Goal: Task Accomplishment & Management: Use online tool/utility

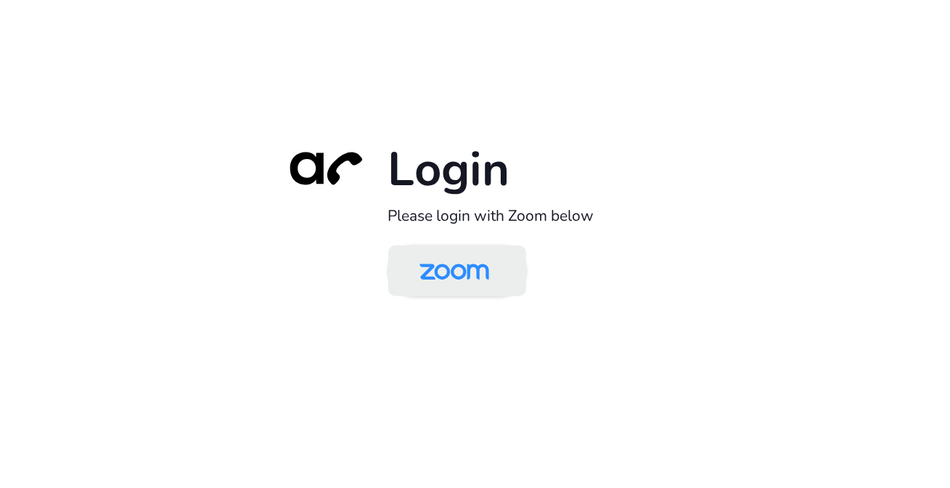
click at [453, 274] on img at bounding box center [454, 271] width 100 height 47
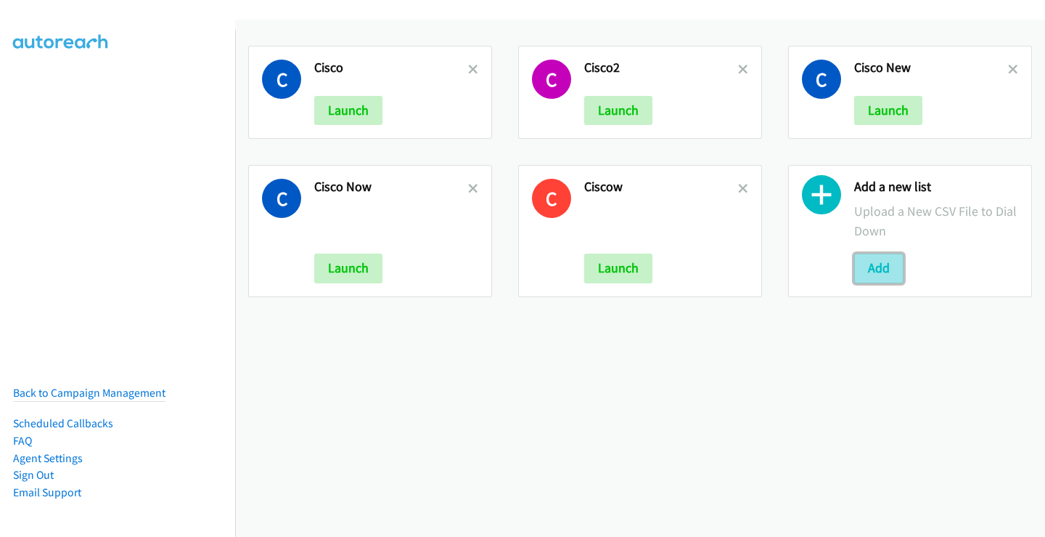
click at [879, 267] on button "Add" at bounding box center [878, 267] width 49 height 29
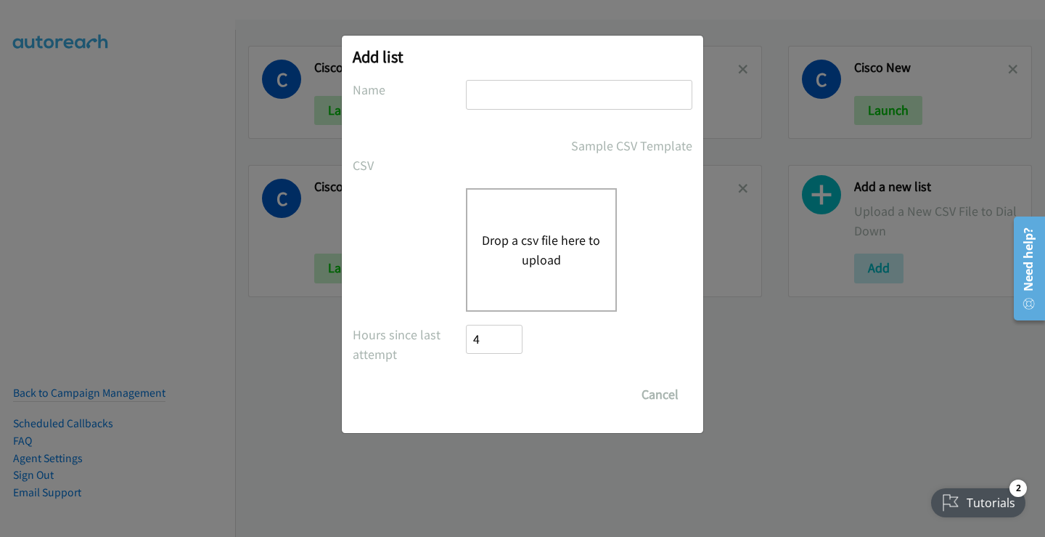
click at [525, 246] on button "Drop a csv file here to upload" at bounding box center [541, 249] width 119 height 39
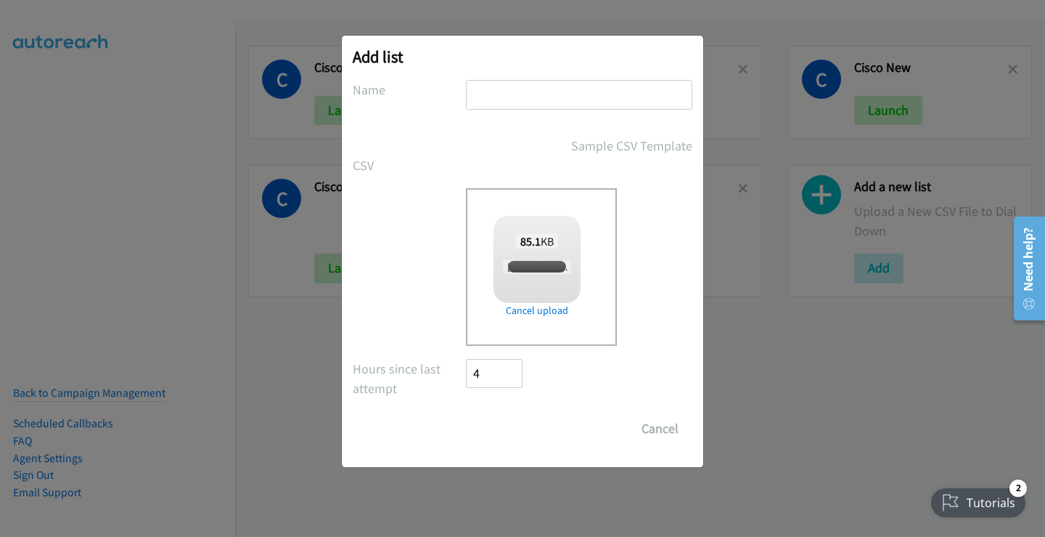
checkbox input "true"
click at [497, 98] on input "text" at bounding box center [579, 95] width 227 height 30
type input "Ciscosis"
click at [522, 430] on input "Save List" at bounding box center [504, 428] width 76 height 29
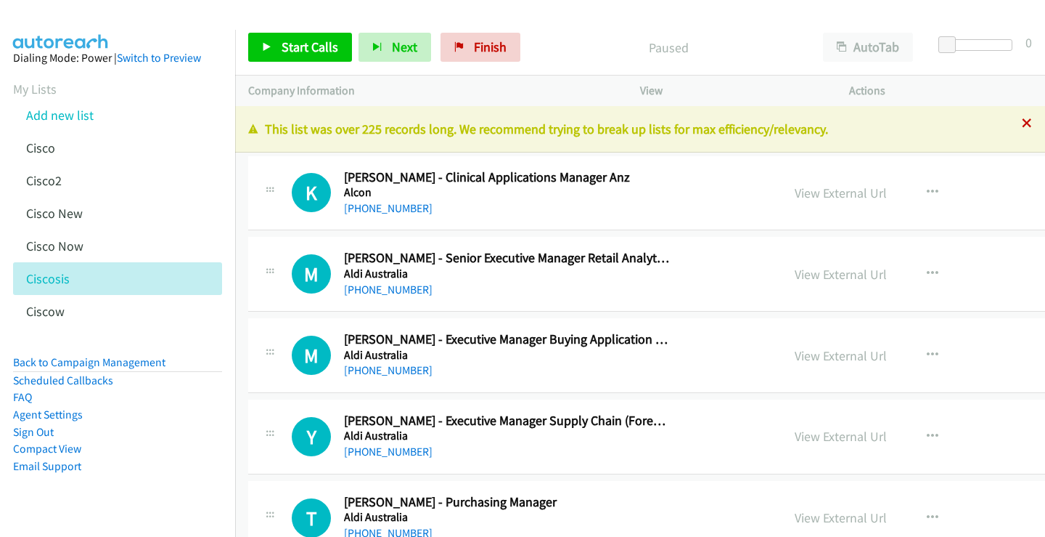
click at [1022, 125] on icon at bounding box center [1027, 124] width 10 height 10
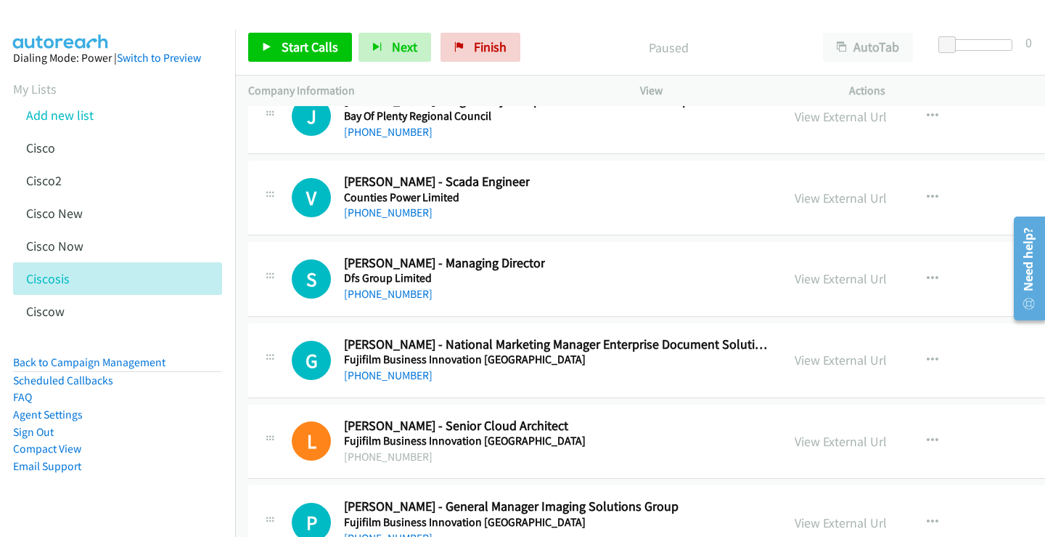
scroll to position [33438, 0]
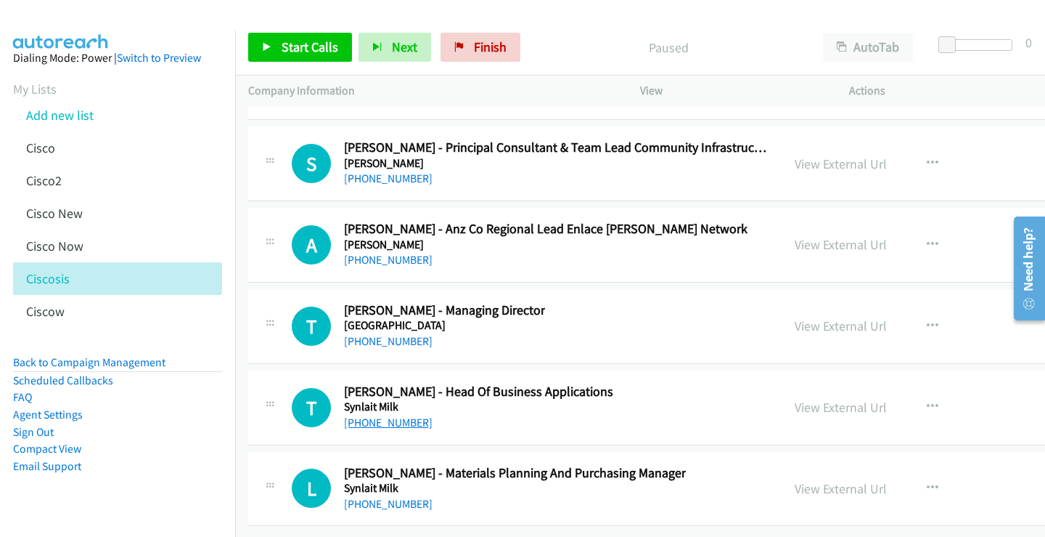
click at [401, 415] on link "+64 21 242 1715" at bounding box center [388, 422] width 89 height 14
click at [795, 399] on link "View External Url" at bounding box center [841, 407] width 92 height 17
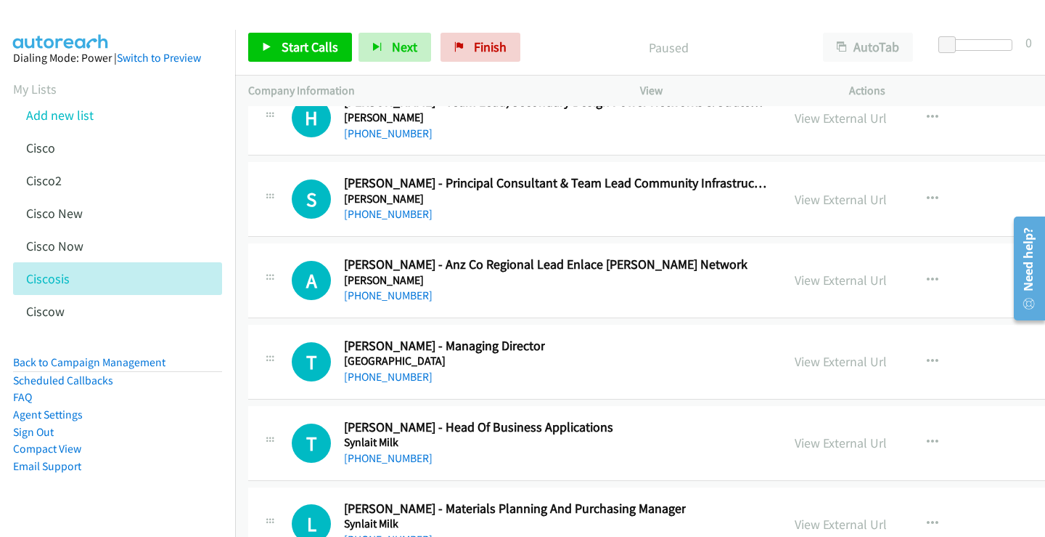
scroll to position [33365, 0]
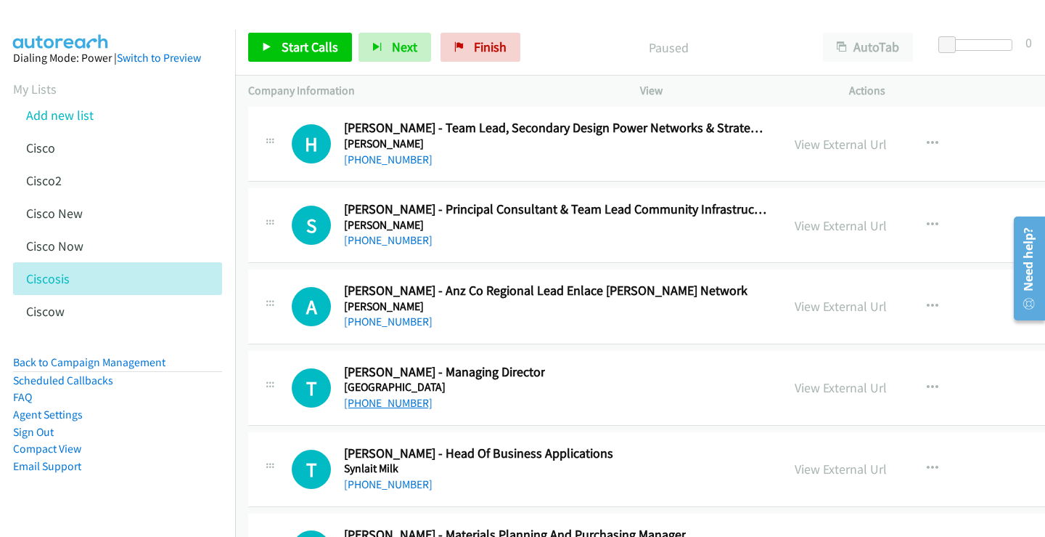
click at [388, 402] on link "+64 21 652 517" at bounding box center [388, 403] width 89 height 14
click at [795, 388] on link "View External Url" at bounding box center [841, 387] width 92 height 17
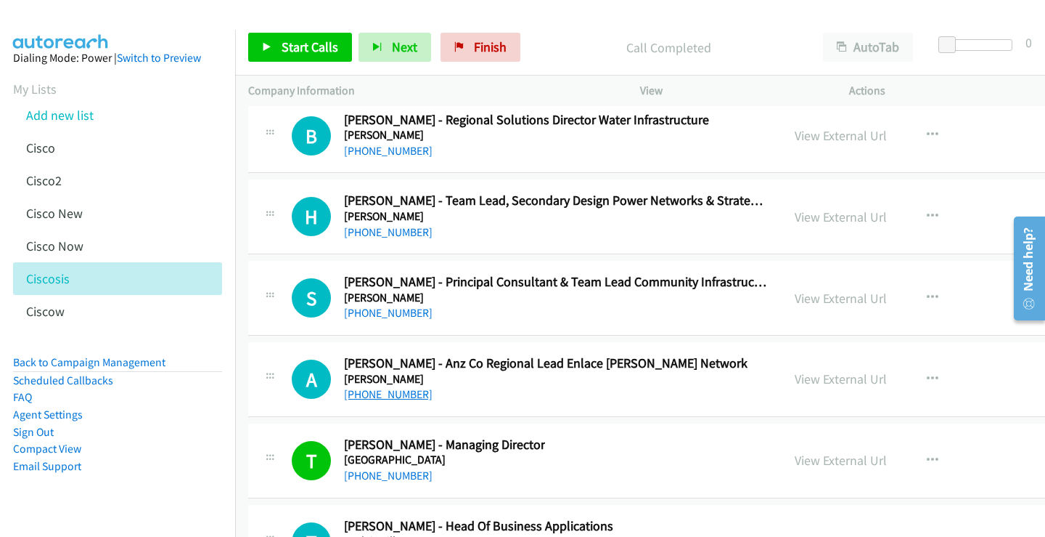
click at [403, 394] on link "+64 22 429 5925" at bounding box center [388, 394] width 89 height 14
click at [795, 376] on link "View External Url" at bounding box center [841, 378] width 92 height 17
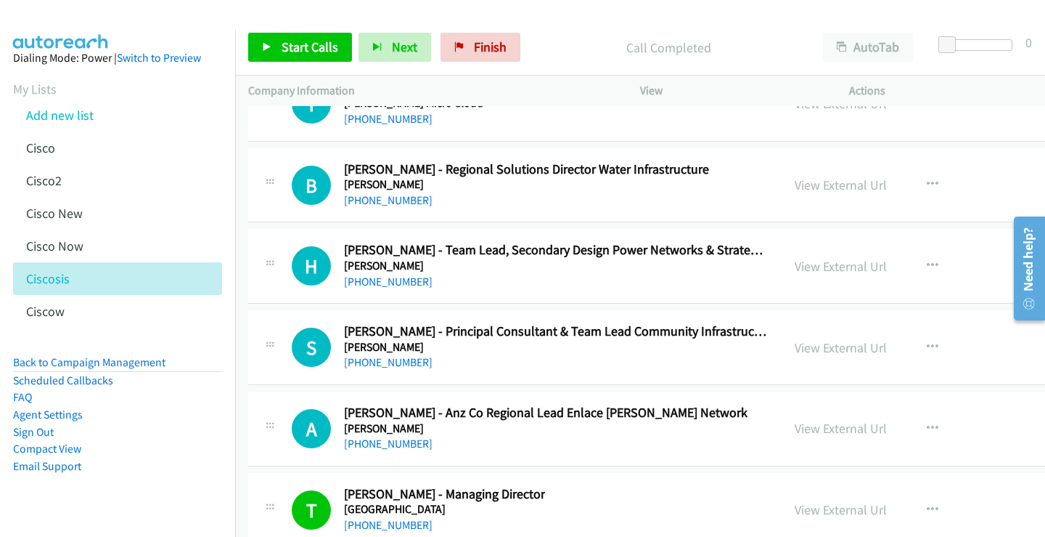
scroll to position [33220, 0]
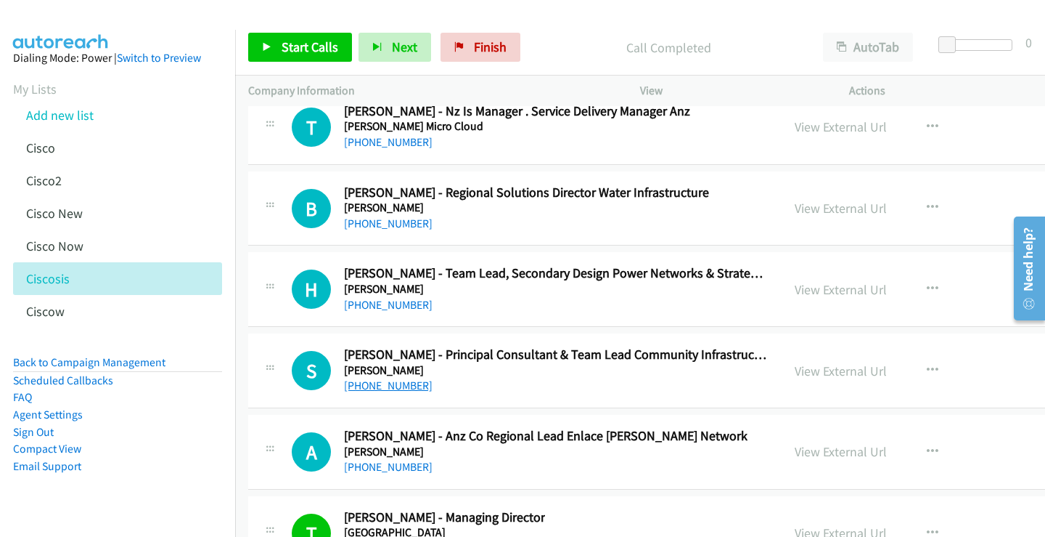
click at [407, 386] on link "+64 21 292 2144" at bounding box center [388, 385] width 89 height 14
click at [795, 370] on link "View External Url" at bounding box center [841, 370] width 92 height 17
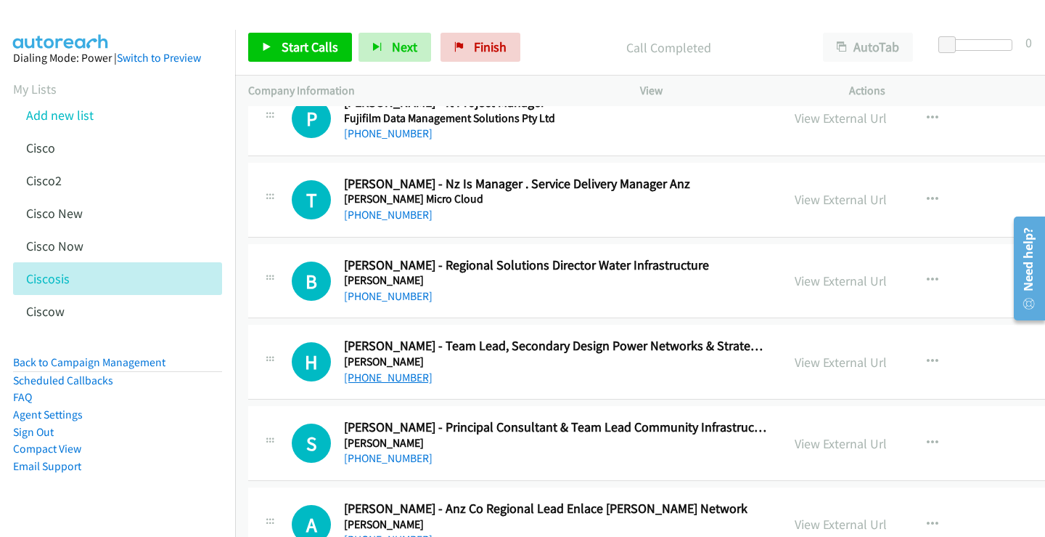
click at [388, 381] on link "+64 210 372 536" at bounding box center [388, 377] width 89 height 14
click at [795, 363] on link "View External Url" at bounding box center [841, 362] width 92 height 17
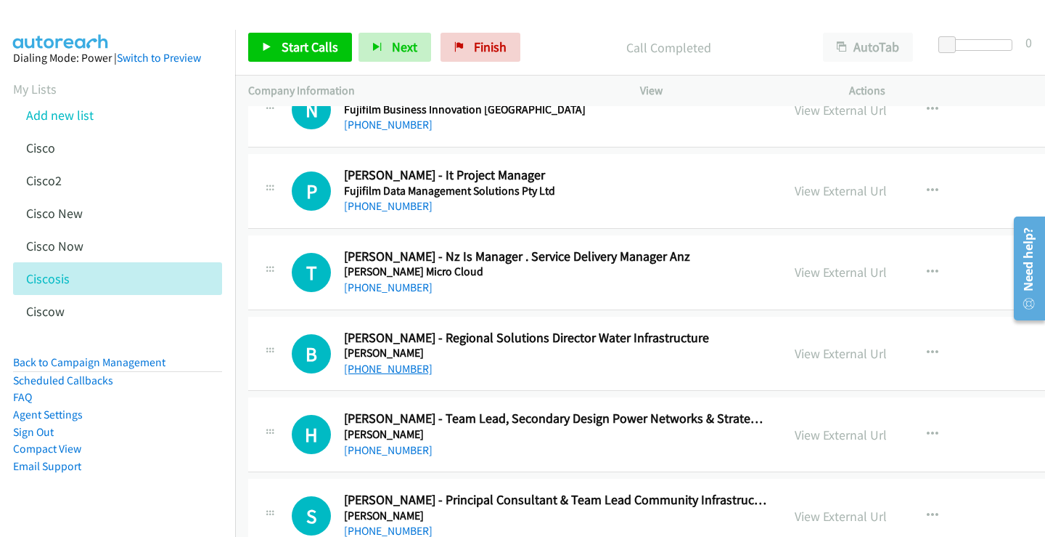
click at [396, 369] on link "+64 21 299 8052" at bounding box center [388, 369] width 89 height 14
click at [795, 354] on link "View External Url" at bounding box center [841, 353] width 92 height 17
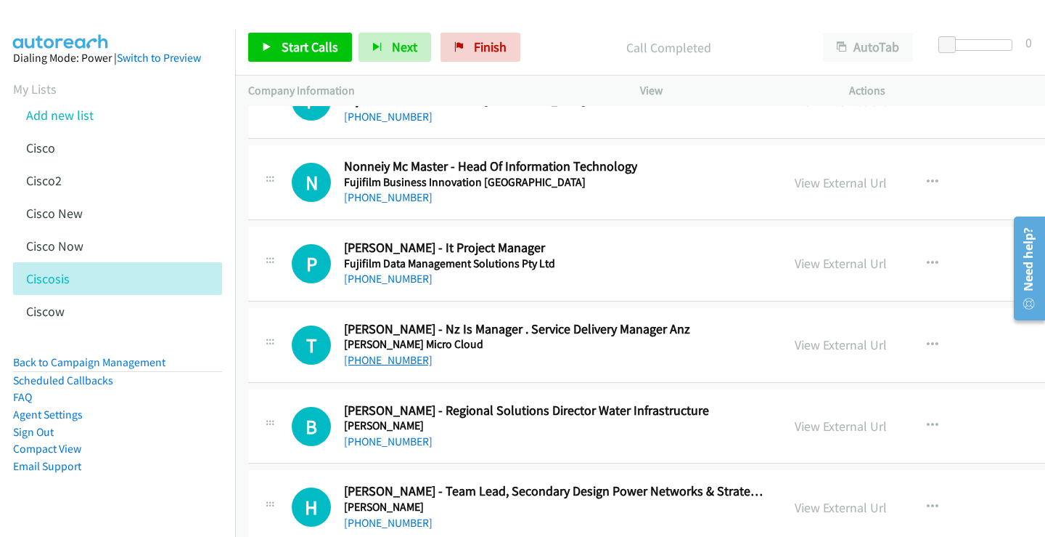
click at [388, 359] on link "+64 274 324 496" at bounding box center [388, 360] width 89 height 14
click at [795, 343] on link "View External Url" at bounding box center [841, 344] width 92 height 17
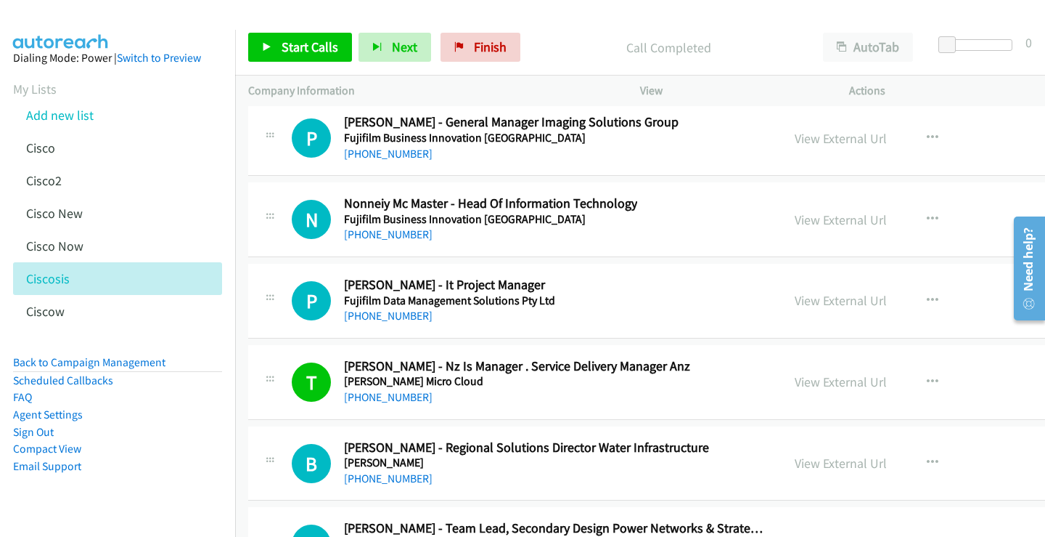
scroll to position [32929, 0]
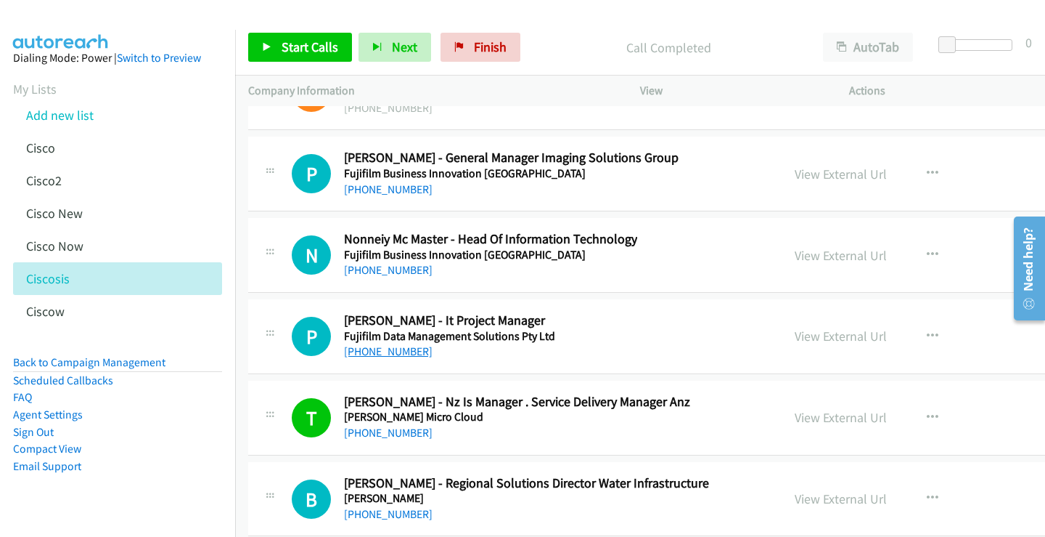
click at [385, 355] on link "+64 27 585 5545" at bounding box center [388, 351] width 89 height 14
click at [795, 337] on link "View External Url" at bounding box center [841, 335] width 92 height 17
click at [397, 266] on link "+64 9 272 6996" at bounding box center [388, 270] width 89 height 14
click at [795, 256] on link "View External Url" at bounding box center [841, 255] width 92 height 17
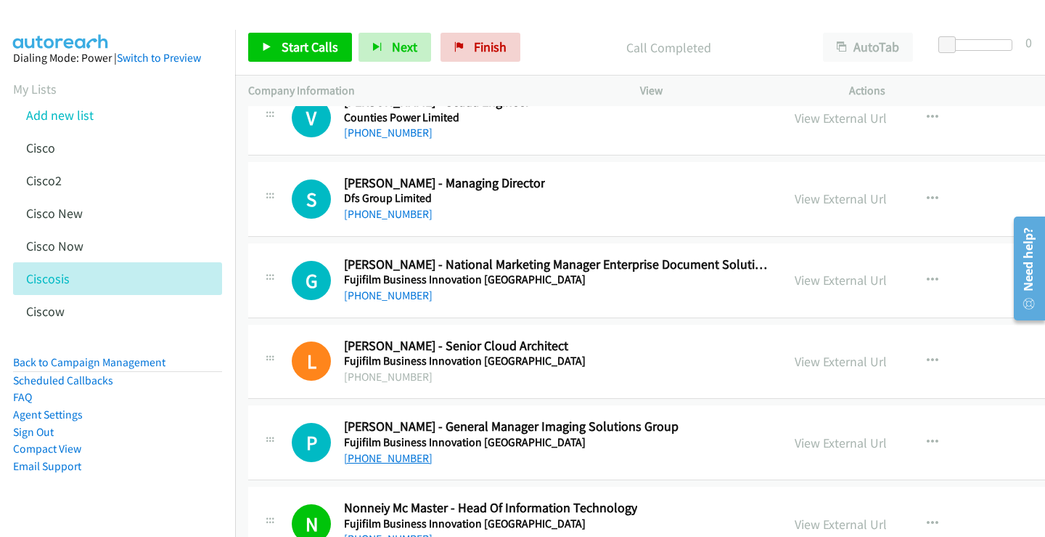
scroll to position [32639, 0]
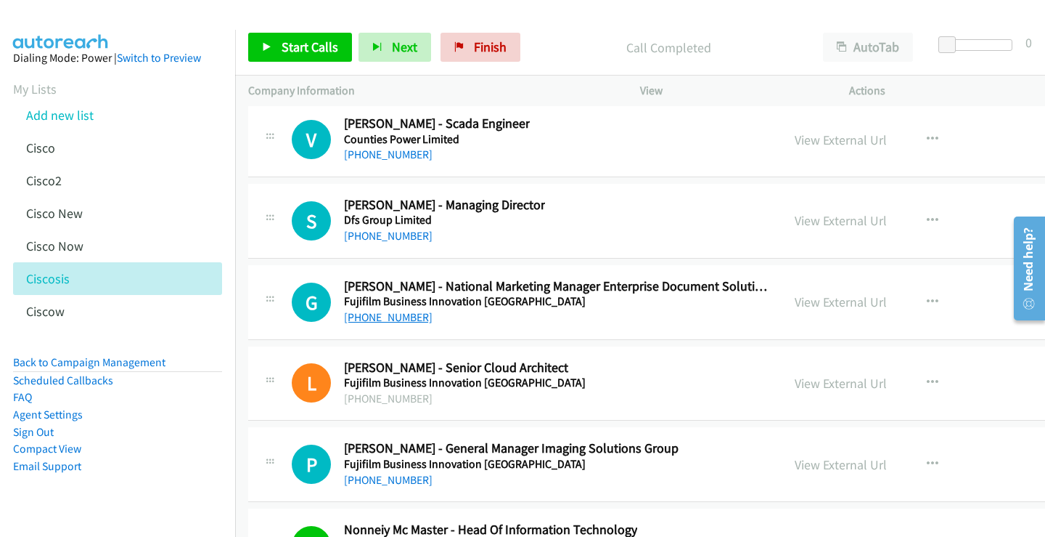
click at [373, 316] on link "+64 27 228 5285" at bounding box center [388, 317] width 89 height 14
click at [795, 301] on link "View External Url" at bounding box center [841, 301] width 92 height 17
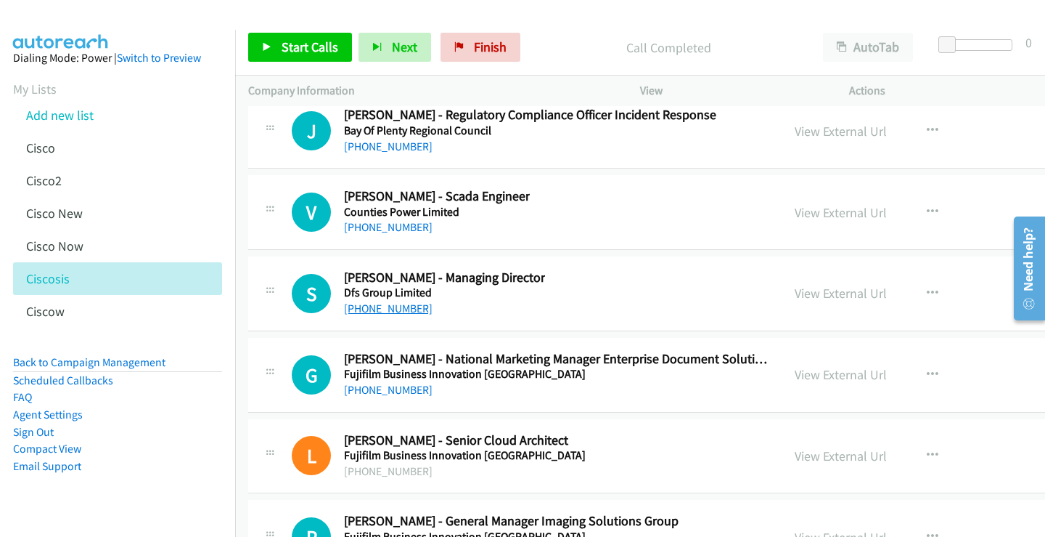
click at [373, 311] on link "+64 28 243 8666" at bounding box center [388, 308] width 89 height 14
click at [795, 288] on link "View External Url" at bounding box center [841, 293] width 92 height 17
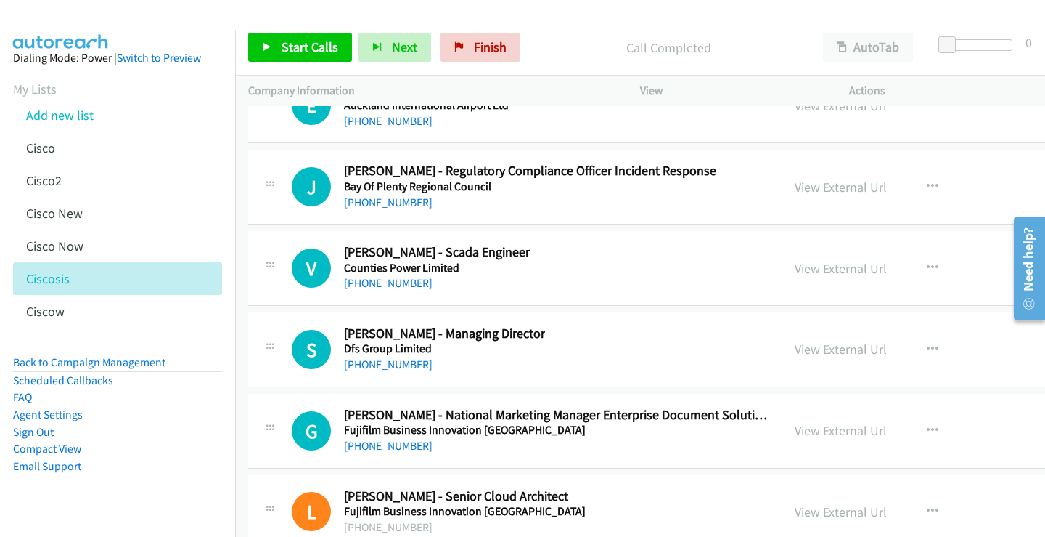
scroll to position [32494, 0]
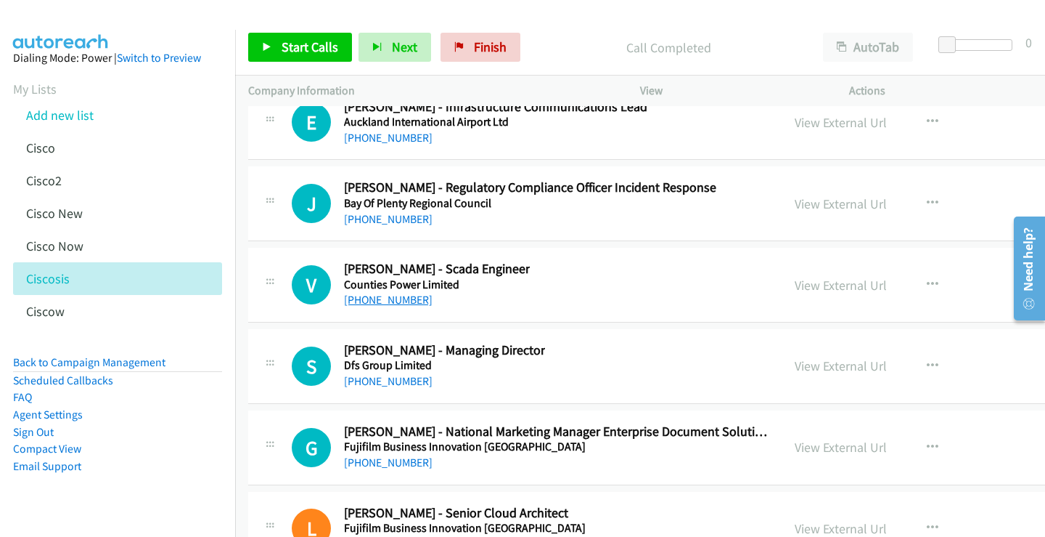
click at [395, 302] on link "+64 274 827 581" at bounding box center [388, 300] width 89 height 14
click at [795, 285] on link "View External Url" at bounding box center [841, 285] width 92 height 17
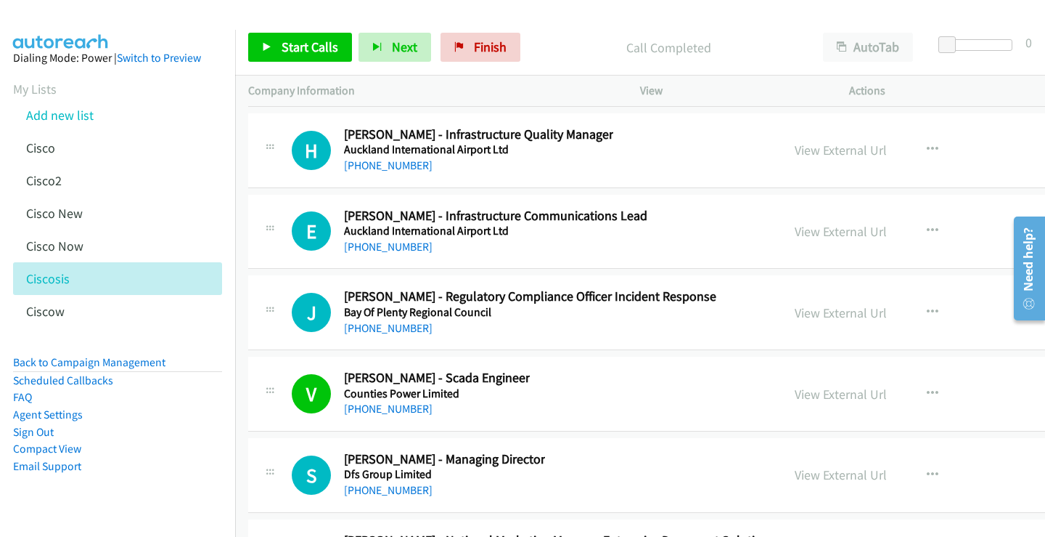
scroll to position [32349, 0]
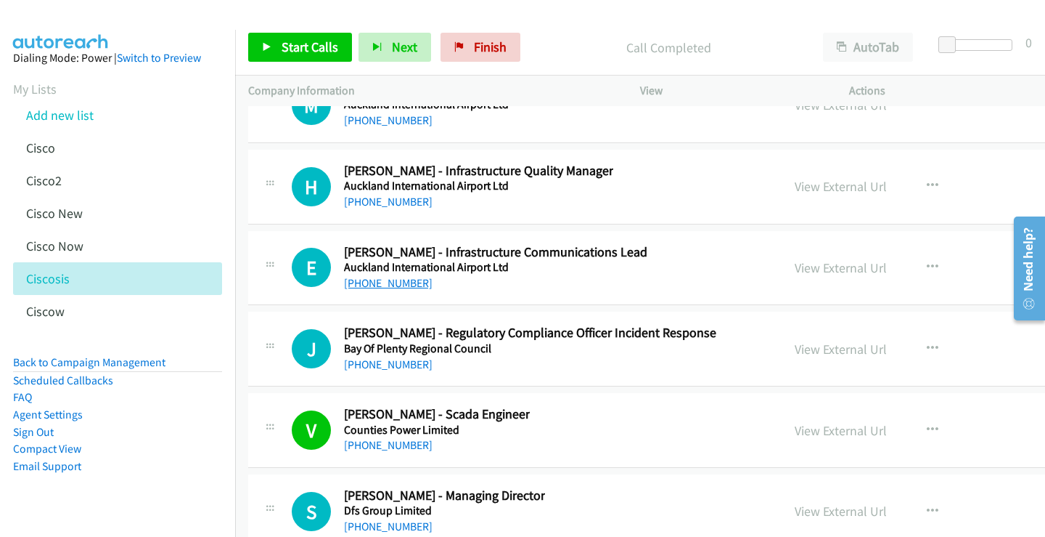
click at [411, 282] on link "+64 20 435 7200" at bounding box center [388, 283] width 89 height 14
click at [795, 271] on link "View External Url" at bounding box center [841, 267] width 92 height 17
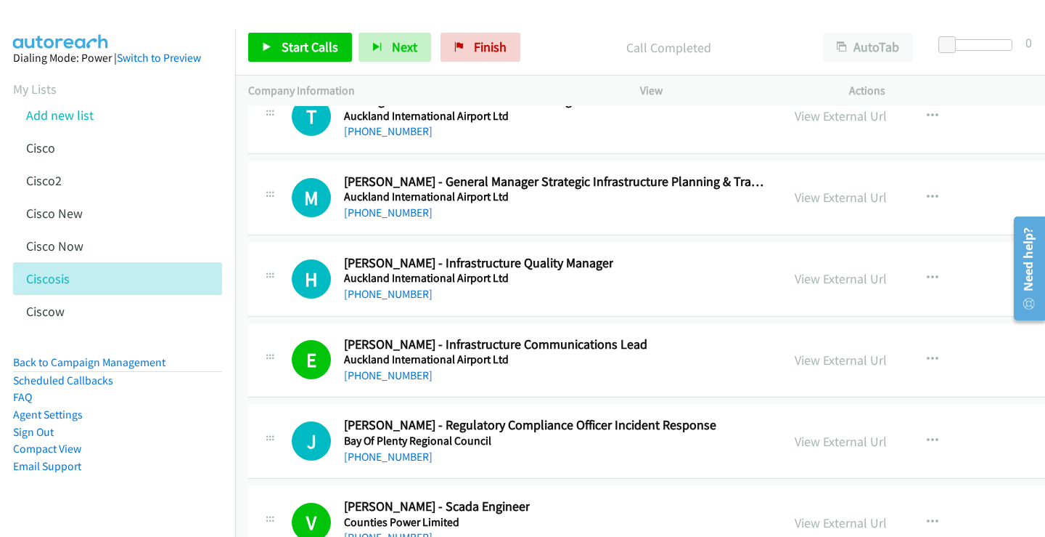
scroll to position [32203, 0]
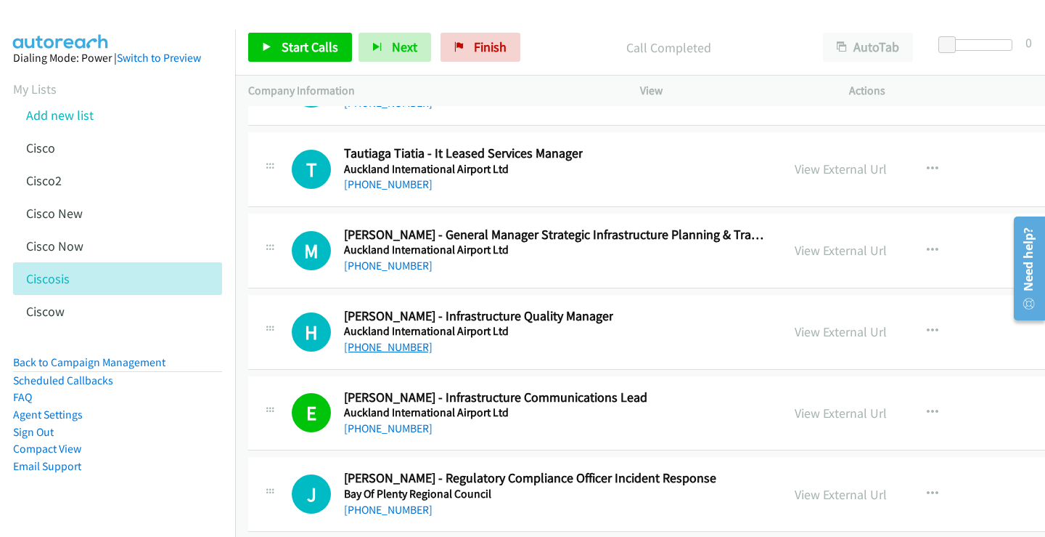
click at [406, 345] on link "+64 27 547 3531" at bounding box center [388, 347] width 89 height 14
click at [795, 334] on link "View External Url" at bounding box center [841, 331] width 92 height 17
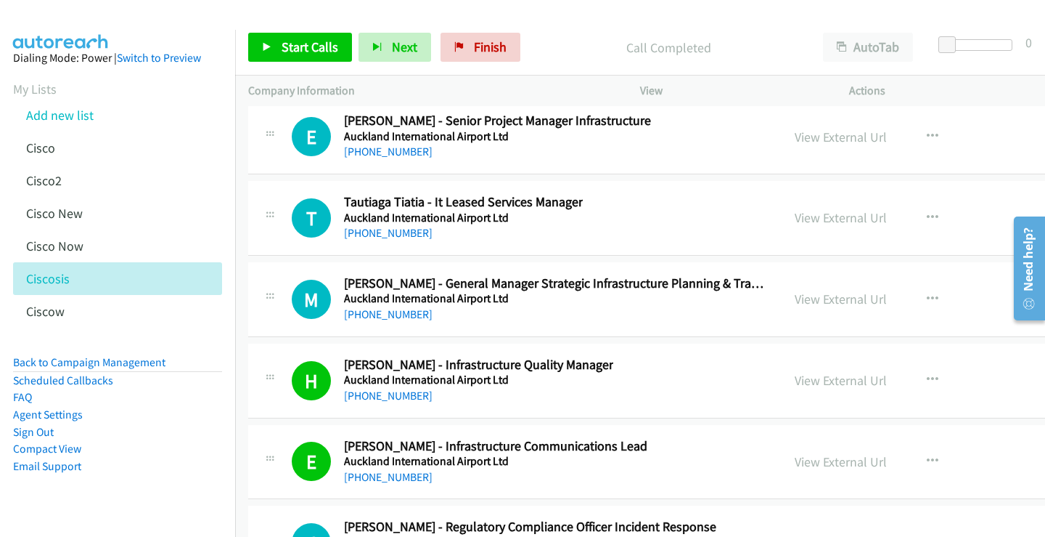
scroll to position [32131, 0]
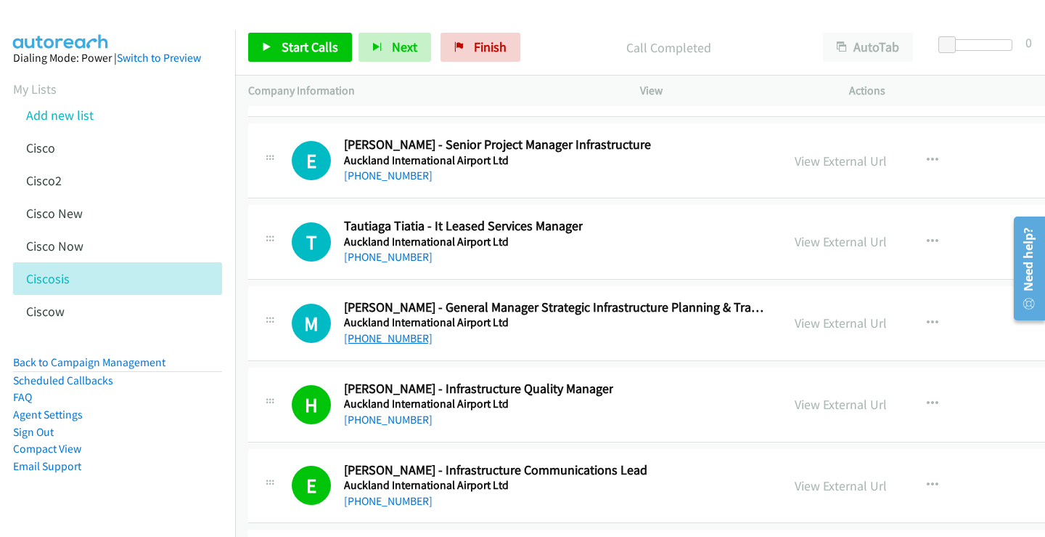
click at [401, 338] on link "+64 27 277 5086" at bounding box center [388, 338] width 89 height 14
click at [795, 325] on link "View External Url" at bounding box center [841, 322] width 92 height 17
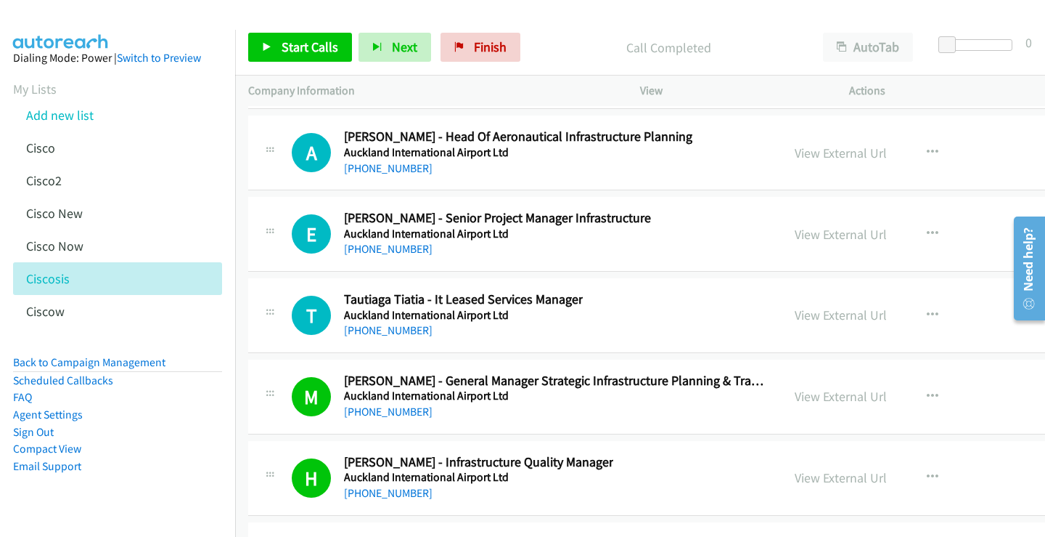
scroll to position [32058, 0]
click at [387, 327] on link "+64 21 731 021" at bounding box center [388, 329] width 89 height 14
click at [795, 310] on link "View External Url" at bounding box center [841, 314] width 92 height 17
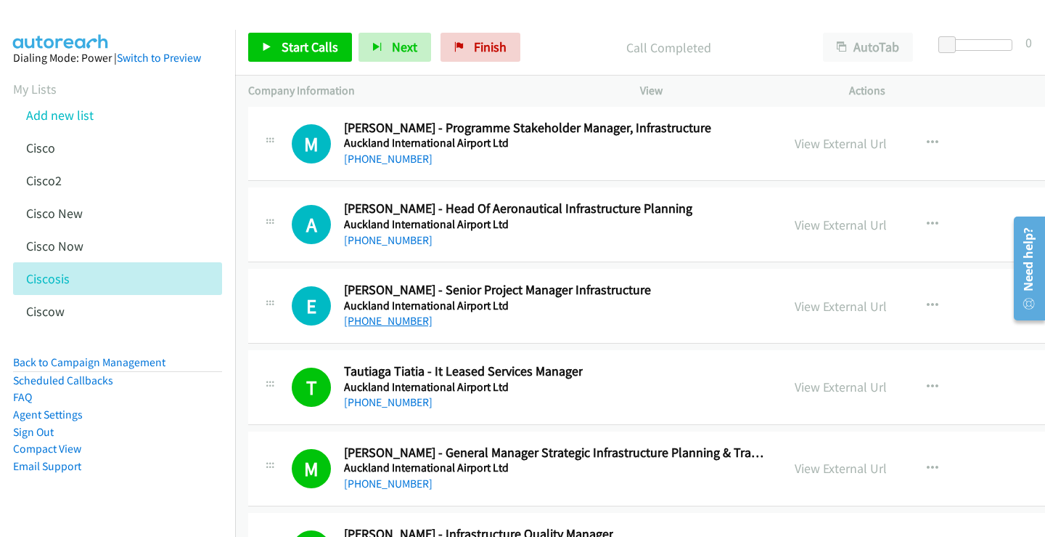
click at [400, 322] on link "+64 21 155 4233" at bounding box center [388, 321] width 89 height 14
click at [795, 307] on link "View External Url" at bounding box center [841, 306] width 92 height 17
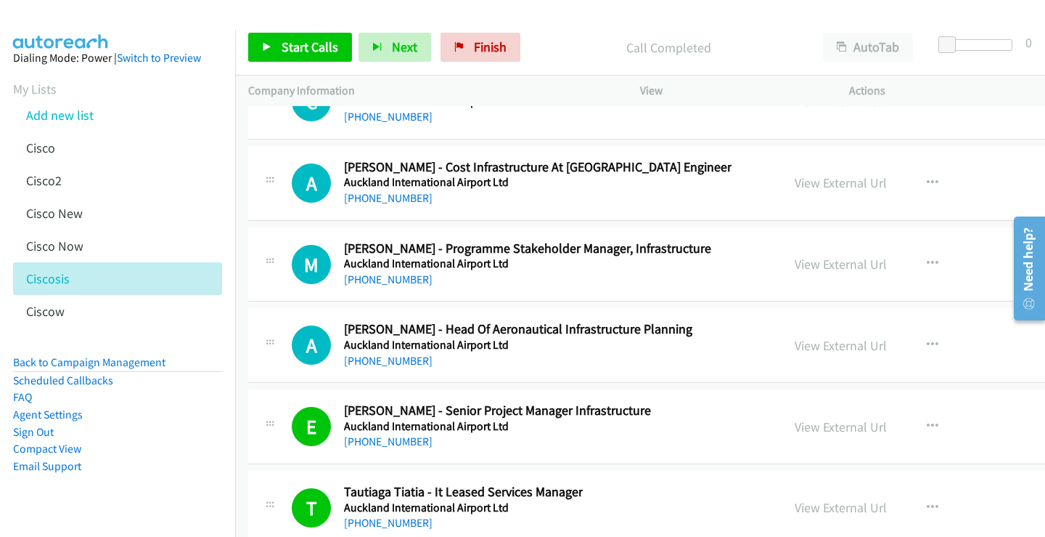
scroll to position [31840, 0]
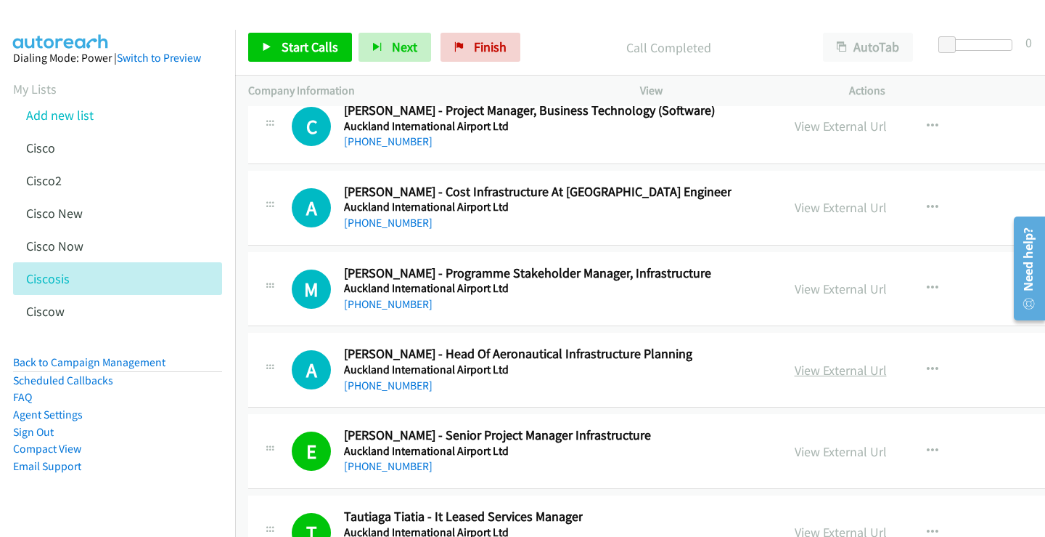
click at [795, 368] on link "View External Url" at bounding box center [841, 370] width 92 height 17
click at [397, 301] on link "+64 22 650 0836" at bounding box center [388, 304] width 89 height 14
click at [795, 286] on link "View External Url" at bounding box center [841, 288] width 92 height 17
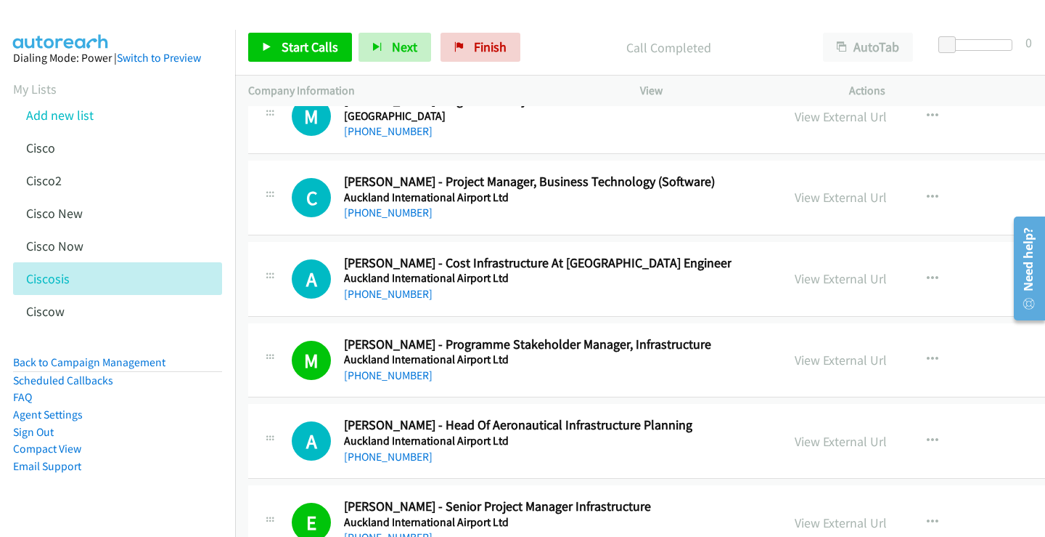
scroll to position [31695, 0]
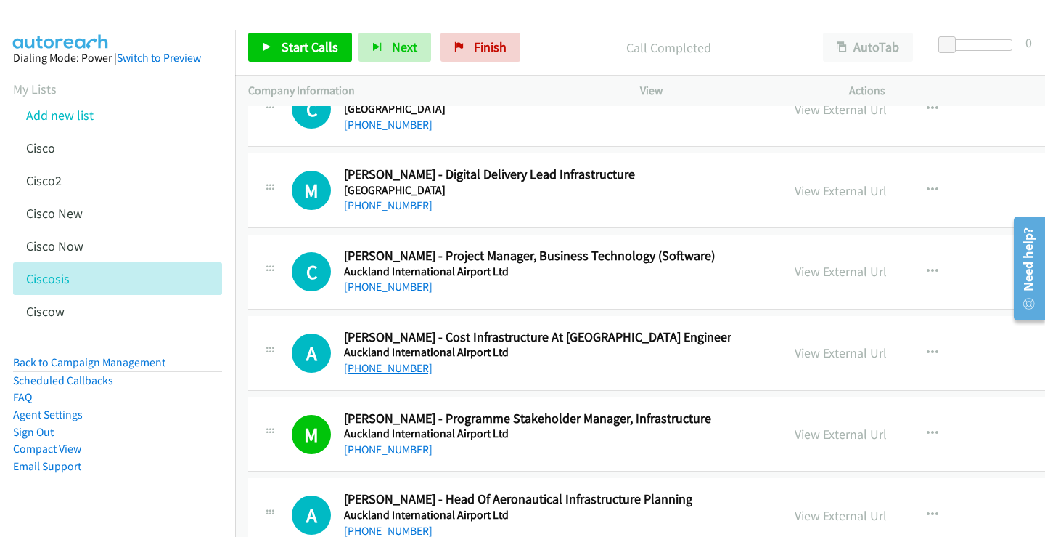
click at [397, 367] on link "+64 27 284 5206" at bounding box center [388, 368] width 89 height 14
click at [795, 354] on link "View External Url" at bounding box center [841, 352] width 92 height 17
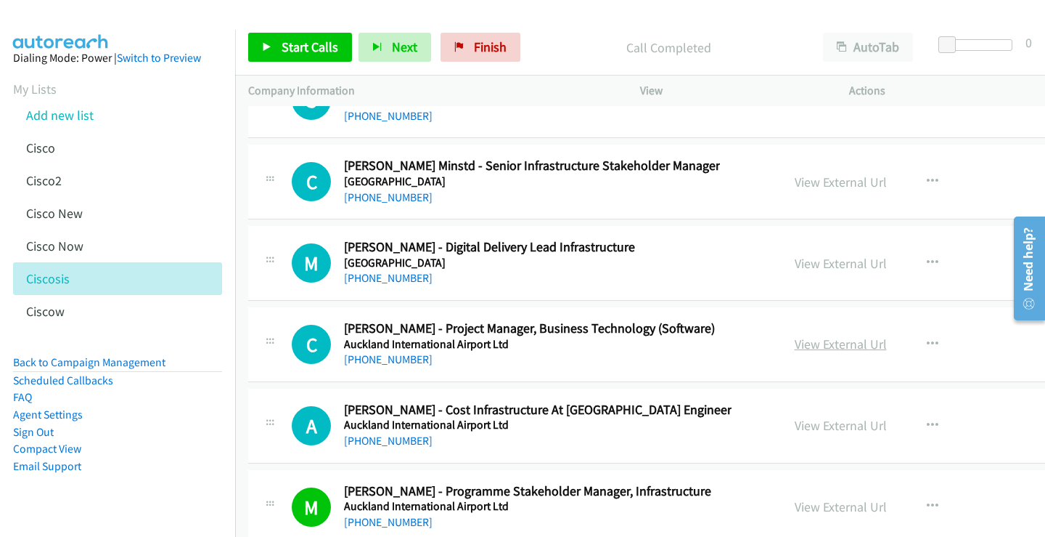
click at [795, 345] on link "View External Url" at bounding box center [841, 343] width 92 height 17
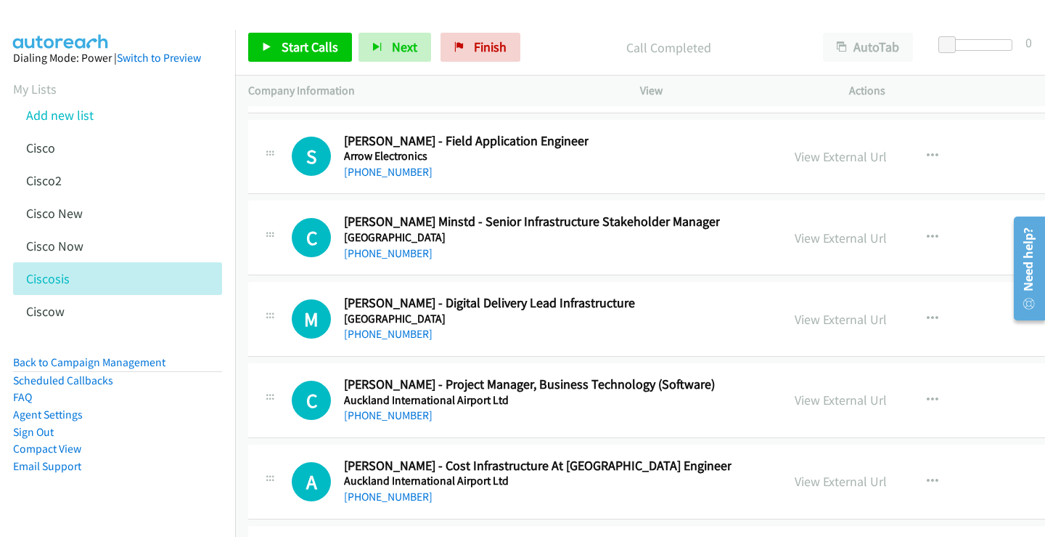
scroll to position [31550, 0]
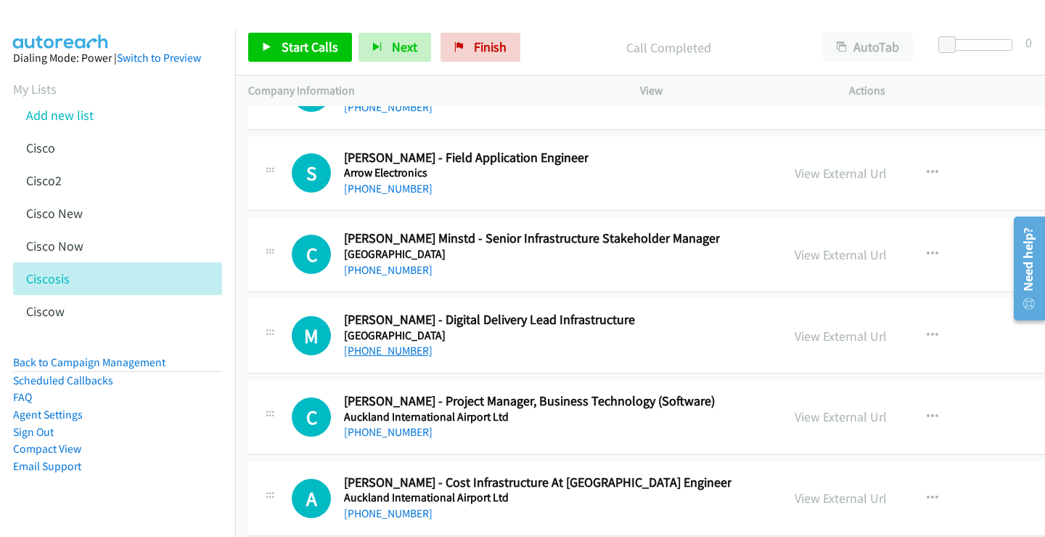
click at [370, 347] on link "+64 274 994 452" at bounding box center [388, 350] width 89 height 14
click at [795, 338] on link "View External Url" at bounding box center [841, 335] width 92 height 17
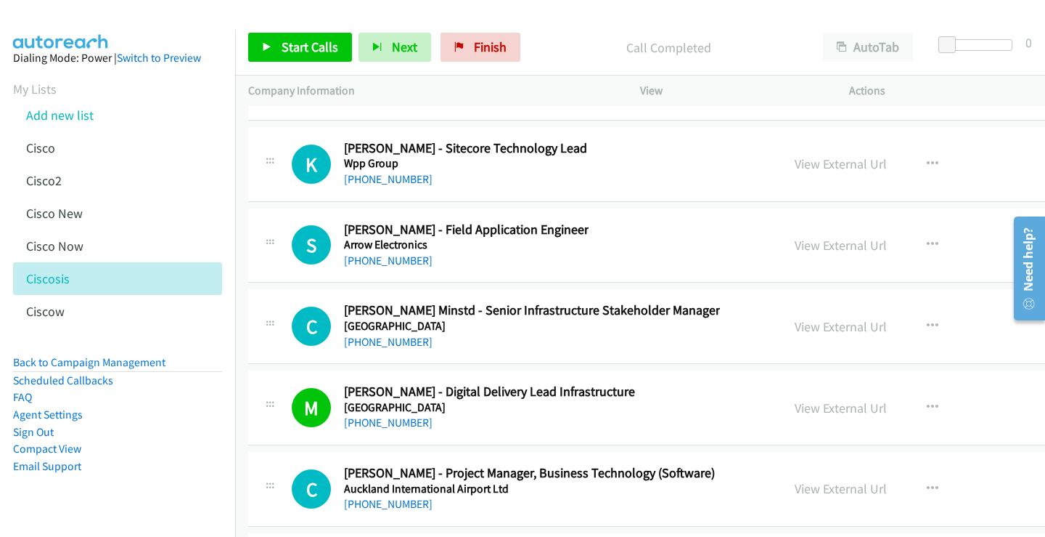
scroll to position [31477, 0]
click at [390, 341] on link "+64 21 894 867" at bounding box center [388, 342] width 89 height 14
click at [795, 327] on link "View External Url" at bounding box center [841, 327] width 92 height 17
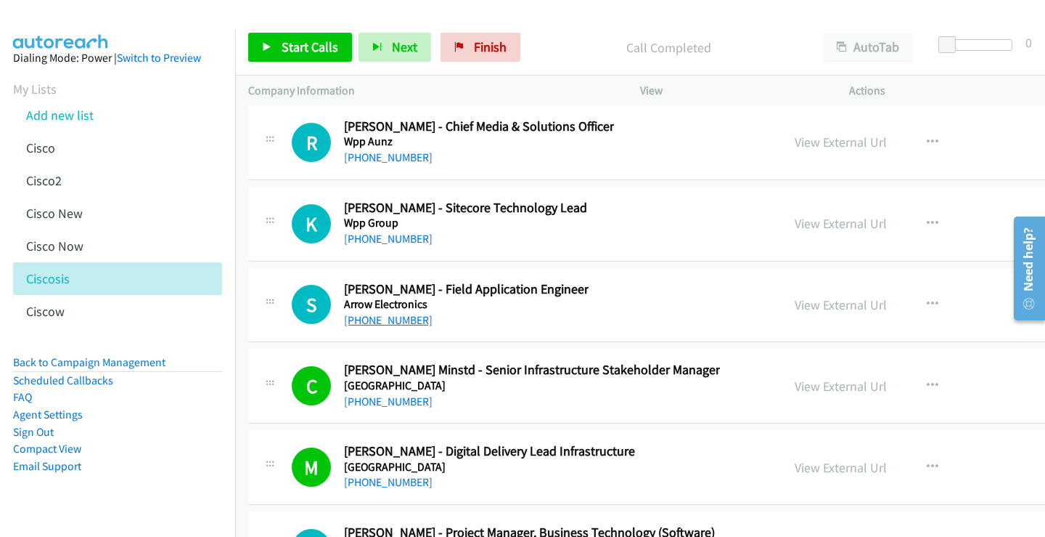
scroll to position [31405, 0]
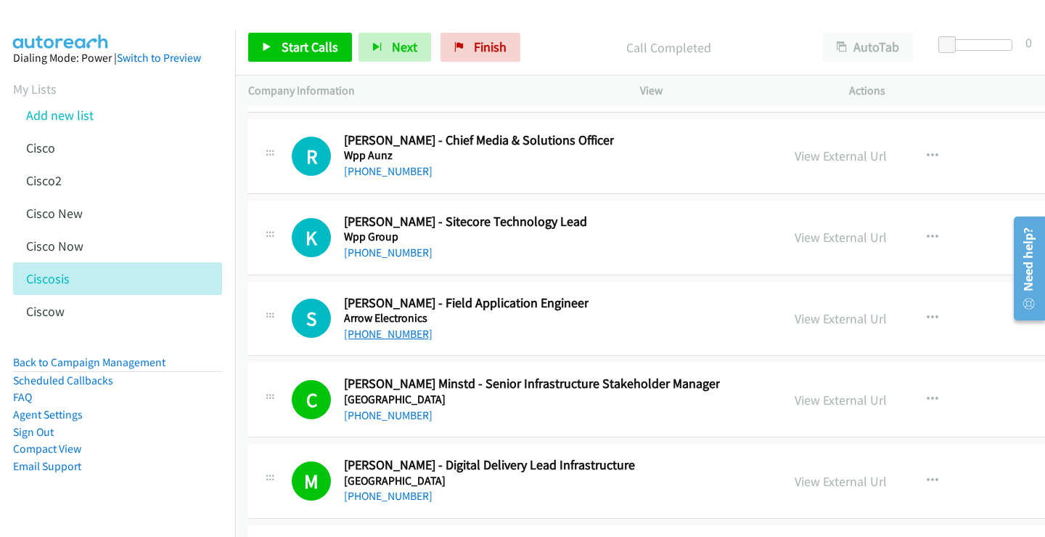
click at [392, 331] on link "+64 22 060 7592" at bounding box center [388, 334] width 89 height 14
click at [795, 320] on link "View External Url" at bounding box center [841, 318] width 92 height 17
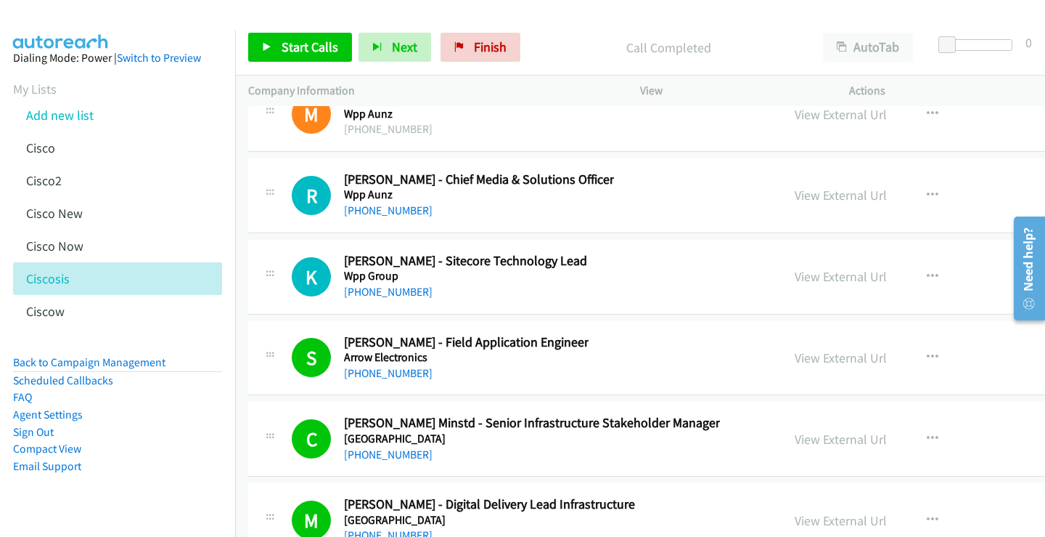
scroll to position [31332, 0]
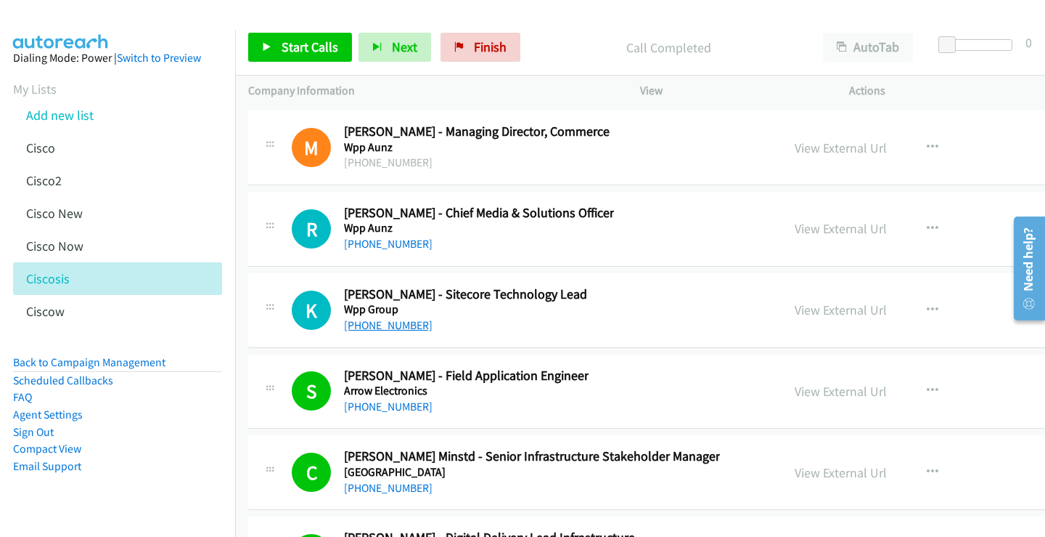
click at [399, 323] on link "+61 2 9909 4623" at bounding box center [388, 325] width 89 height 14
click at [795, 310] on link "View External Url" at bounding box center [841, 309] width 92 height 17
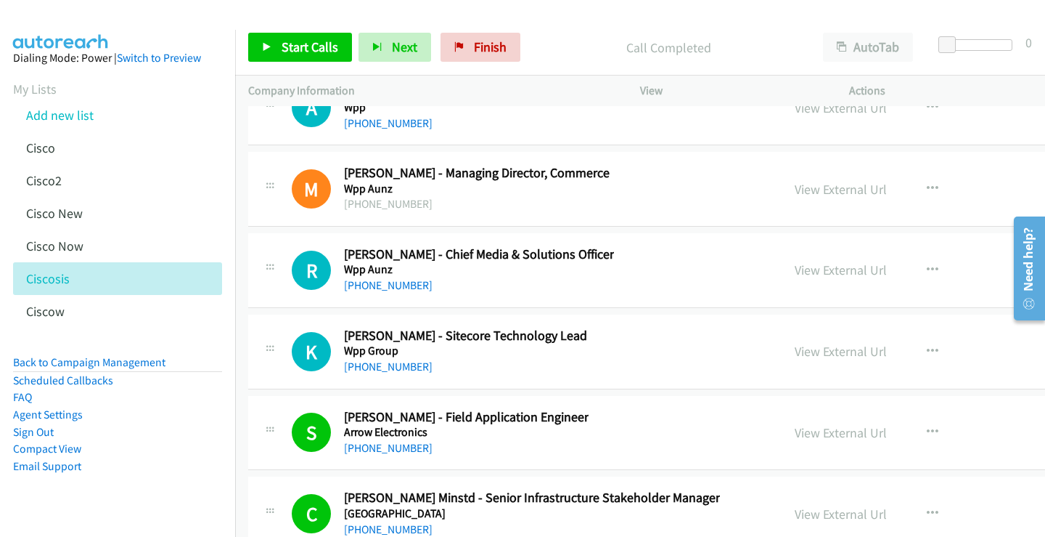
scroll to position [31260, 0]
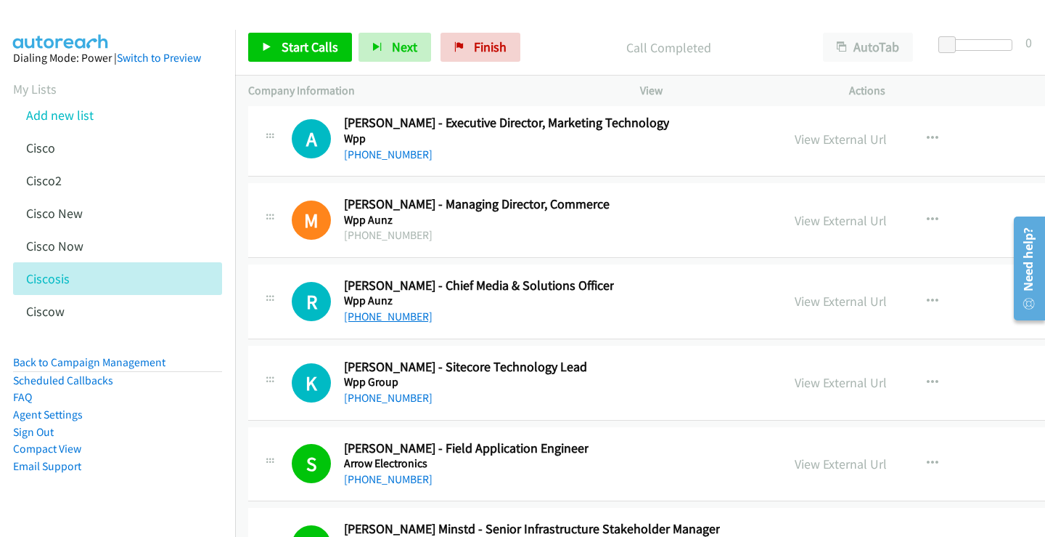
click at [385, 315] on link "+61 424 085 907" at bounding box center [388, 316] width 89 height 14
click at [795, 303] on link "View External Url" at bounding box center [841, 301] width 92 height 17
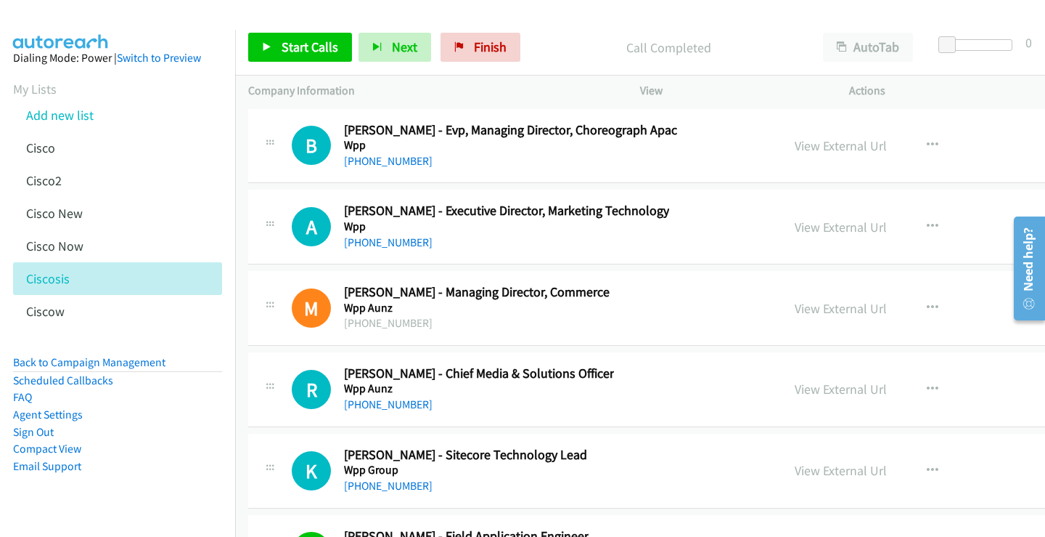
scroll to position [31114, 0]
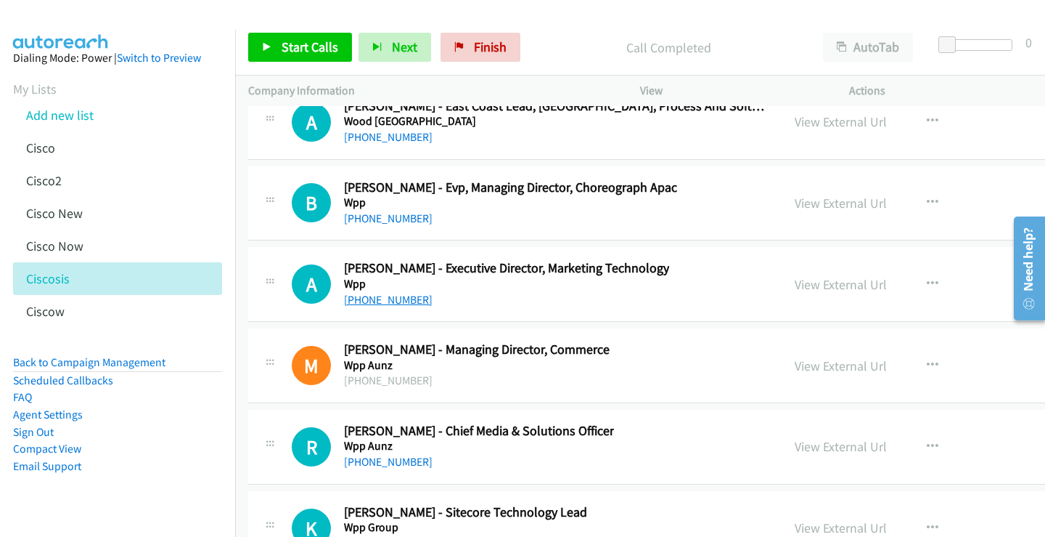
click at [408, 303] on link "+61 418 812 515" at bounding box center [388, 300] width 89 height 14
click at [795, 282] on link "View External Url" at bounding box center [841, 284] width 92 height 17
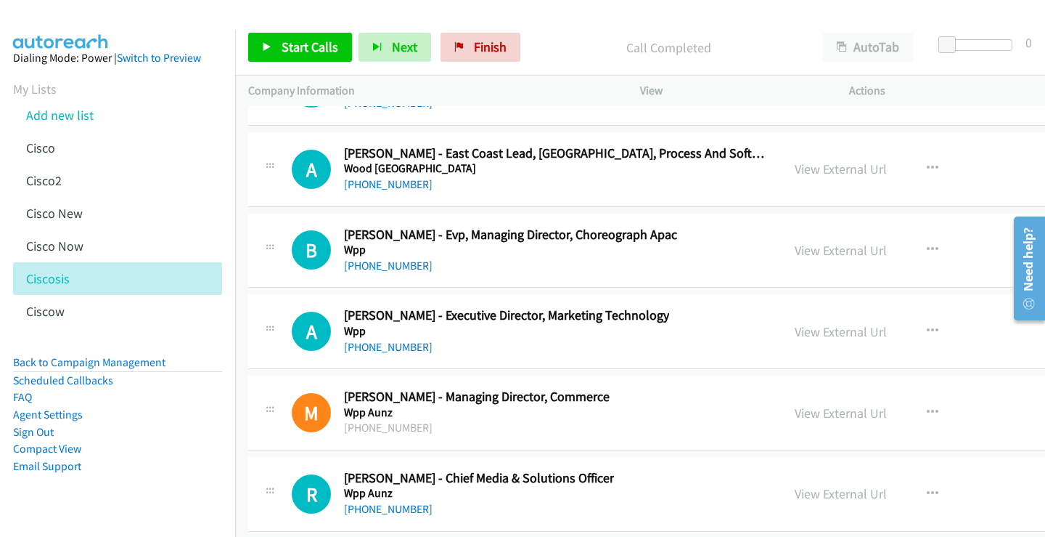
scroll to position [31042, 0]
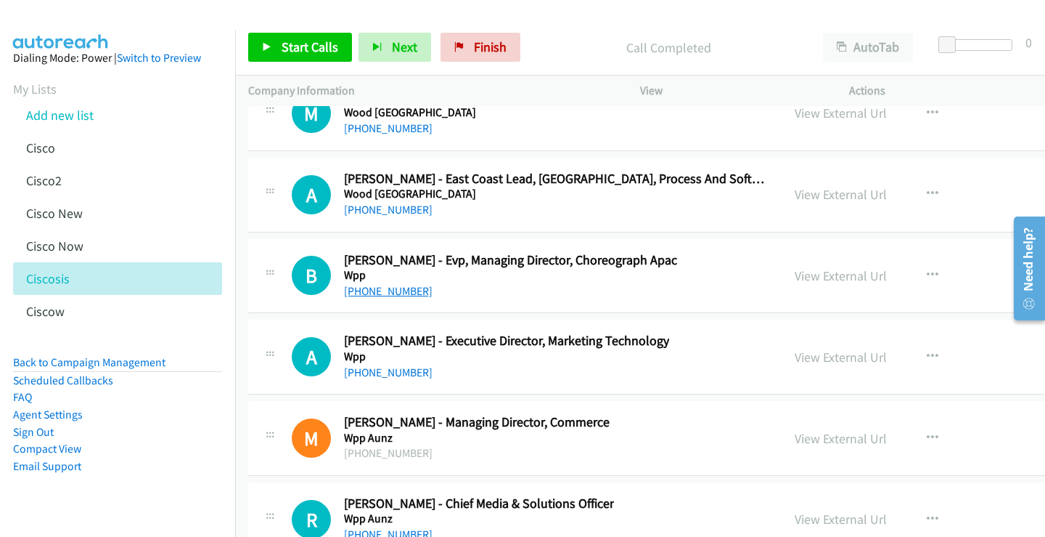
click at [391, 296] on link "+61 429 631 194" at bounding box center [388, 291] width 89 height 14
click at [795, 274] on link "View External Url" at bounding box center [841, 275] width 92 height 17
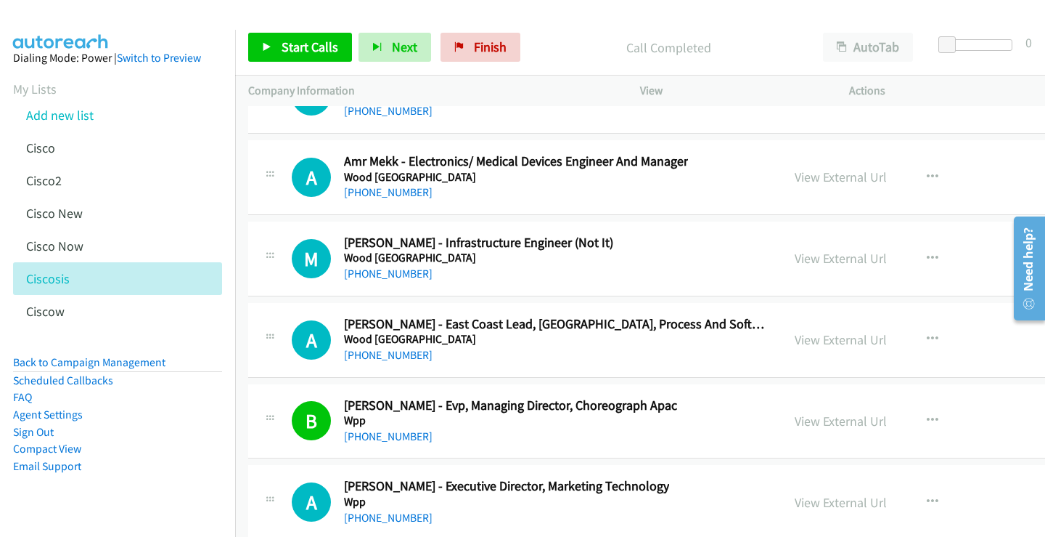
scroll to position [30969, 0]
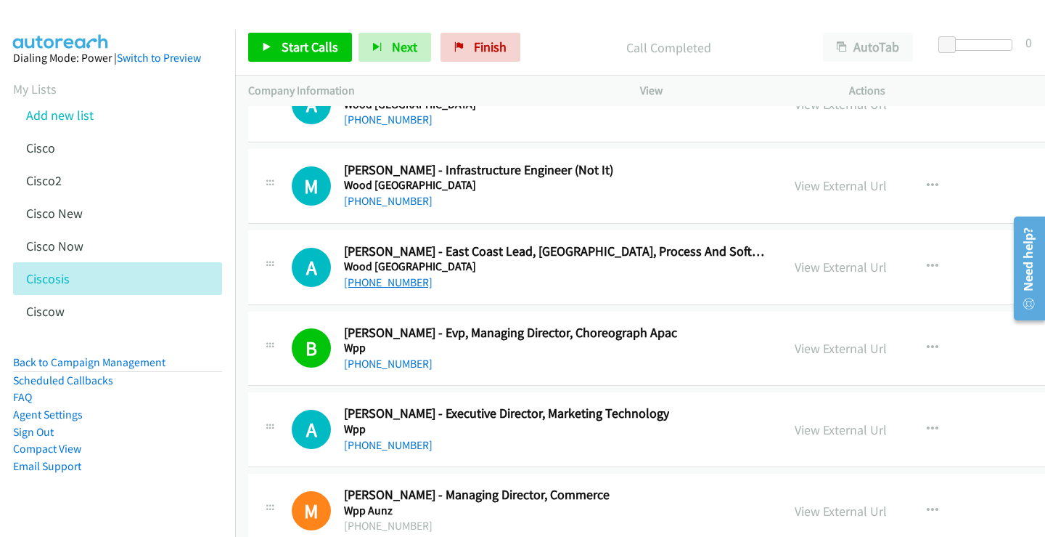
click at [388, 281] on link "+61 410 658 858" at bounding box center [388, 282] width 89 height 14
click at [795, 264] on link "View External Url" at bounding box center [841, 266] width 92 height 17
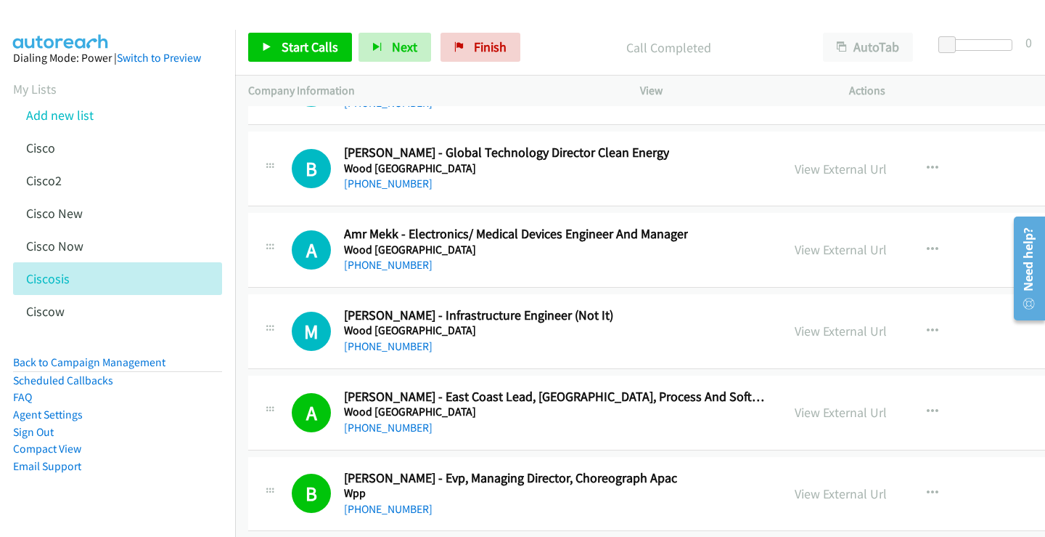
scroll to position [30751, 0]
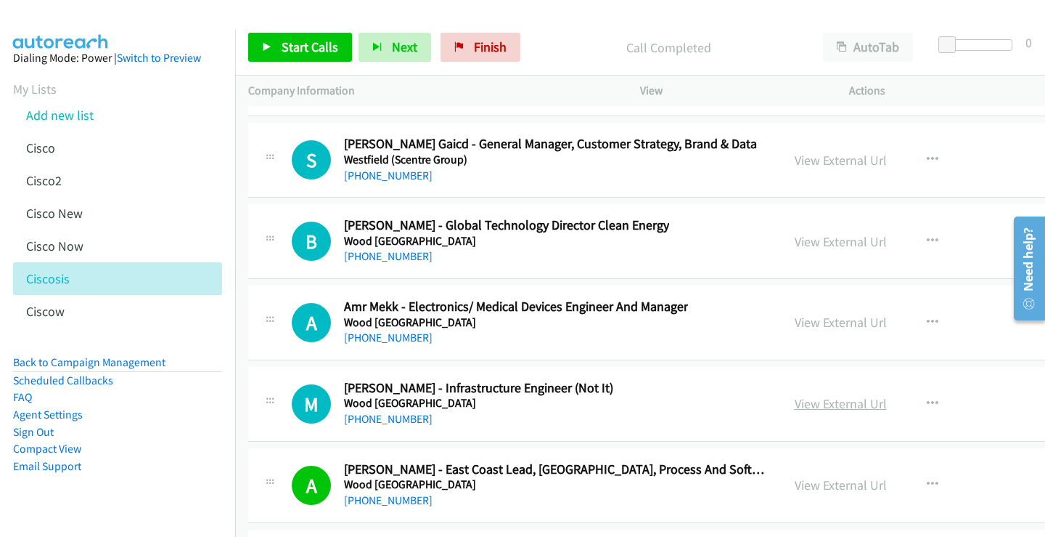
click at [795, 400] on link "View External Url" at bounding box center [841, 403] width 92 height 17
click at [389, 338] on link "+61 480 606 109" at bounding box center [388, 337] width 89 height 14
click at [795, 326] on link "View External Url" at bounding box center [841, 322] width 92 height 17
click at [474, 42] on span "Finish" at bounding box center [490, 46] width 33 height 17
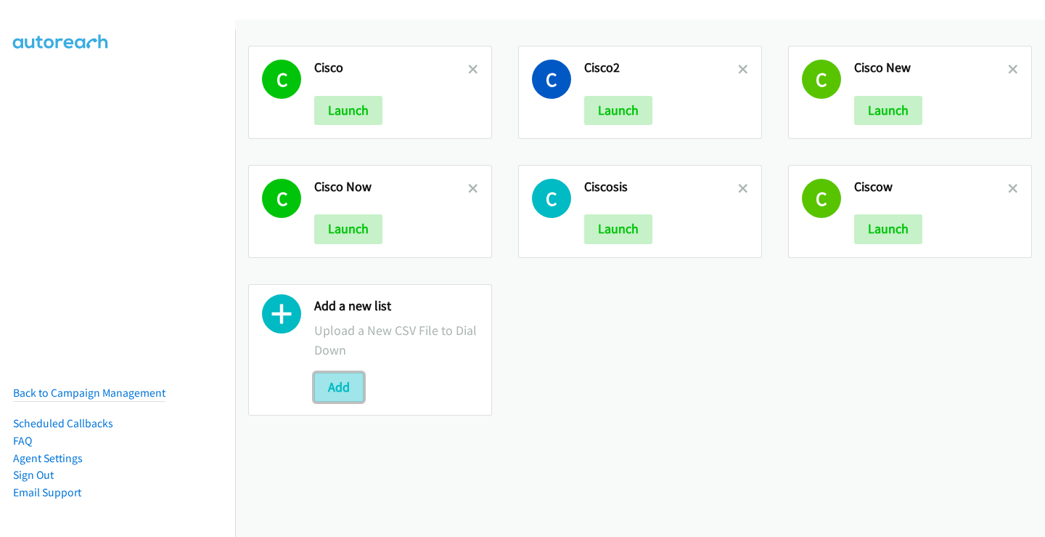
click at [343, 382] on button "Add" at bounding box center [338, 386] width 49 height 29
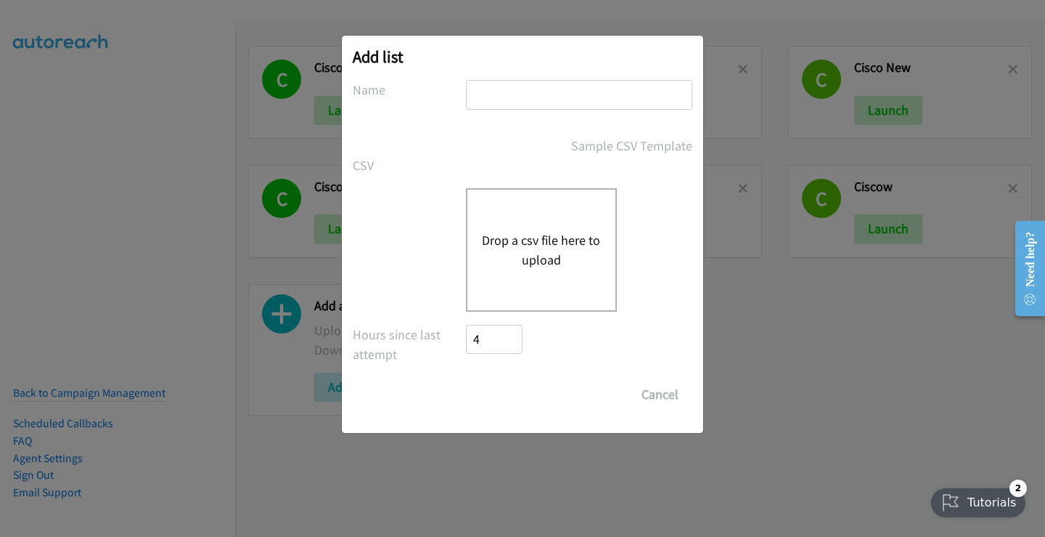
click at [521, 239] on button "Drop a csv file here to upload" at bounding box center [541, 249] width 119 height 39
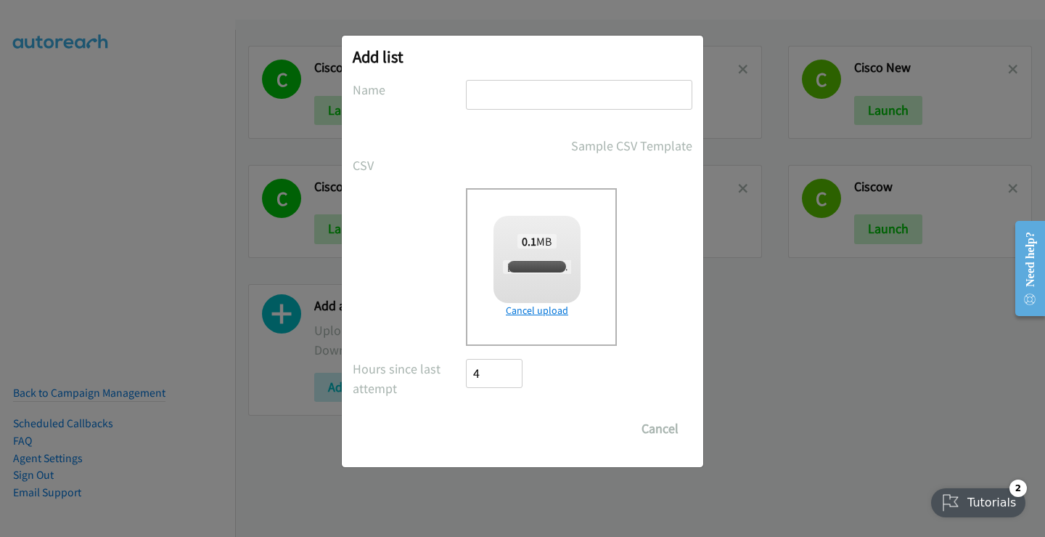
checkbox input "true"
click at [517, 89] on input "text" at bounding box center [579, 95] width 227 height 30
type input "DELL"
click at [510, 425] on input "Save List" at bounding box center [504, 428] width 76 height 29
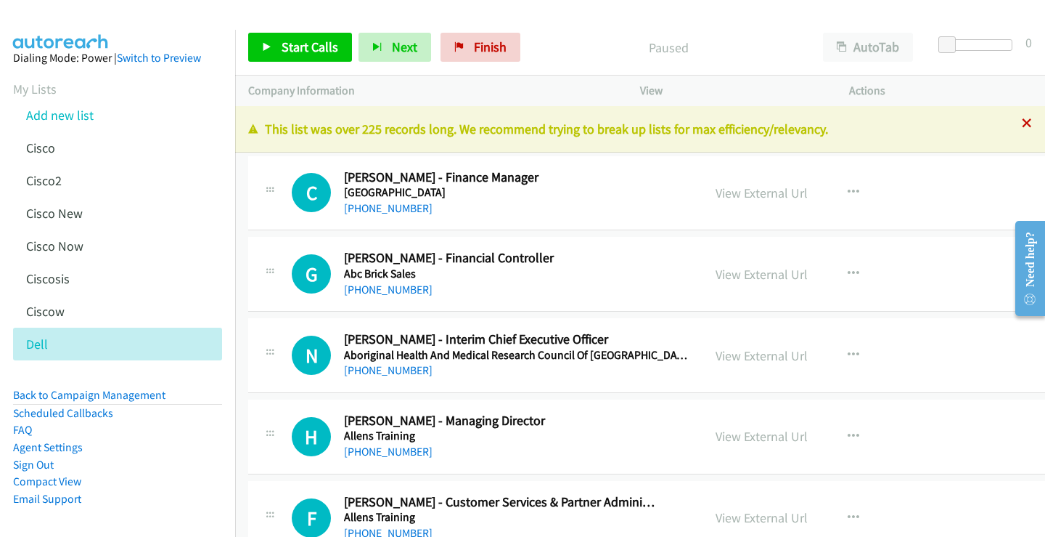
click at [1022, 124] on icon at bounding box center [1027, 124] width 10 height 10
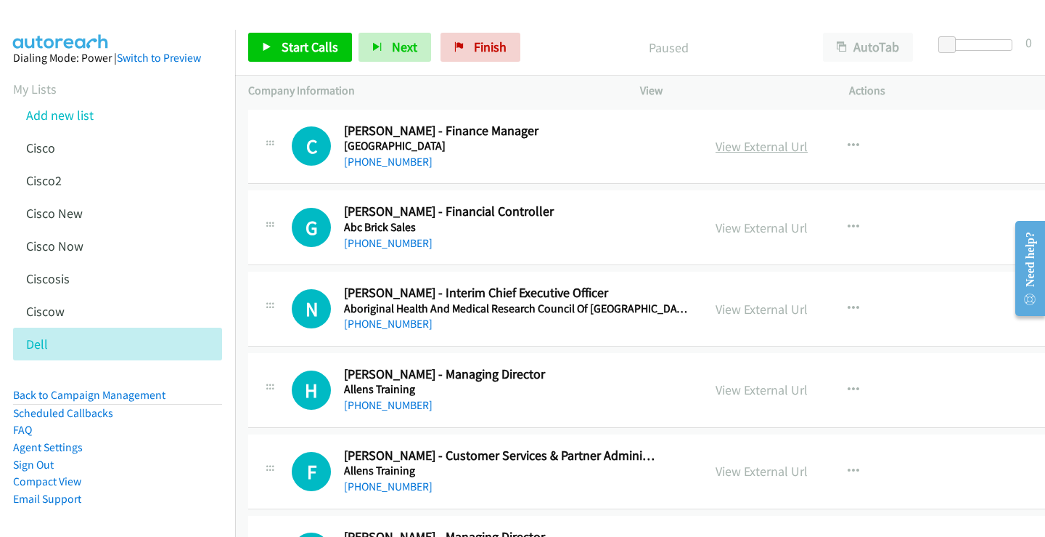
click at [765, 147] on link "View External Url" at bounding box center [762, 146] width 92 height 17
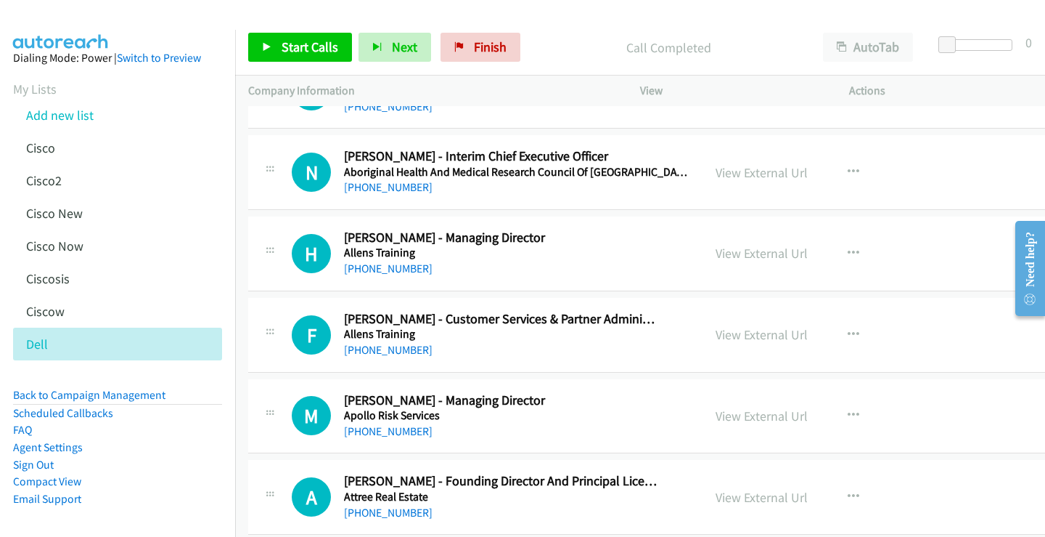
scroll to position [145, 0]
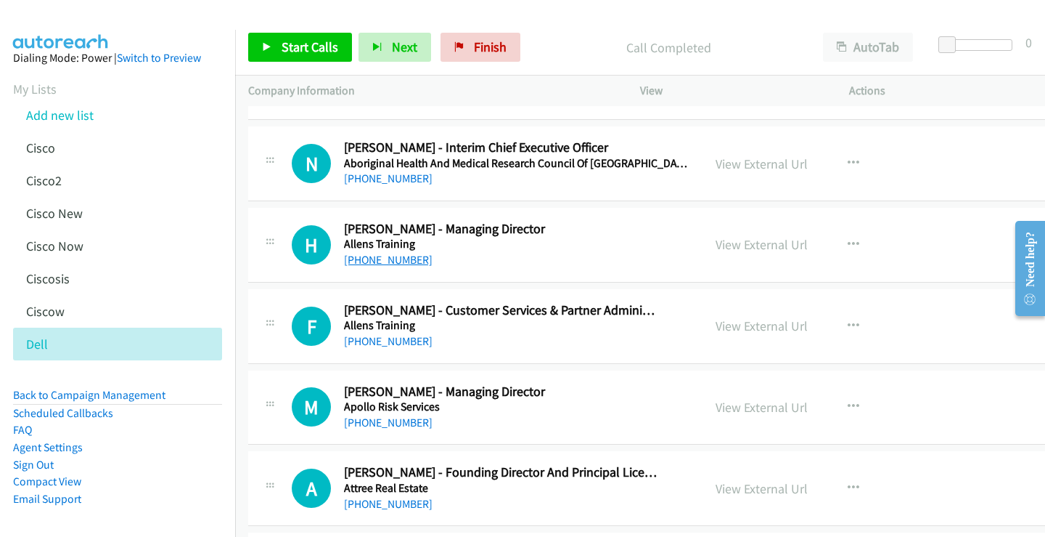
click at [396, 261] on link "[PHONE_NUMBER]" at bounding box center [388, 260] width 89 height 14
click at [759, 242] on link "View External Url" at bounding box center [762, 244] width 92 height 17
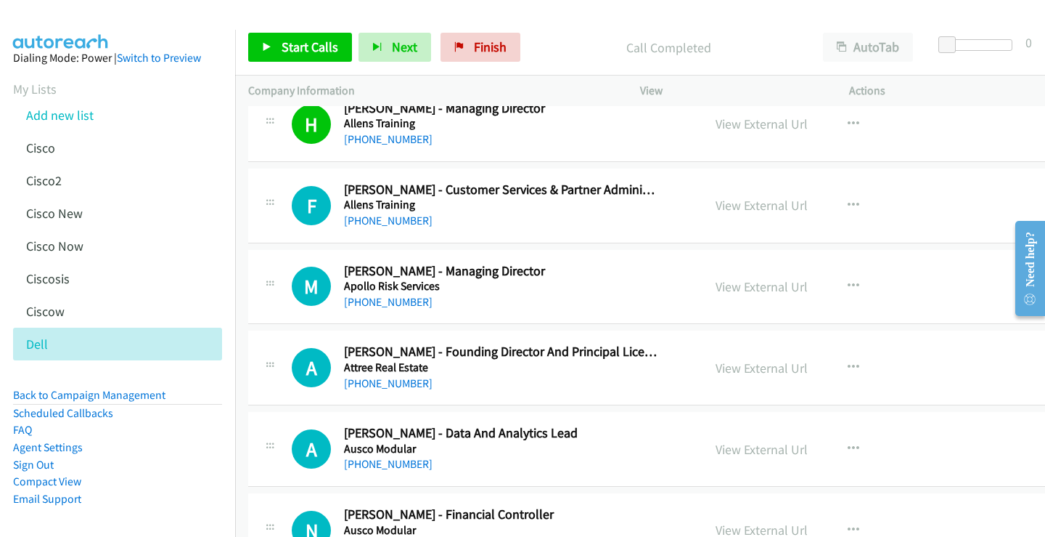
scroll to position [290, 0]
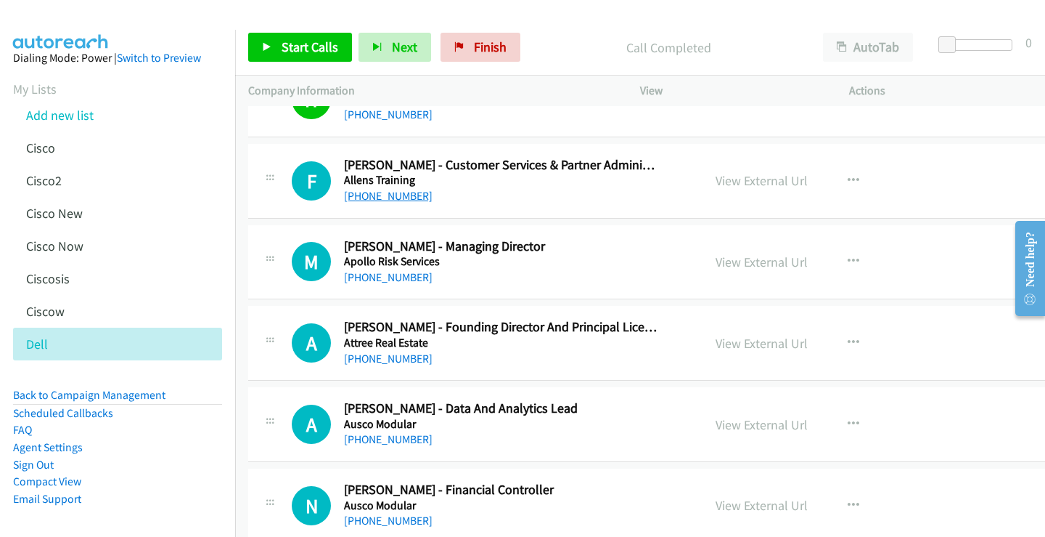
click at [379, 197] on link "[PHONE_NUMBER]" at bounding box center [388, 196] width 89 height 14
click at [743, 181] on link "View External Url" at bounding box center [762, 180] width 92 height 17
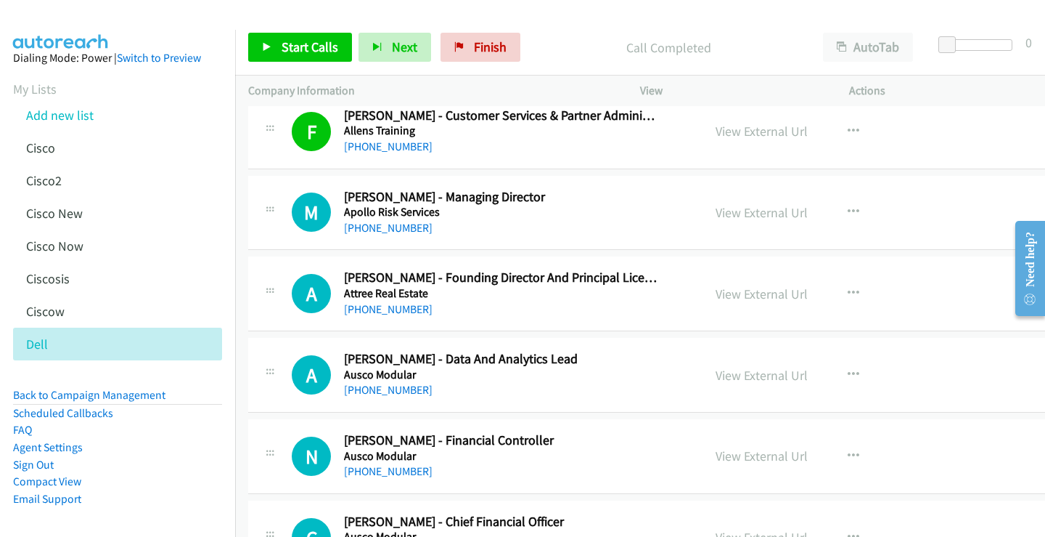
scroll to position [363, 0]
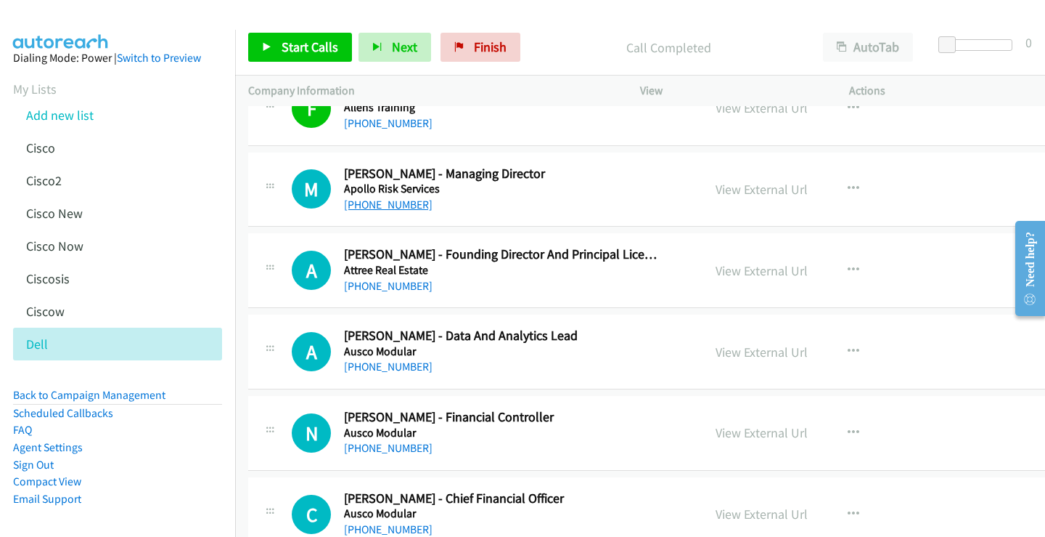
click at [379, 204] on link "[PHONE_NUMBER]" at bounding box center [388, 204] width 89 height 14
click at [730, 191] on link "View External Url" at bounding box center [762, 189] width 92 height 17
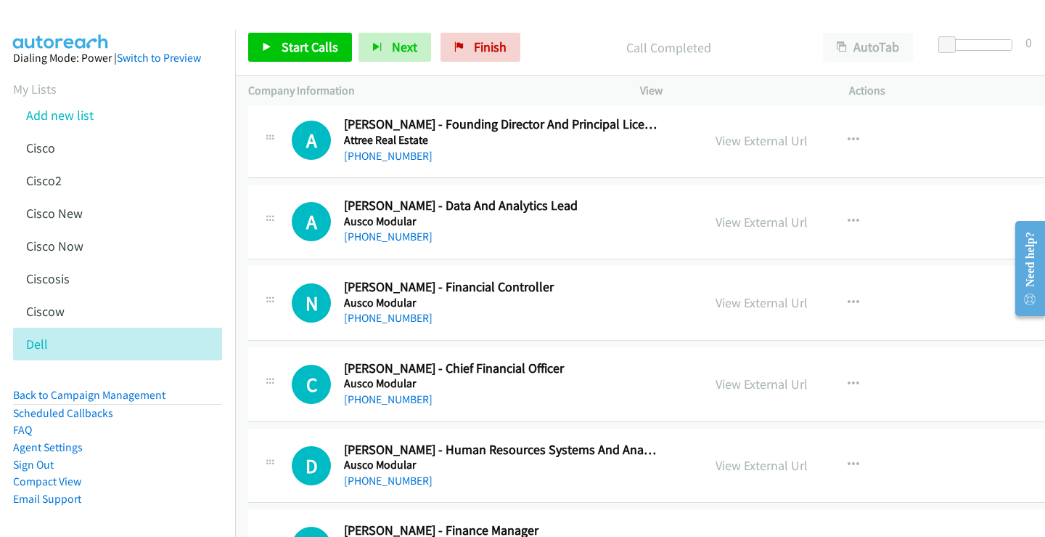
scroll to position [508, 0]
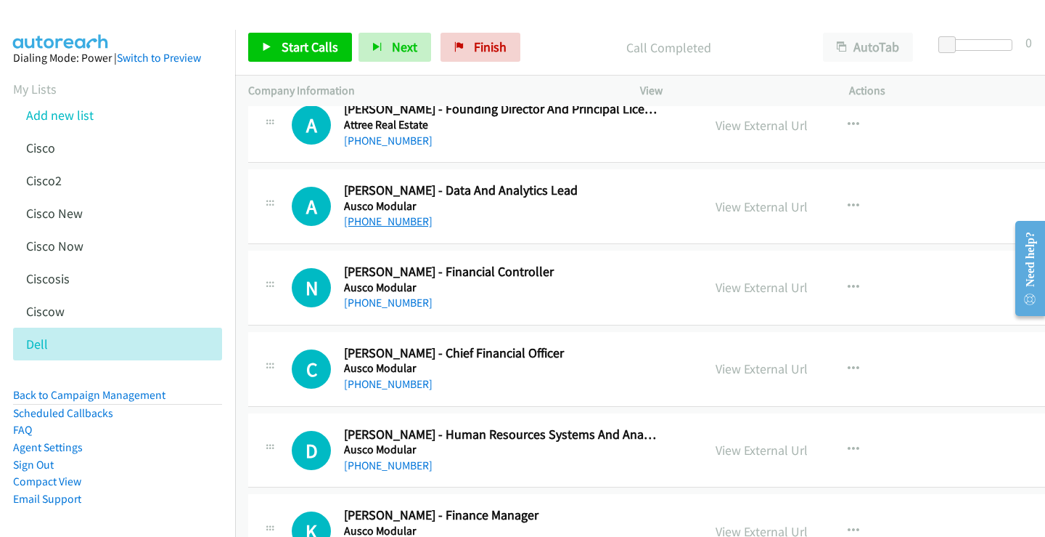
click at [396, 224] on link "[PHONE_NUMBER]" at bounding box center [388, 221] width 89 height 14
click at [754, 208] on link "View External Url" at bounding box center [762, 206] width 92 height 17
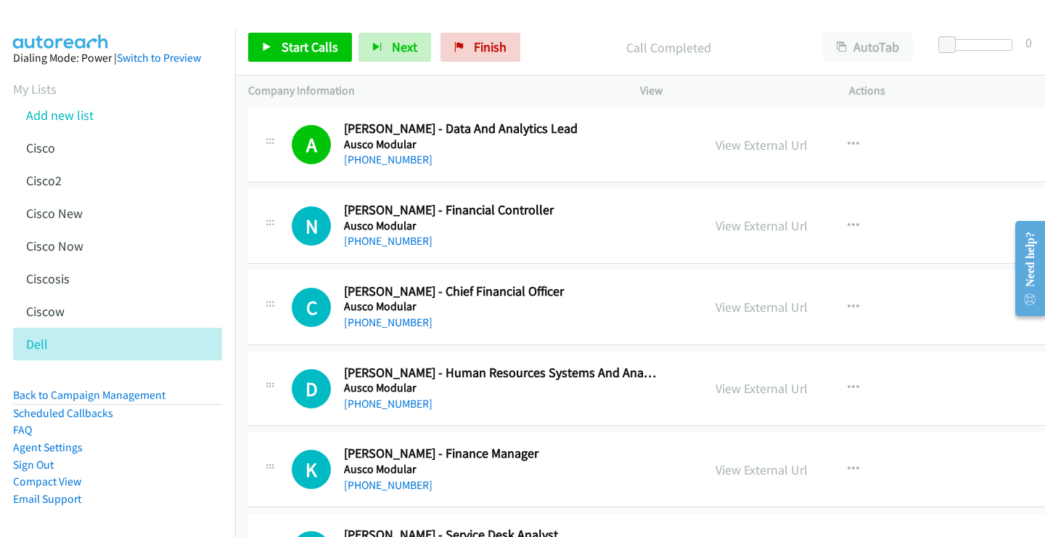
scroll to position [653, 0]
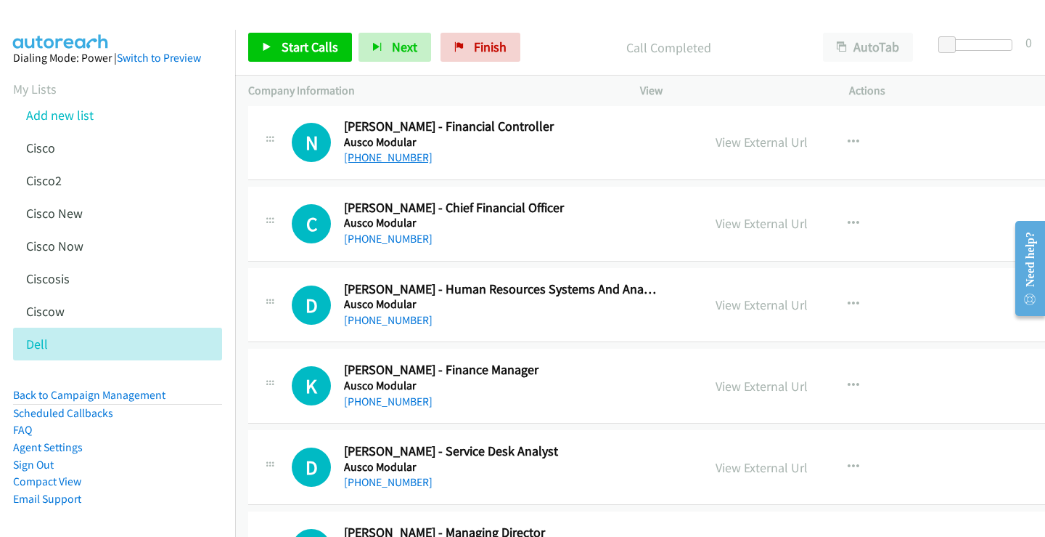
click at [403, 162] on link "[PHONE_NUMBER]" at bounding box center [388, 157] width 89 height 14
click at [722, 145] on link "View External Url" at bounding box center [762, 142] width 92 height 17
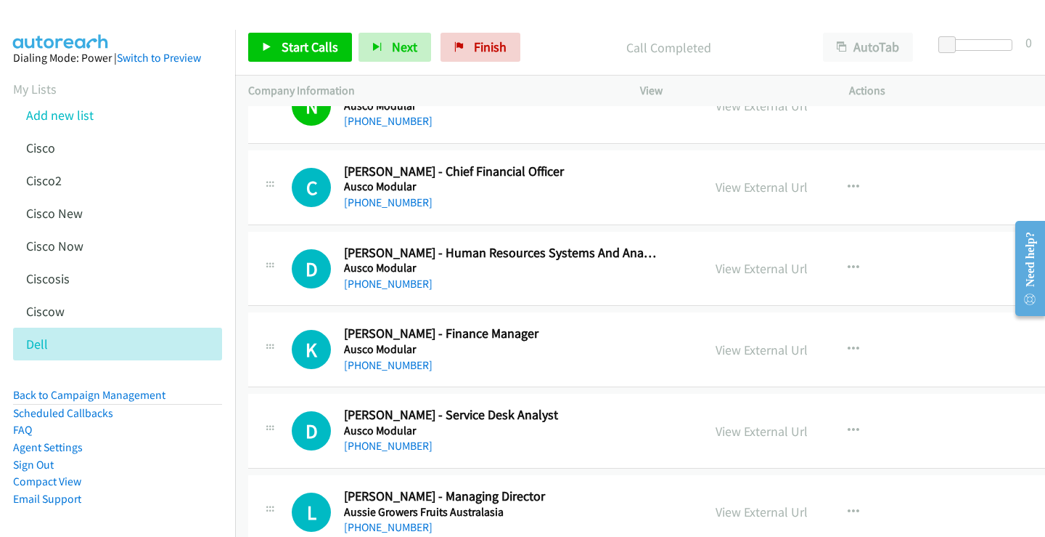
scroll to position [726, 0]
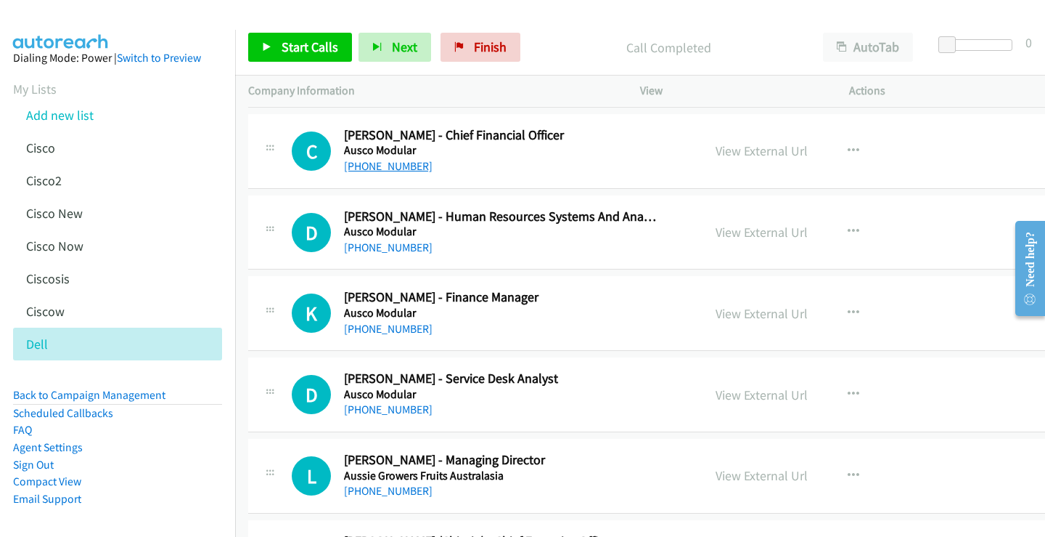
click at [385, 166] on link "[PHONE_NUMBER]" at bounding box center [388, 166] width 89 height 14
click at [739, 153] on link "View External Url" at bounding box center [762, 150] width 92 height 17
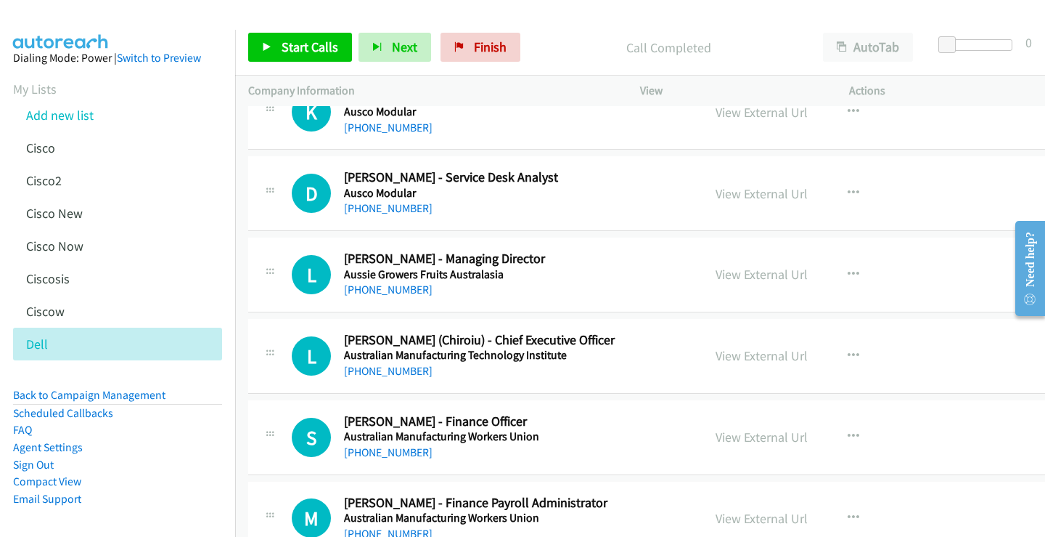
scroll to position [944, 0]
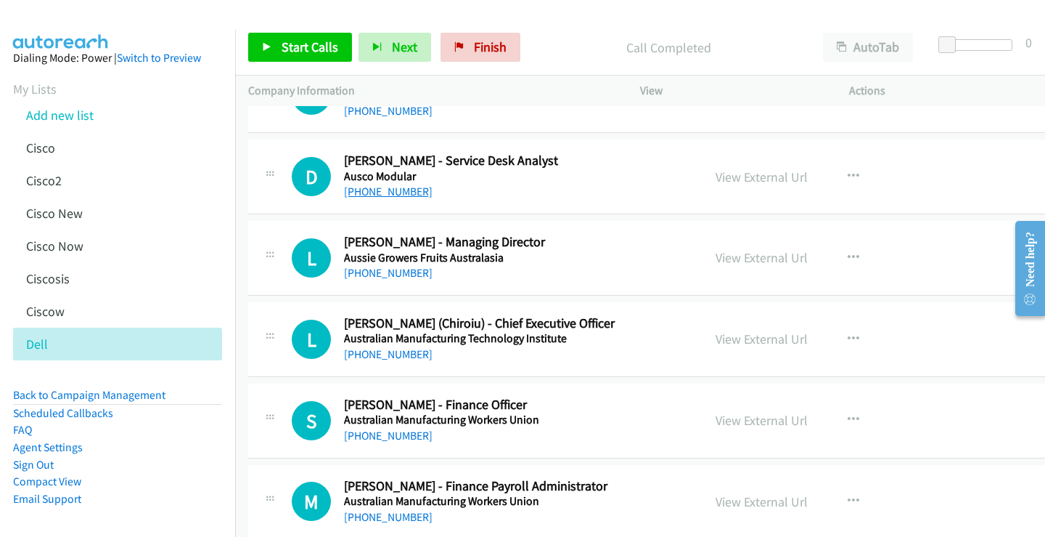
click at [401, 194] on link "[PHONE_NUMBER]" at bounding box center [388, 191] width 89 height 14
click at [736, 173] on link "View External Url" at bounding box center [762, 176] width 92 height 17
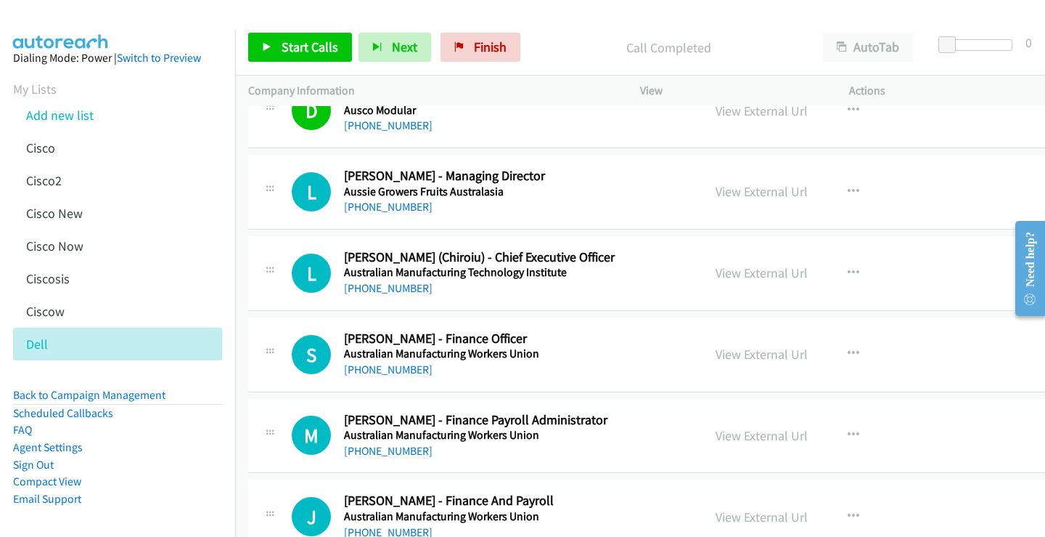
scroll to position [1016, 0]
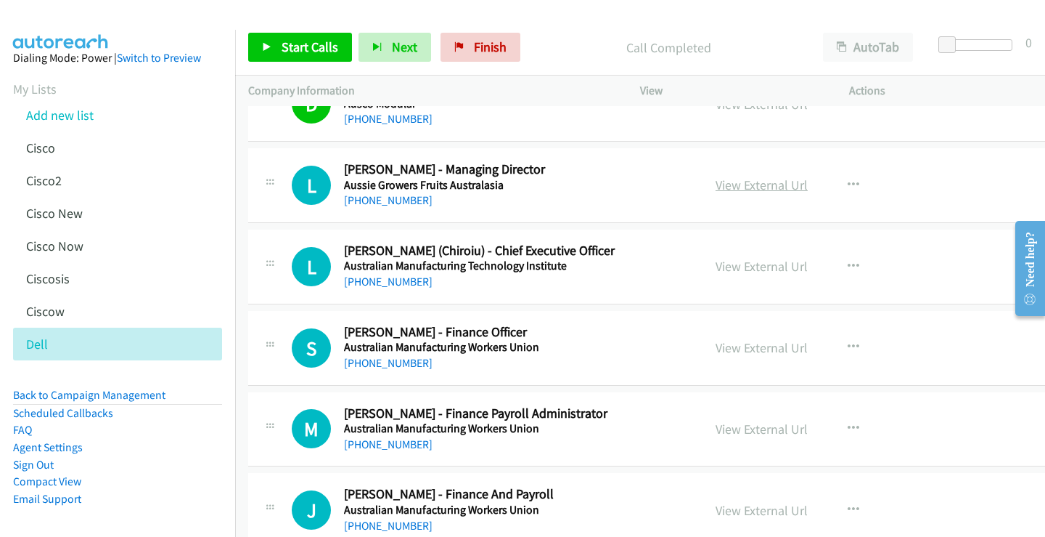
click at [741, 186] on link "View External Url" at bounding box center [762, 184] width 92 height 17
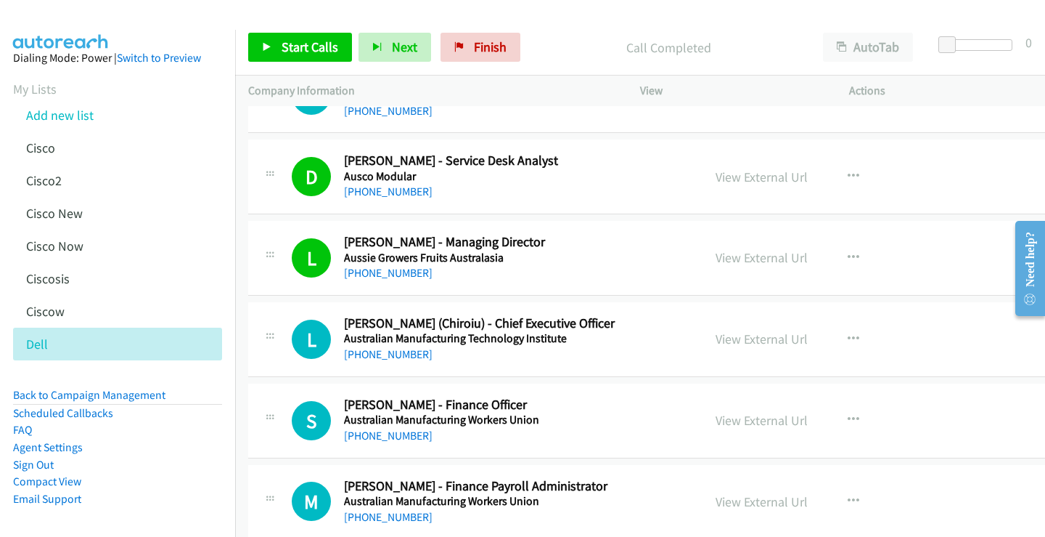
scroll to position [1089, 0]
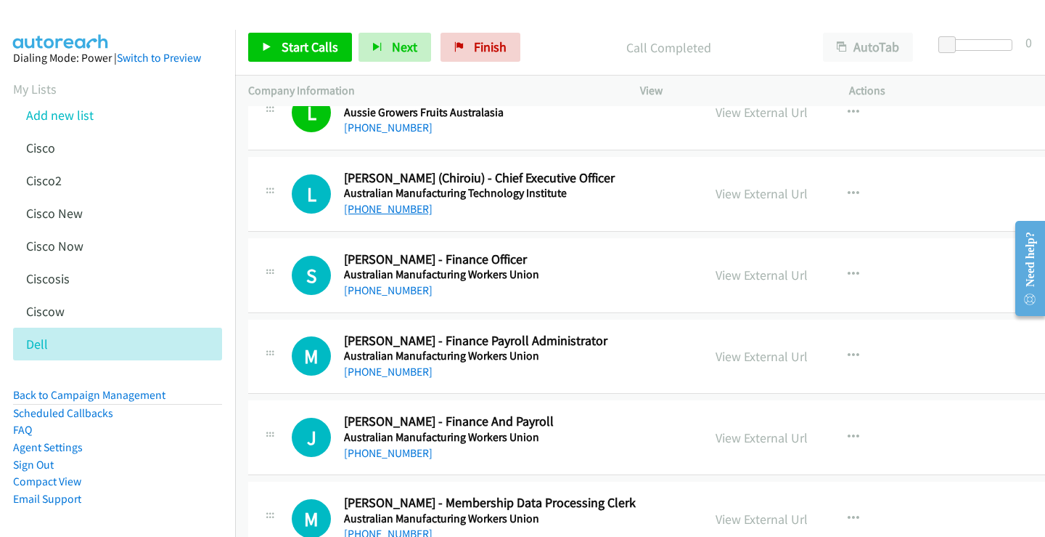
click at [390, 208] on link "[PHONE_NUMBER]" at bounding box center [388, 209] width 89 height 14
click at [746, 189] on link "View External Url" at bounding box center [762, 193] width 92 height 17
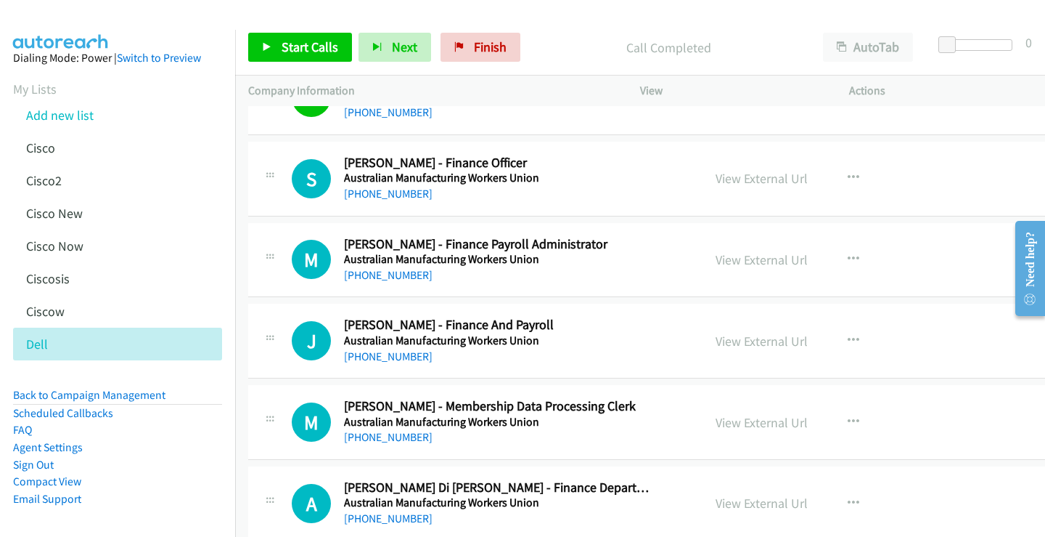
scroll to position [1162, 0]
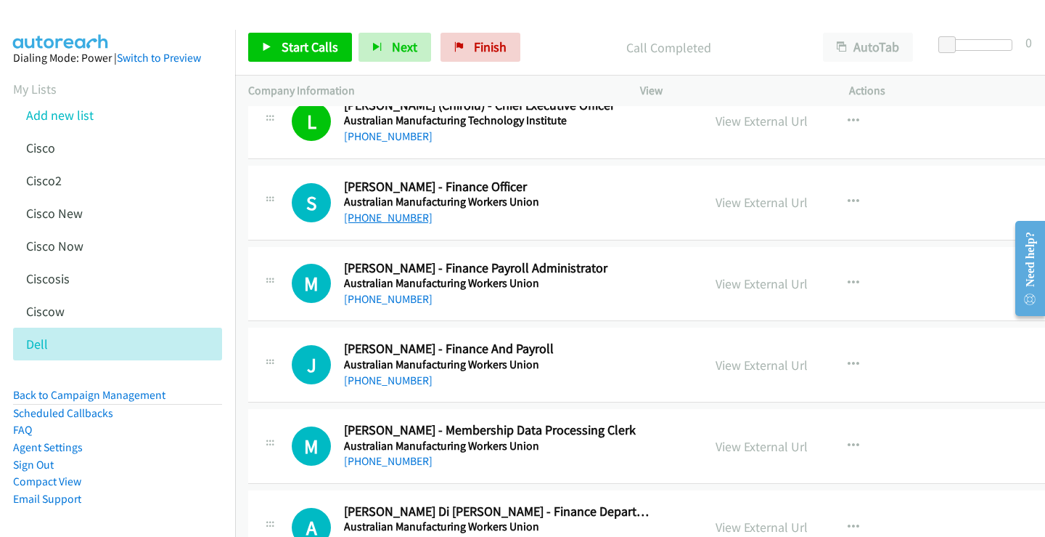
click at [398, 221] on link "[PHONE_NUMBER]" at bounding box center [388, 218] width 89 height 14
click at [753, 197] on link "View External Url" at bounding box center [762, 202] width 92 height 17
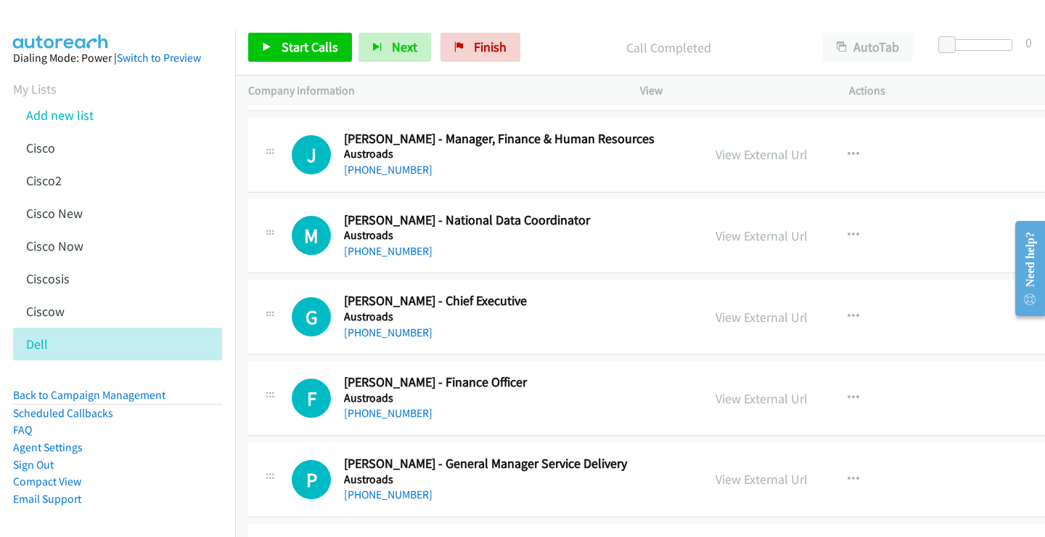
scroll to position [1670, 0]
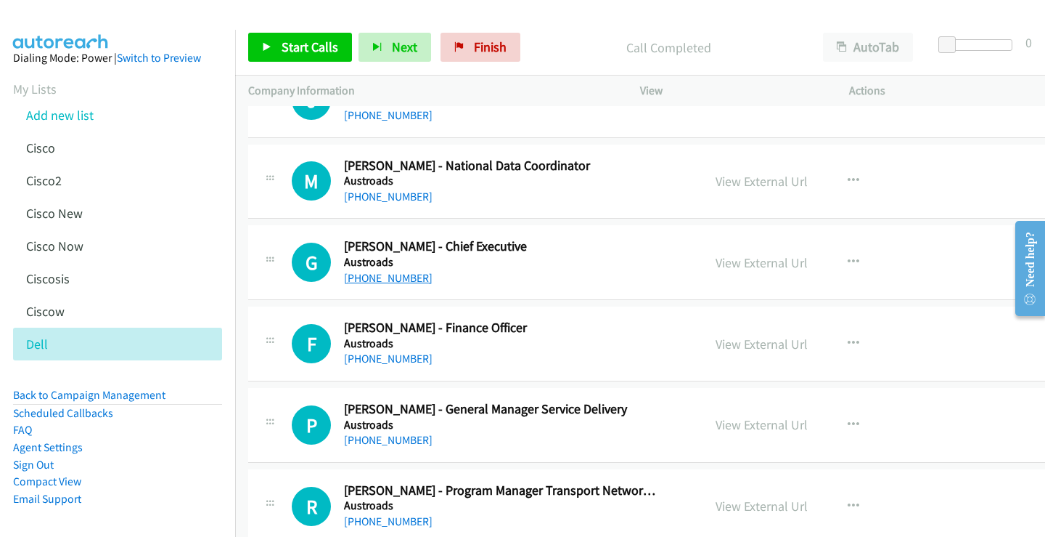
click at [389, 277] on link "[PHONE_NUMBER]" at bounding box center [388, 278] width 89 height 14
click at [748, 257] on link "View External Url" at bounding box center [762, 262] width 92 height 17
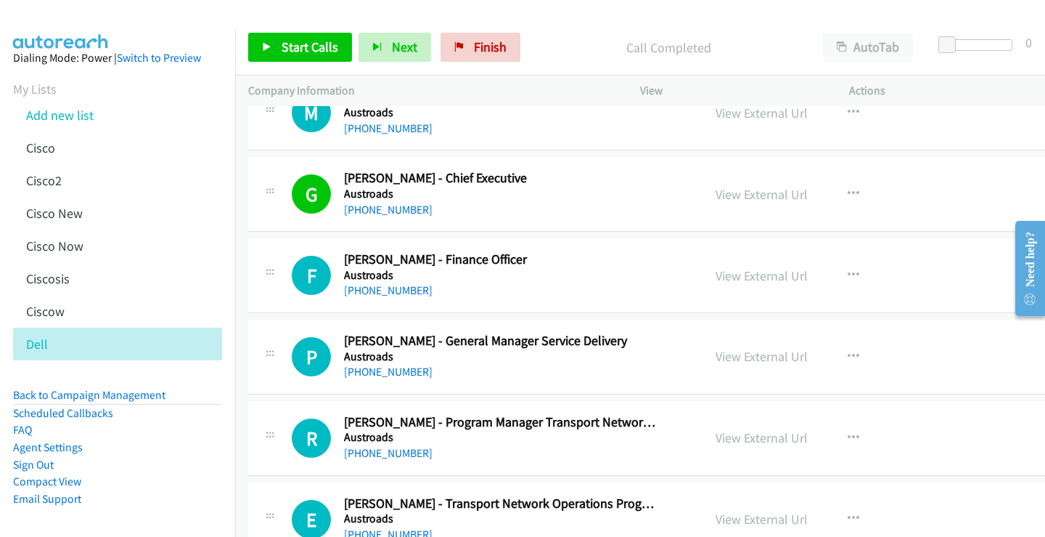
scroll to position [1815, 0]
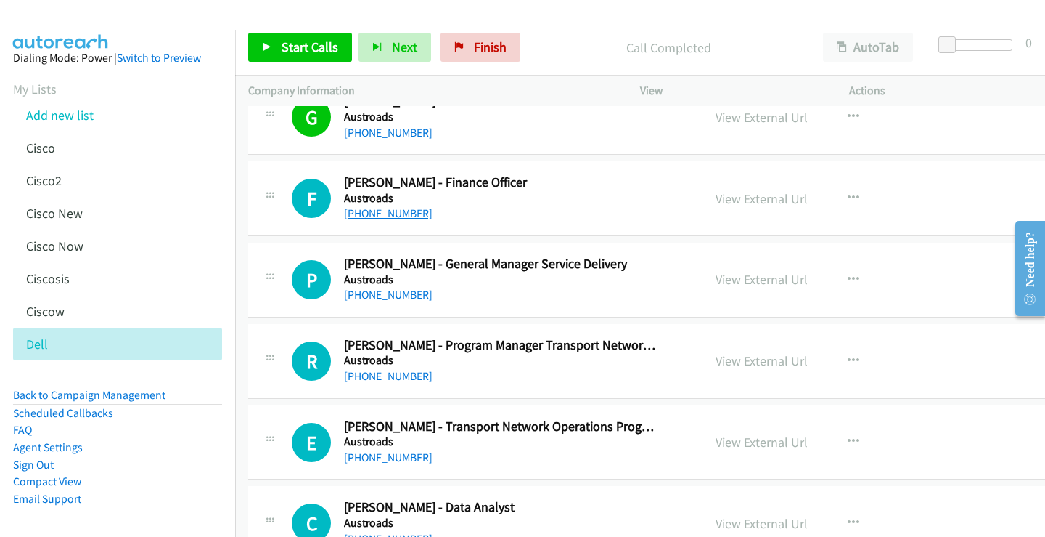
click at [386, 214] on link "[PHONE_NUMBER]" at bounding box center [388, 213] width 89 height 14
click at [746, 199] on link "View External Url" at bounding box center [762, 198] width 92 height 17
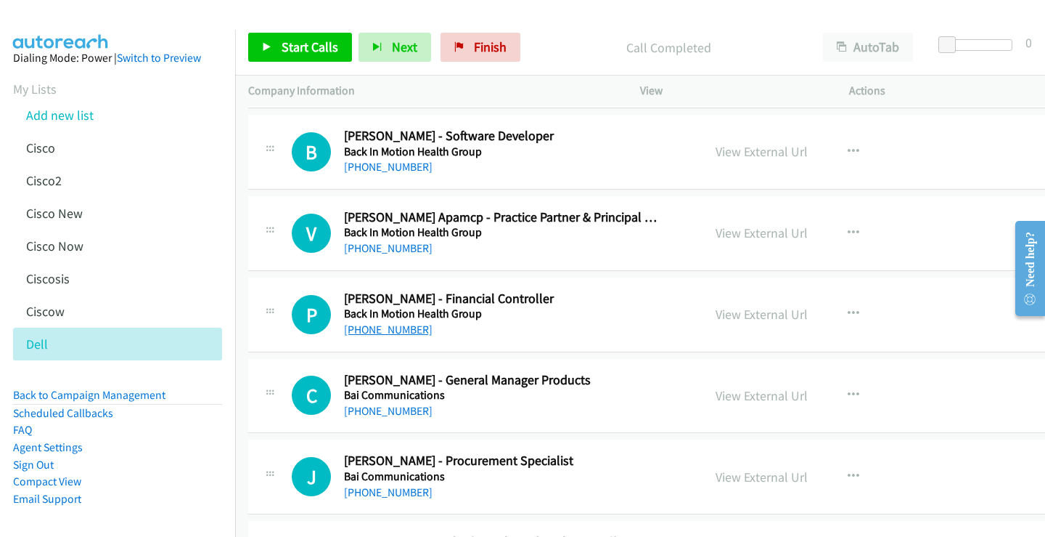
scroll to position [2323, 0]
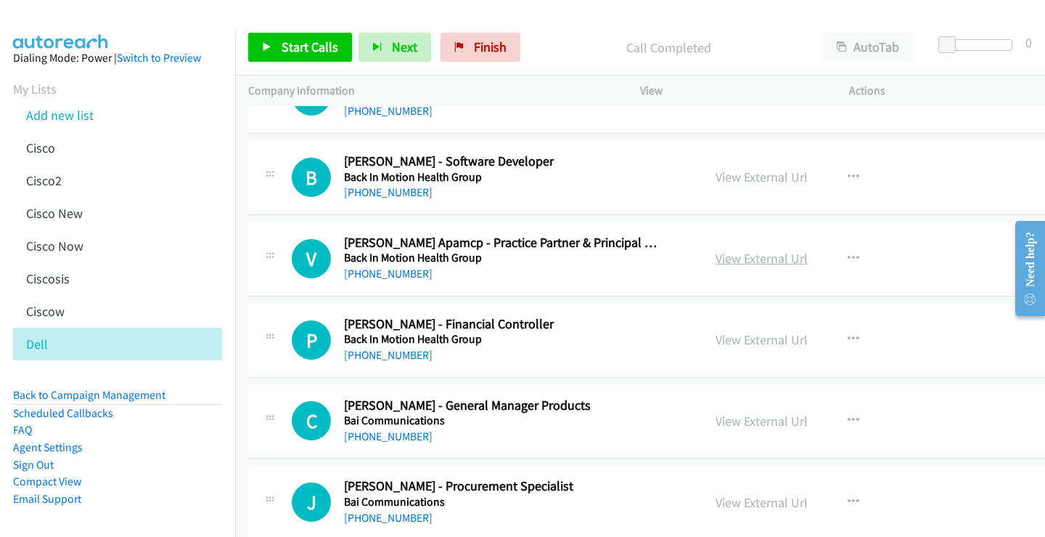
click at [745, 255] on link "View External Url" at bounding box center [762, 258] width 92 height 17
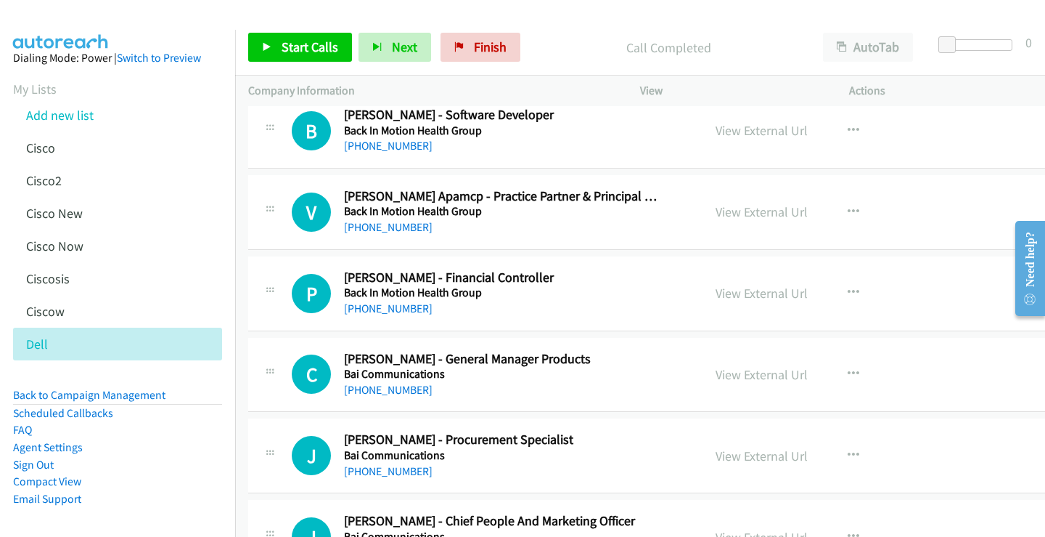
scroll to position [2396, 0]
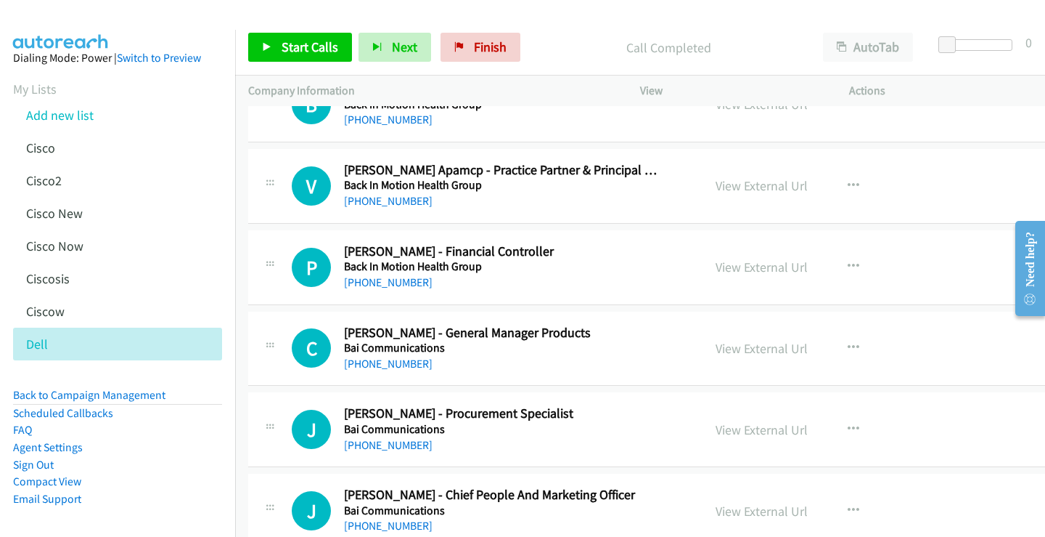
click at [619, 139] on div "B Callback Scheduled [PERSON_NAME] - Software Developer Back In Motion Health G…" at bounding box center [676, 105] width 857 height 75
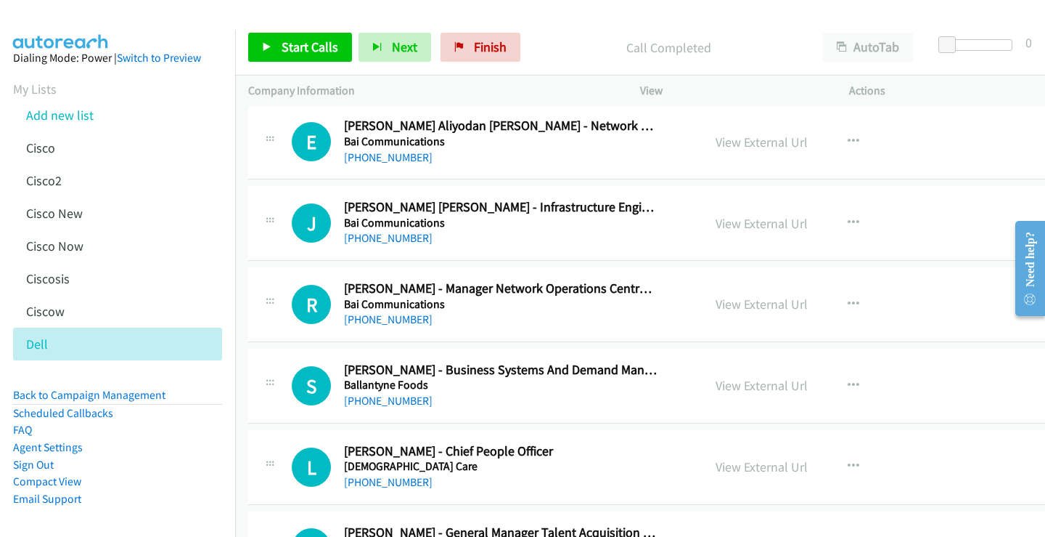
scroll to position [3532, 0]
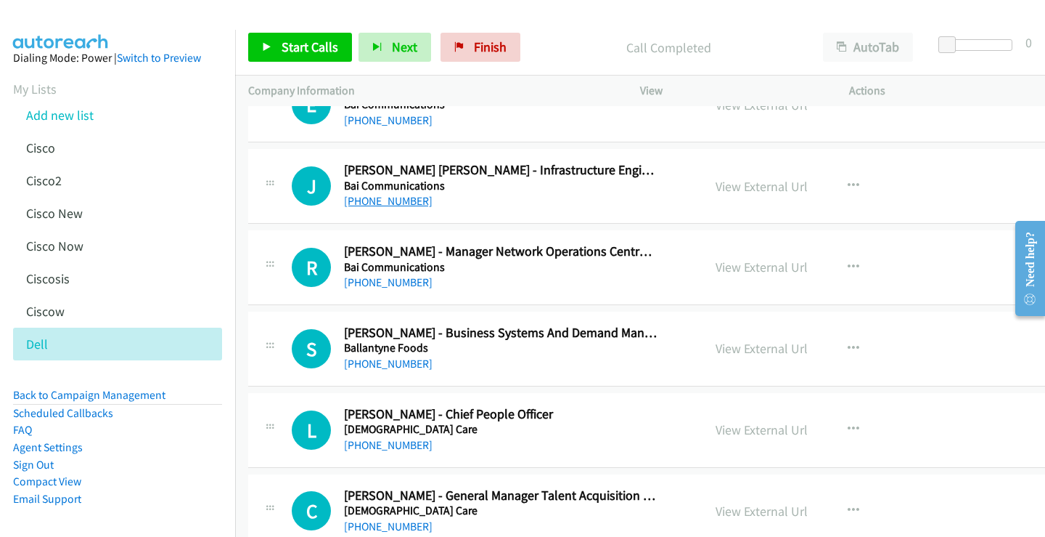
click at [378, 205] on link "[PHONE_NUMBER]" at bounding box center [388, 201] width 89 height 14
click at [753, 189] on link "View External Url" at bounding box center [762, 186] width 92 height 17
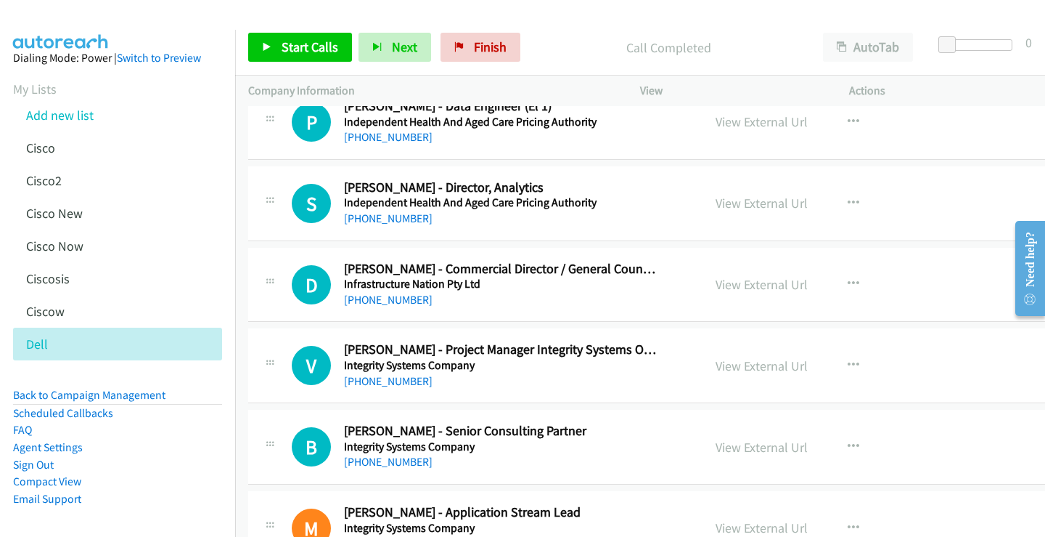
scroll to position [12388, 0]
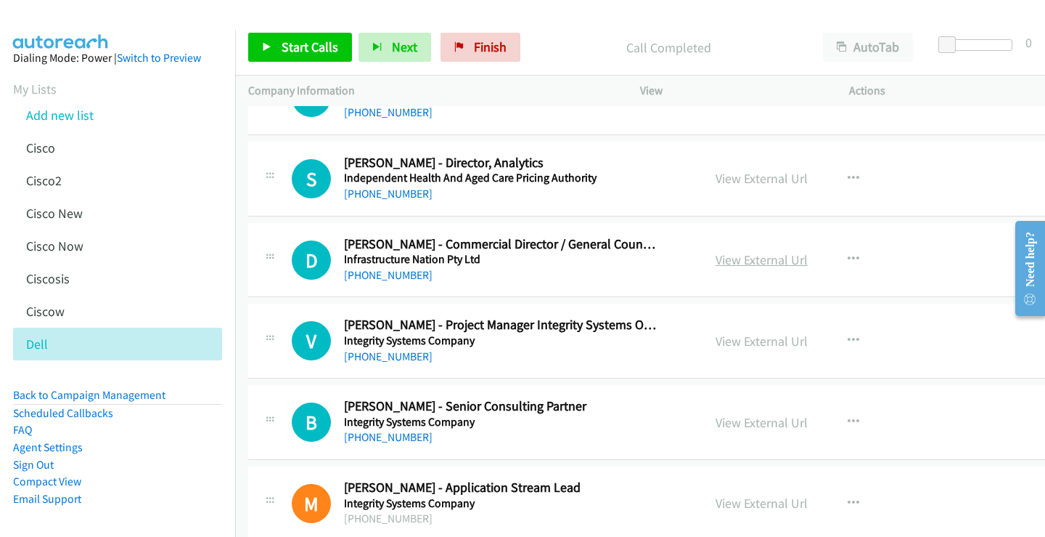
click at [743, 258] on link "View External Url" at bounding box center [762, 259] width 92 height 17
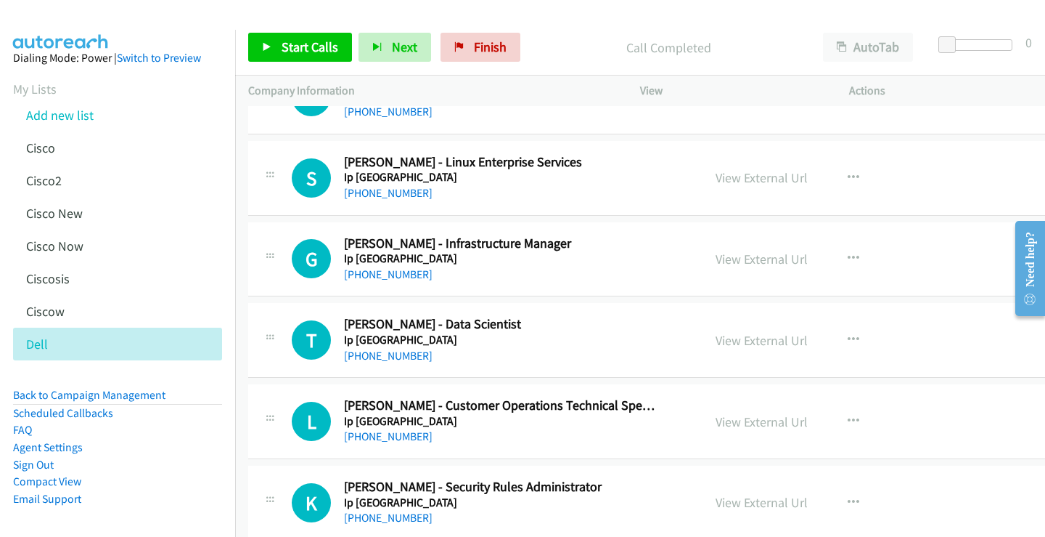
scroll to position [13354, 0]
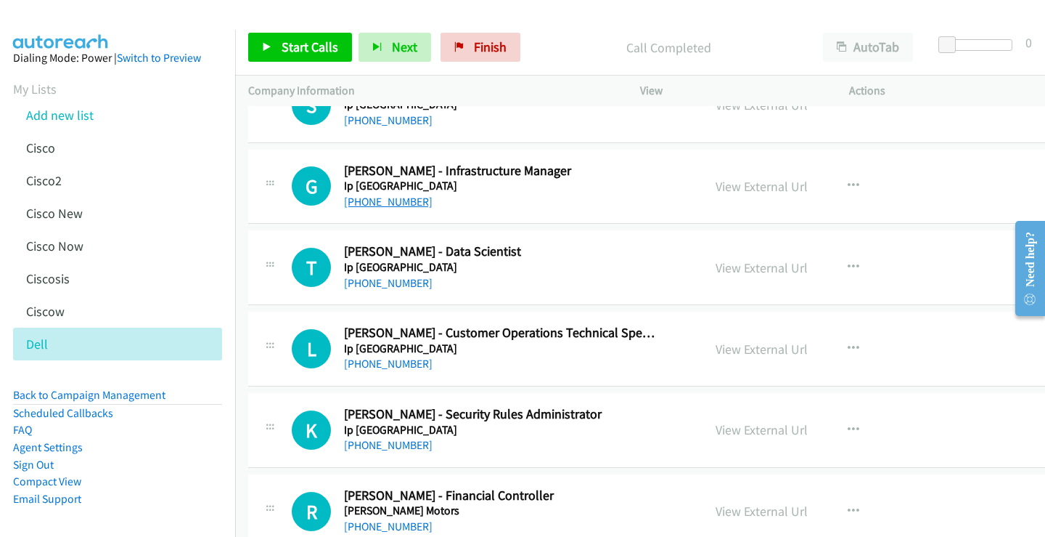
click at [405, 203] on link "[PHONE_NUMBER]" at bounding box center [388, 202] width 89 height 14
click at [748, 184] on link "View External Url" at bounding box center [762, 186] width 92 height 17
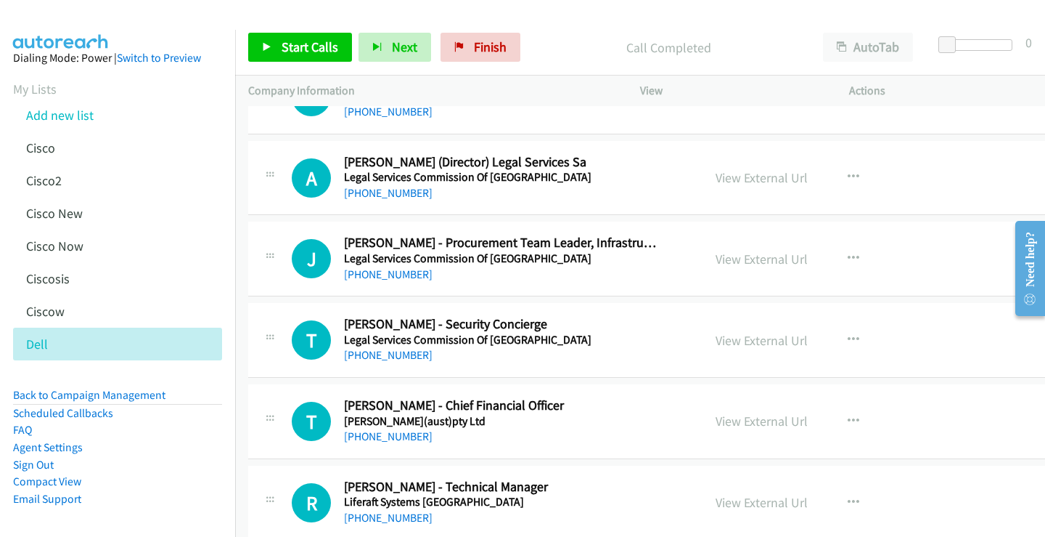
scroll to position [15140, 0]
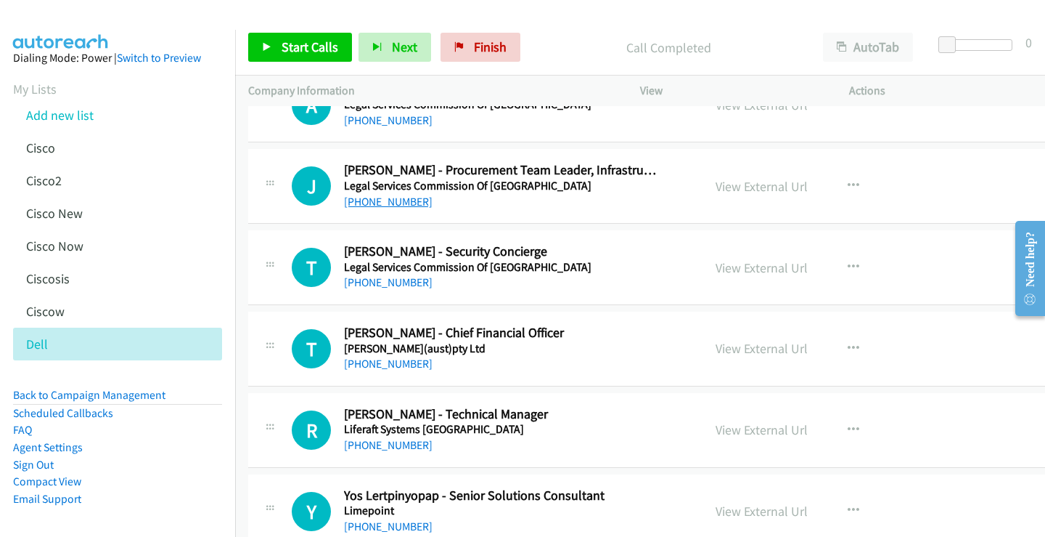
click at [375, 202] on link "[PHONE_NUMBER]" at bounding box center [388, 202] width 89 height 14
click at [737, 184] on link "View External Url" at bounding box center [762, 186] width 92 height 17
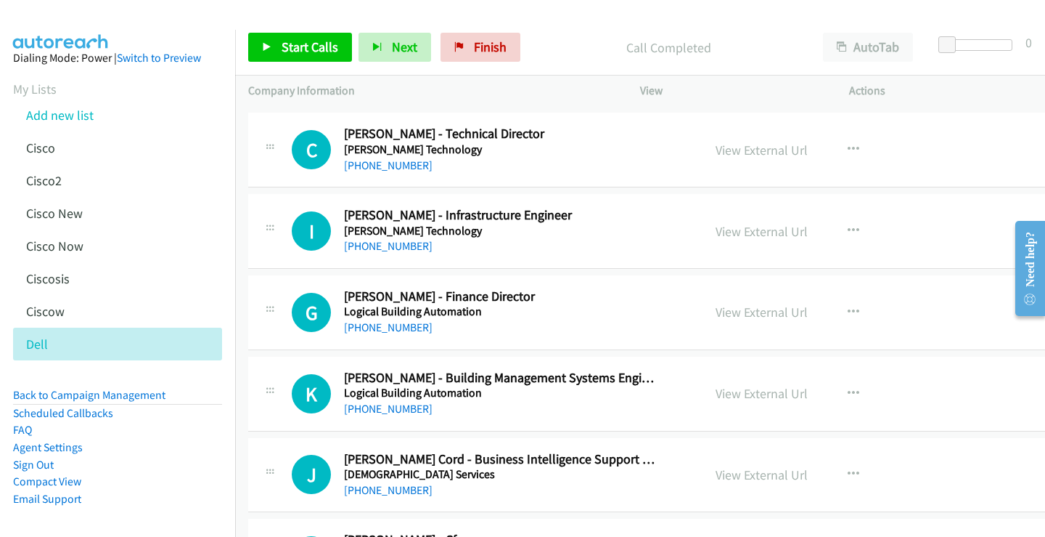
scroll to position [15708, 0]
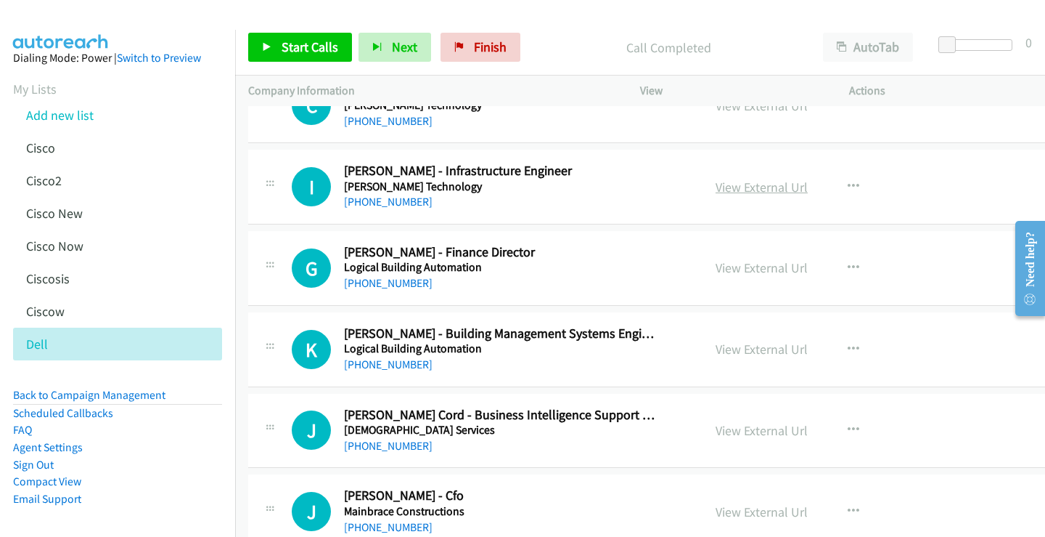
click at [756, 189] on link "View External Url" at bounding box center [762, 187] width 92 height 17
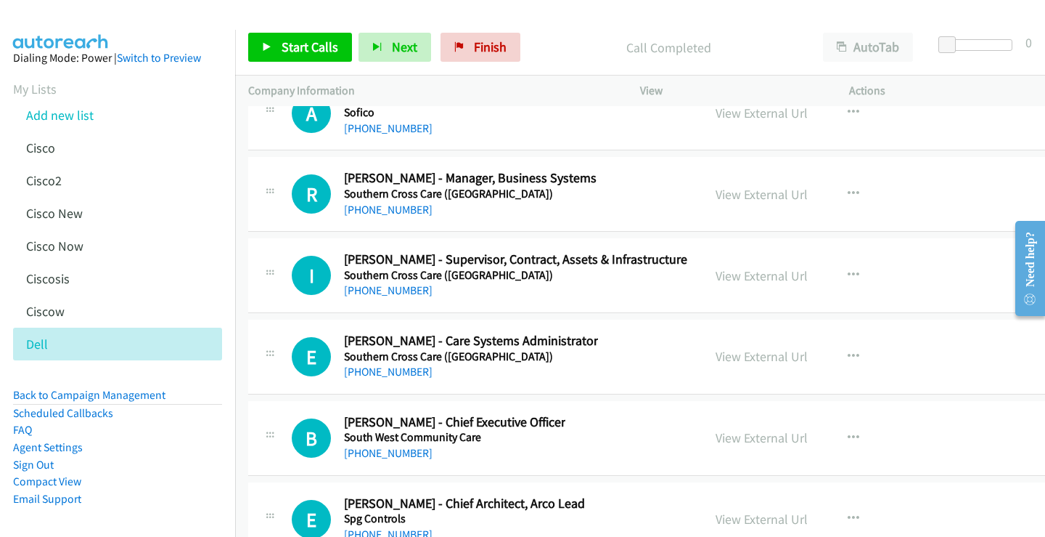
scroll to position [39826, 0]
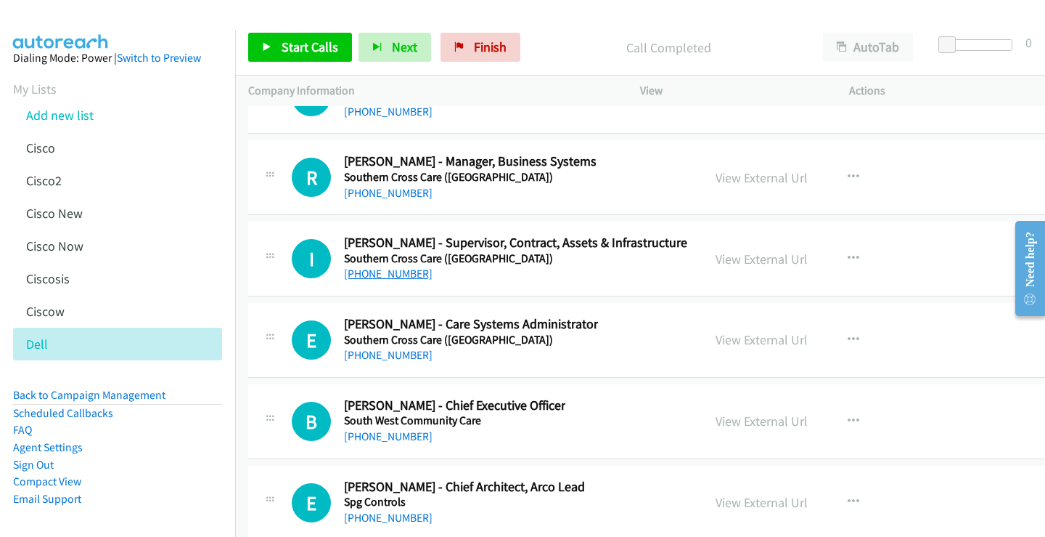
click at [393, 272] on link "[PHONE_NUMBER]" at bounding box center [388, 273] width 89 height 14
click at [746, 258] on link "View External Url" at bounding box center [762, 258] width 92 height 17
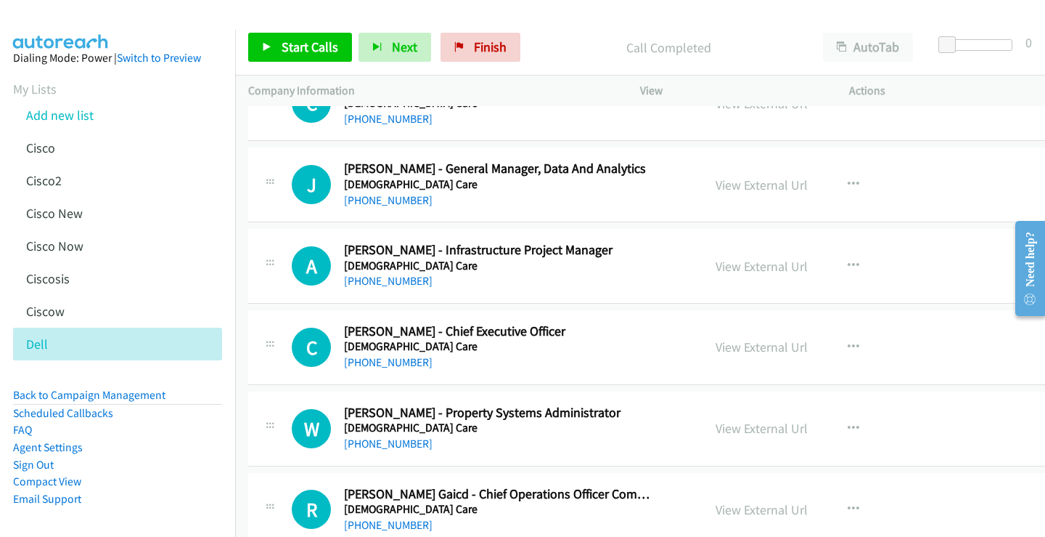
scroll to position [3946, 0]
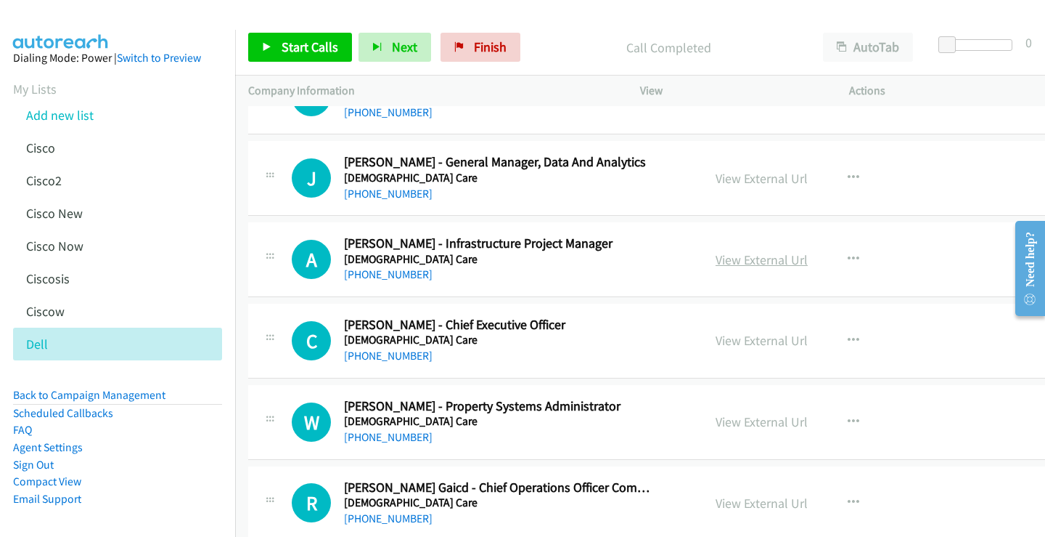
click at [736, 258] on link "View External Url" at bounding box center [762, 259] width 92 height 17
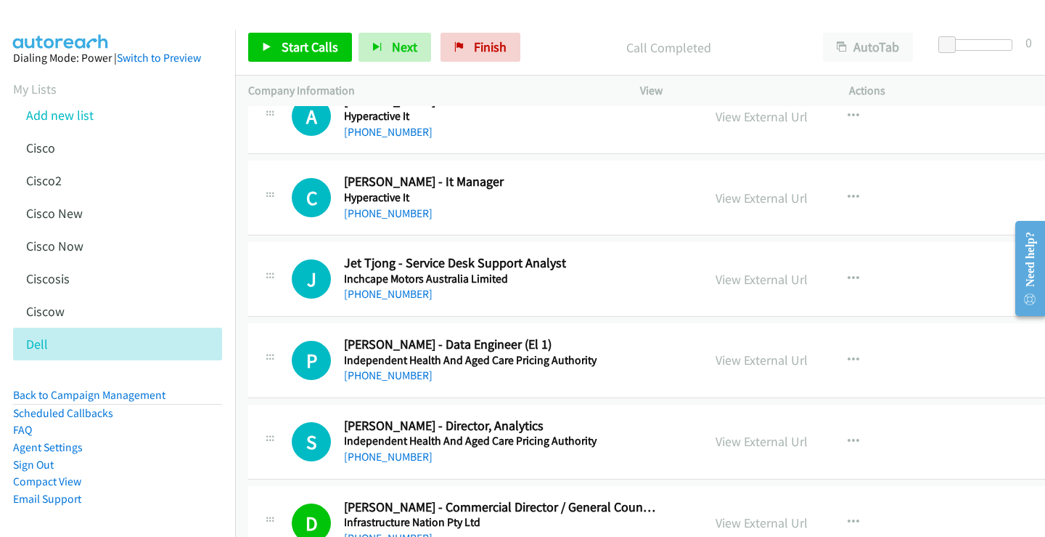
scroll to position [12136, 0]
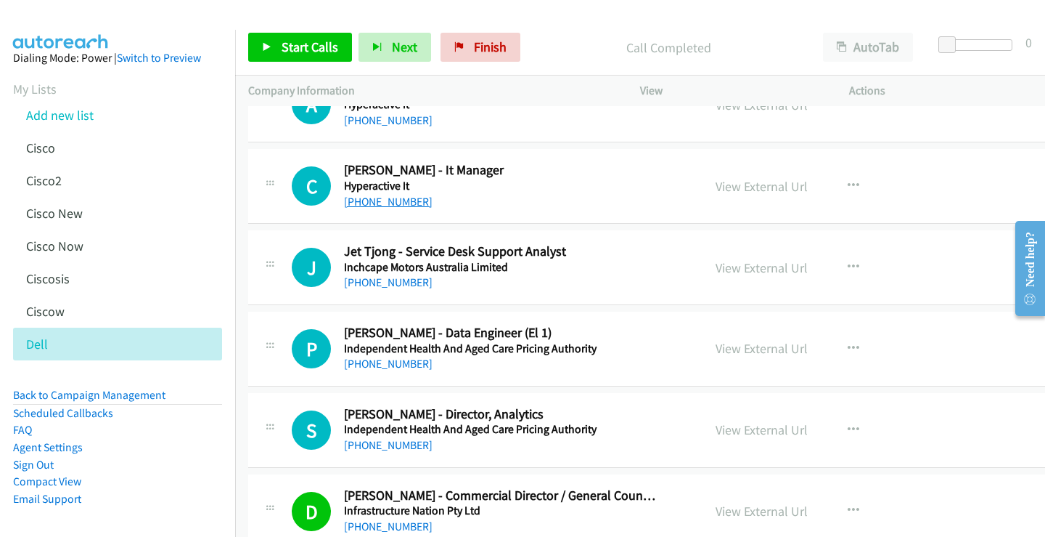
click at [404, 203] on link "[PHONE_NUMBER]" at bounding box center [388, 202] width 89 height 14
click at [770, 187] on link "View External Url" at bounding box center [762, 186] width 92 height 17
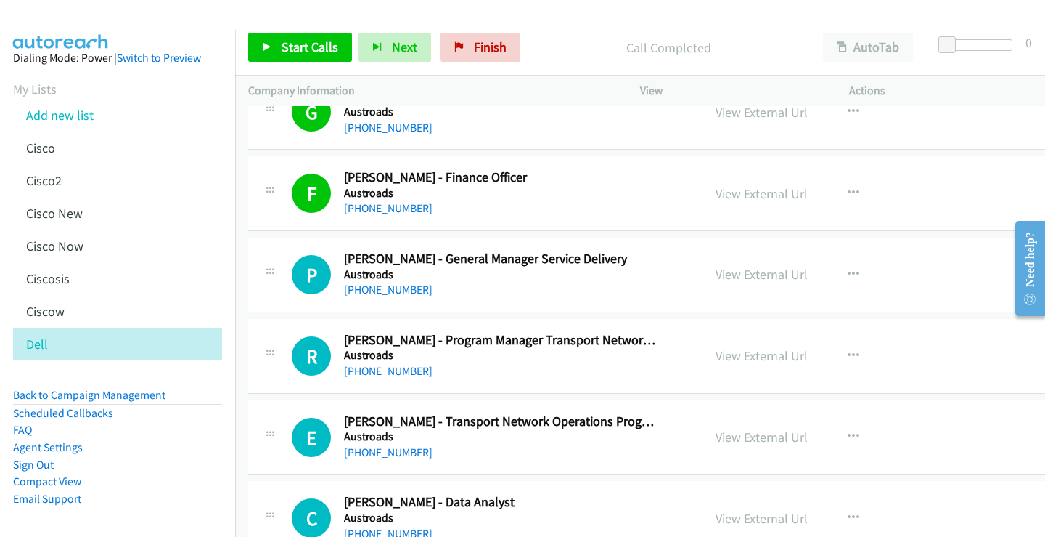
scroll to position [1835, 0]
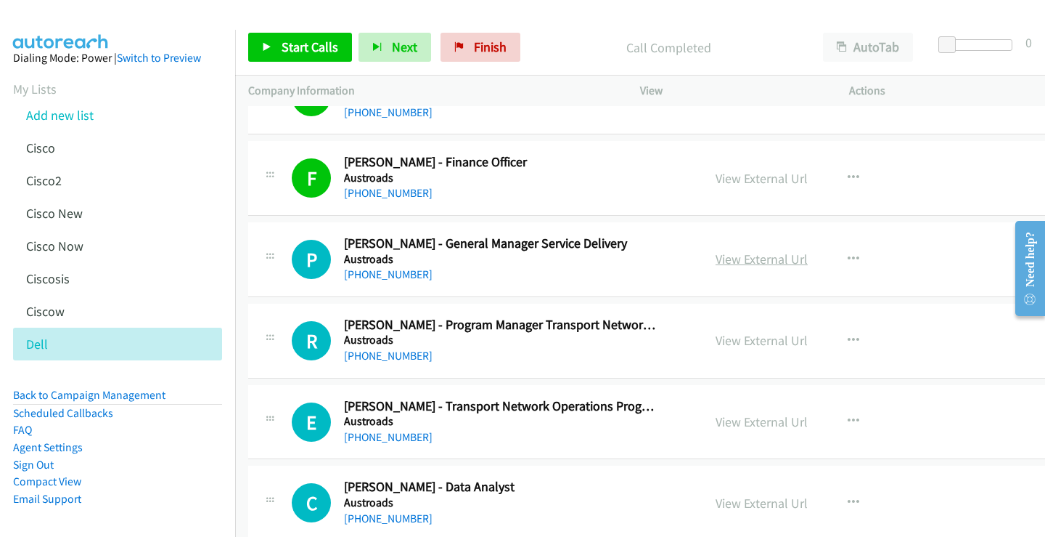
click at [747, 256] on link "View External Url" at bounding box center [762, 258] width 92 height 17
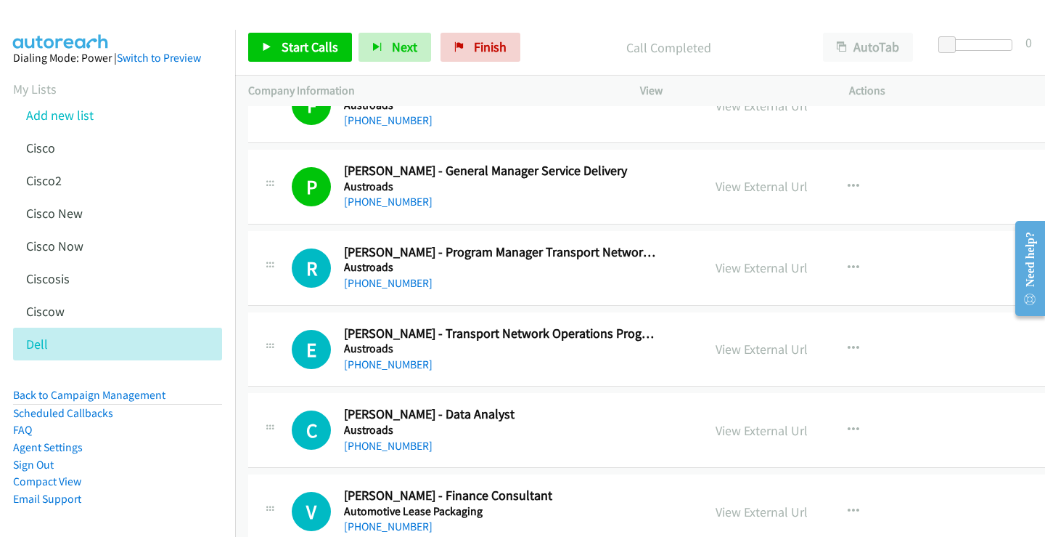
scroll to position [2412, 0]
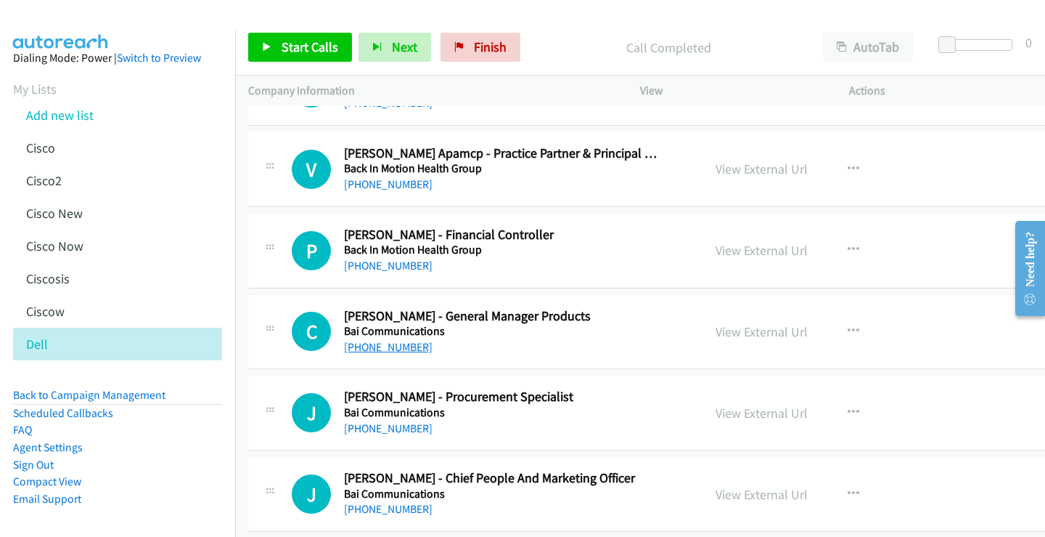
click at [395, 349] on link "[PHONE_NUMBER]" at bounding box center [388, 347] width 89 height 14
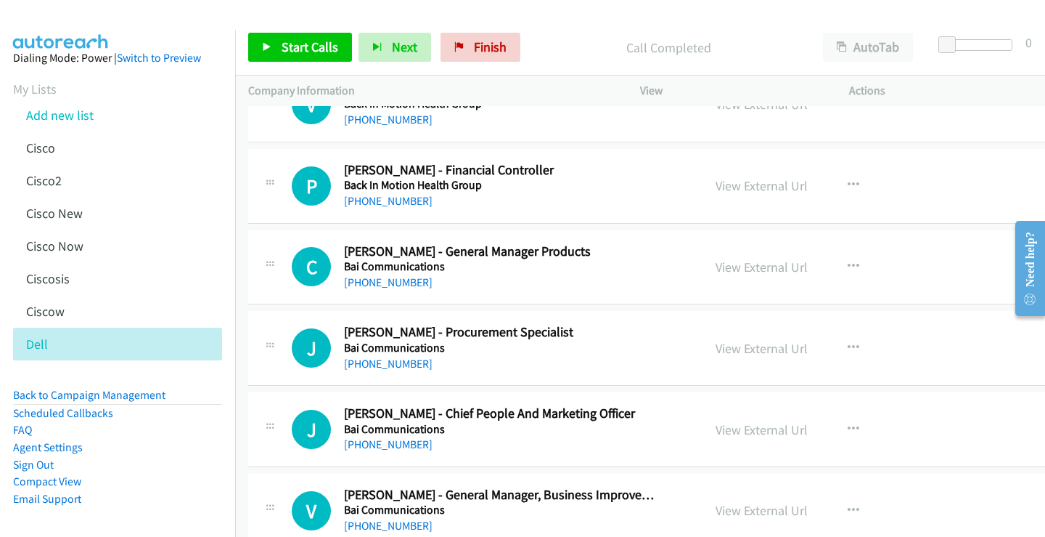
scroll to position [2485, 0]
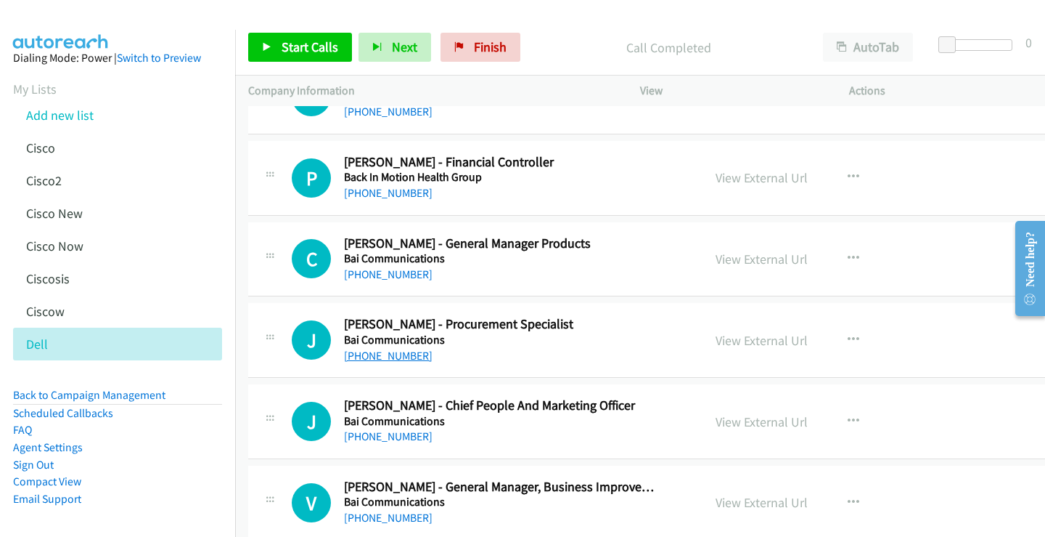
click at [389, 354] on link "[PHONE_NUMBER]" at bounding box center [388, 355] width 89 height 14
click at [743, 338] on link "View External Url" at bounding box center [762, 340] width 92 height 17
click at [739, 340] on link "View External Url" at bounding box center [762, 340] width 92 height 17
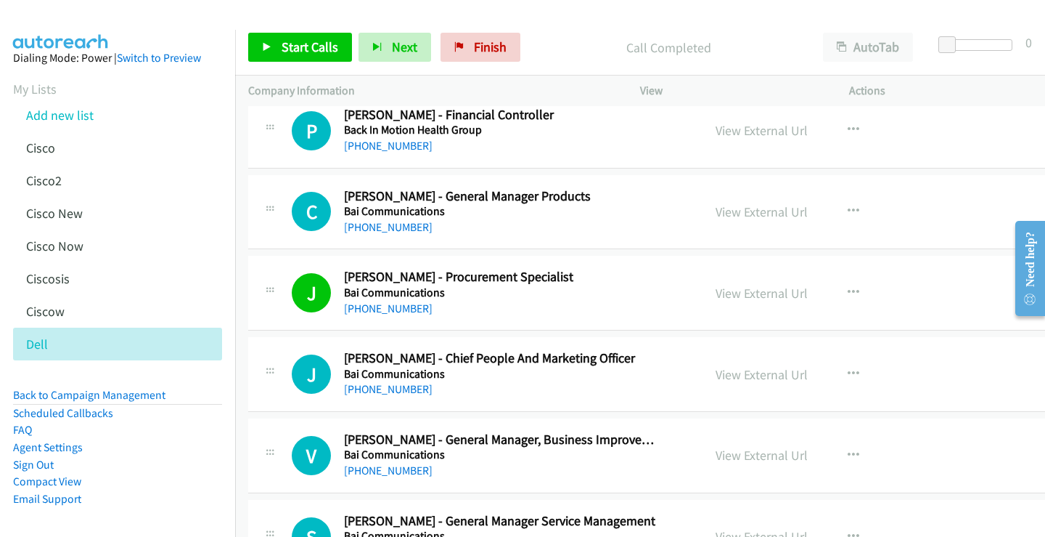
scroll to position [2558, 0]
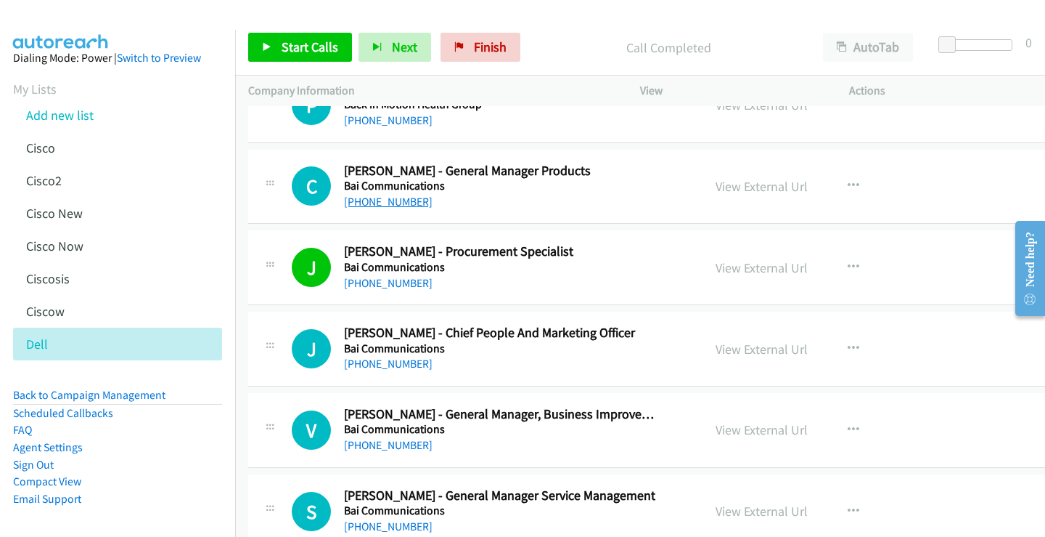
click at [383, 205] on link "[PHONE_NUMBER]" at bounding box center [388, 202] width 89 height 14
click at [744, 184] on link "View External Url" at bounding box center [762, 186] width 92 height 17
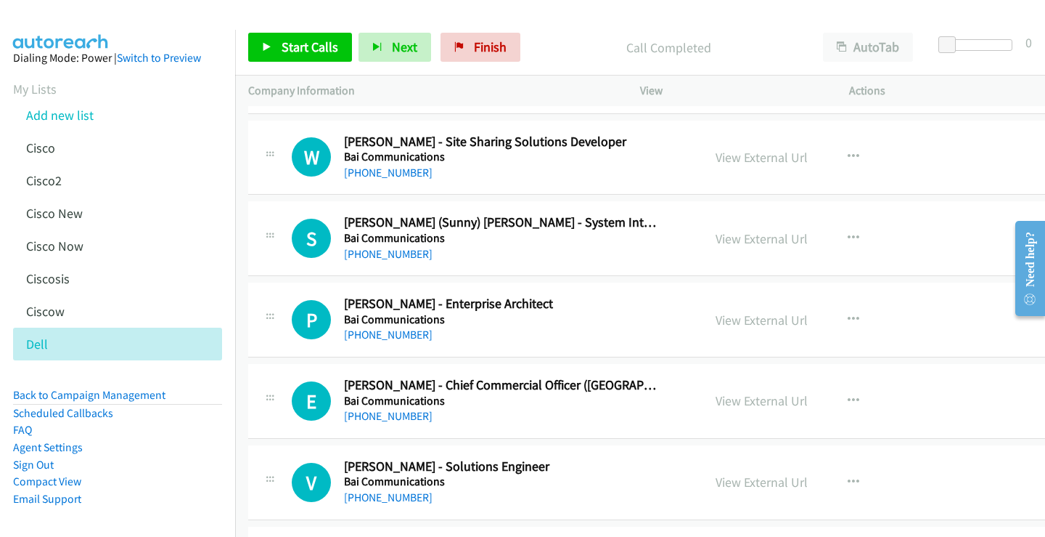
scroll to position [2993, 0]
click at [395, 333] on link "[PHONE_NUMBER]" at bounding box center [388, 334] width 89 height 14
click at [758, 319] on link "View External Url" at bounding box center [762, 319] width 92 height 17
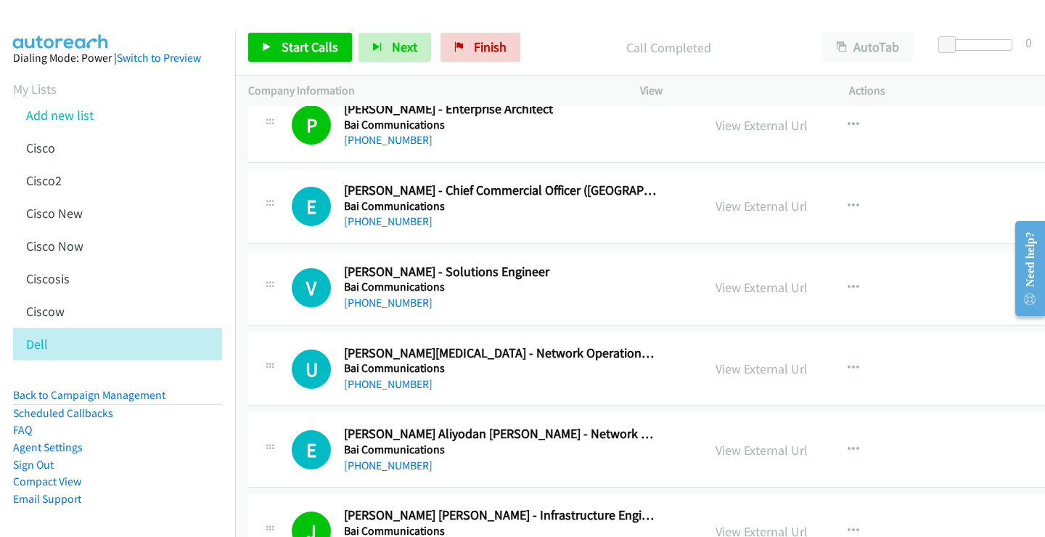
scroll to position [3211, 0]
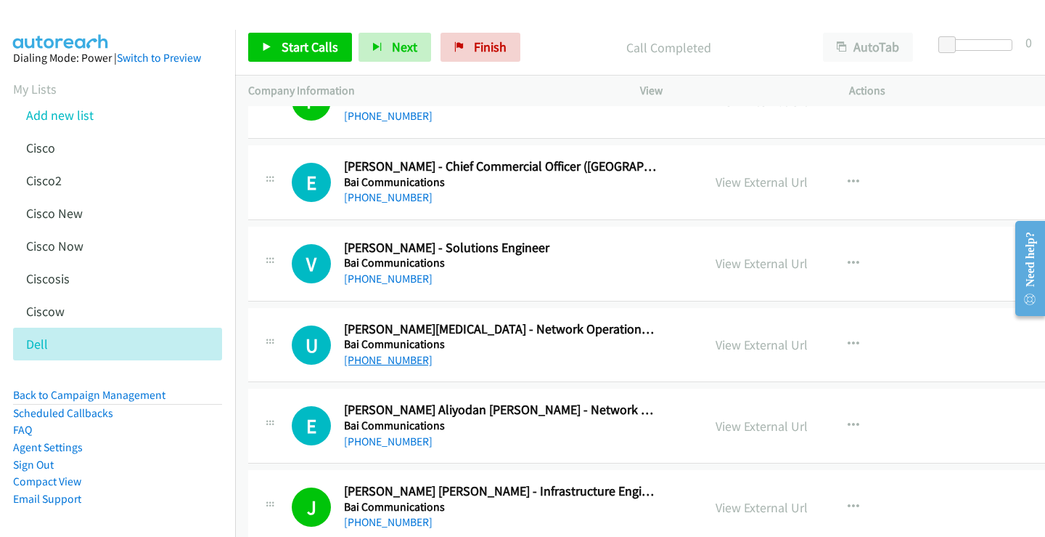
click at [397, 357] on link "[PHONE_NUMBER]" at bounding box center [388, 360] width 89 height 14
drag, startPoint x: 389, startPoint y: 279, endPoint x: 603, endPoint y: 290, distance: 213.8
click at [389, 279] on link "[PHONE_NUMBER]" at bounding box center [388, 279] width 89 height 14
click at [734, 258] on link "View External Url" at bounding box center [762, 263] width 92 height 17
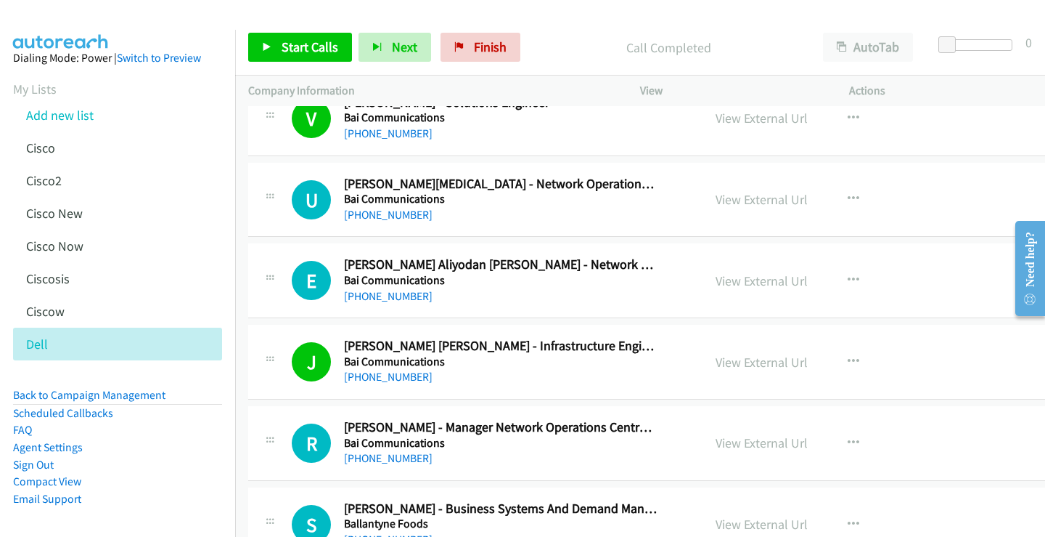
scroll to position [3284, 0]
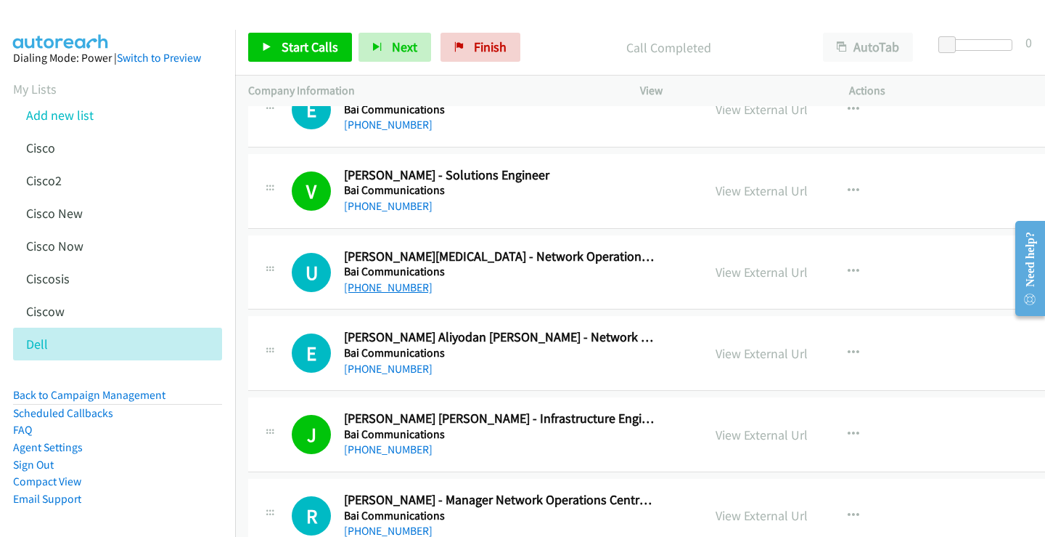
click at [390, 288] on link "[PHONE_NUMBER]" at bounding box center [388, 287] width 89 height 14
click at [721, 274] on link "View External Url" at bounding box center [762, 272] width 92 height 17
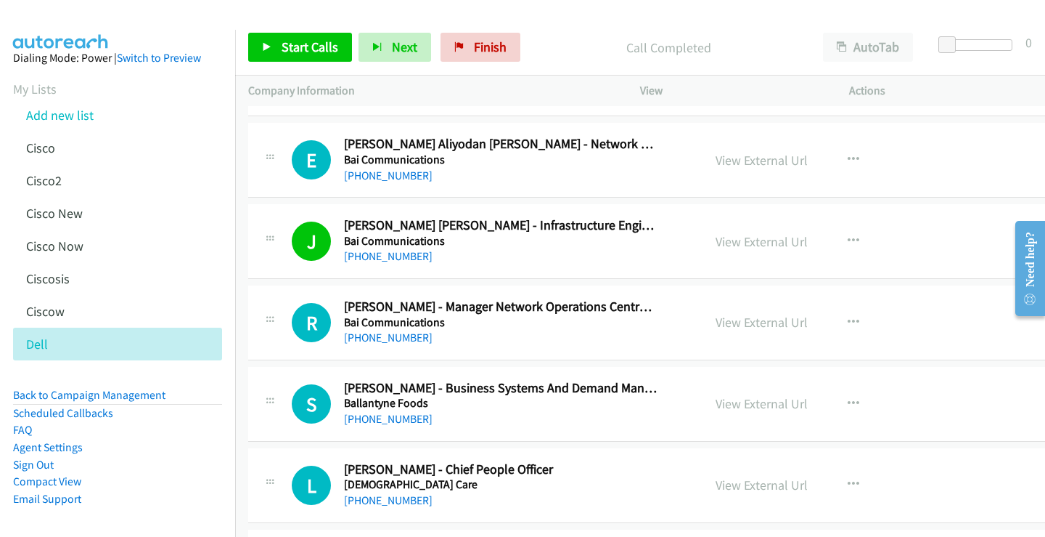
scroll to position [3501, 0]
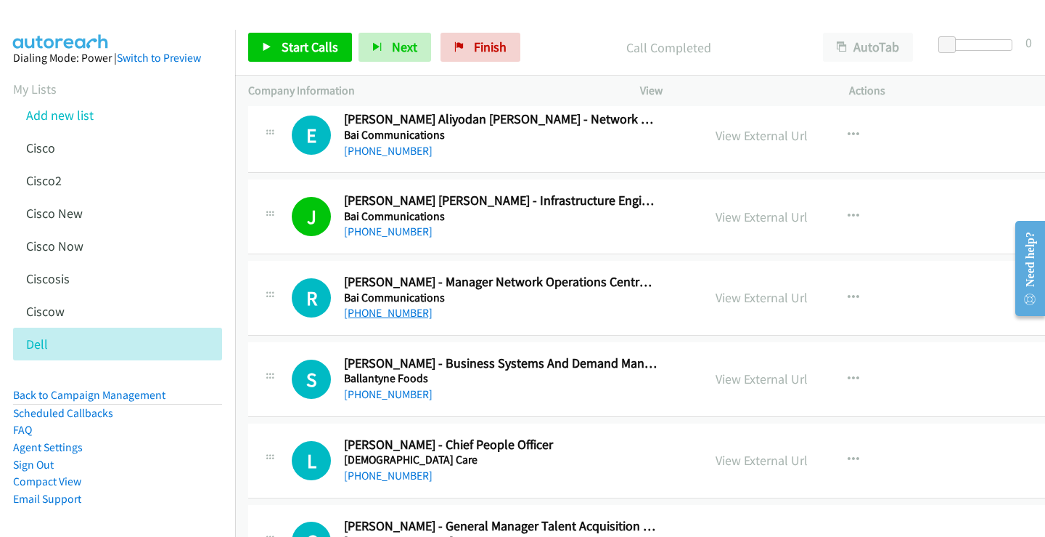
click at [389, 315] on link "[PHONE_NUMBER]" at bounding box center [388, 313] width 89 height 14
click at [735, 294] on link "View External Url" at bounding box center [762, 297] width 92 height 17
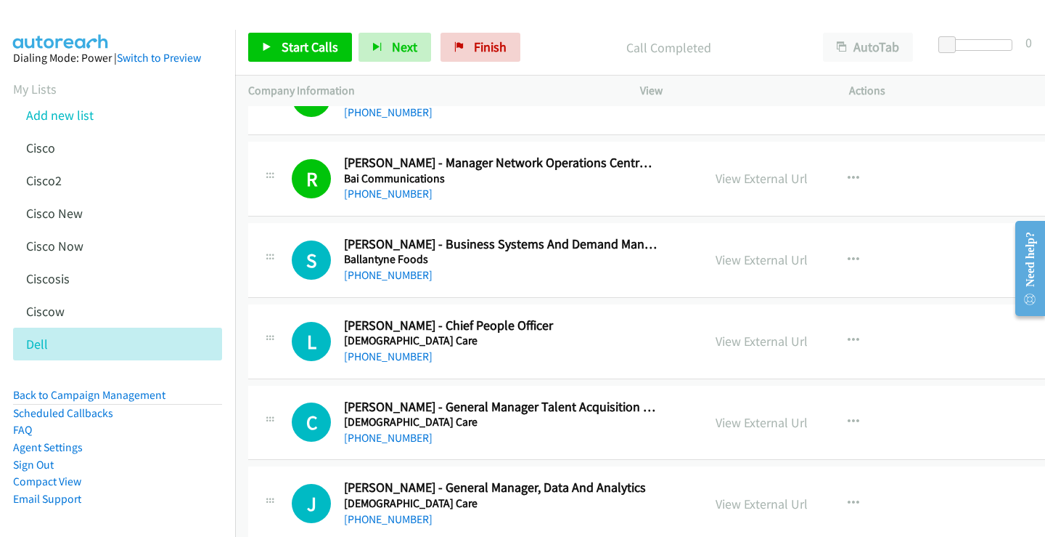
scroll to position [3647, 0]
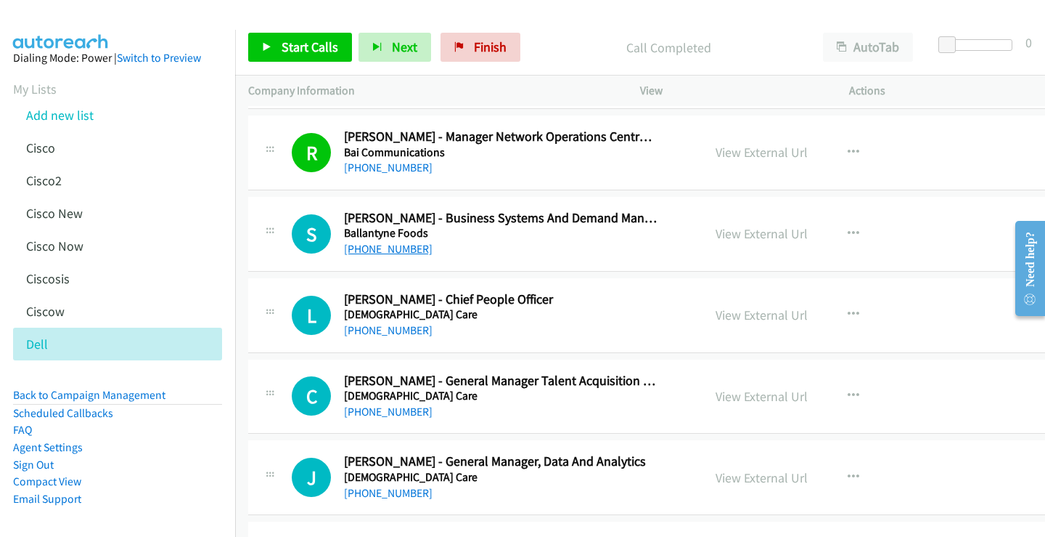
click at [392, 249] on link "[PHONE_NUMBER]" at bounding box center [388, 249] width 89 height 14
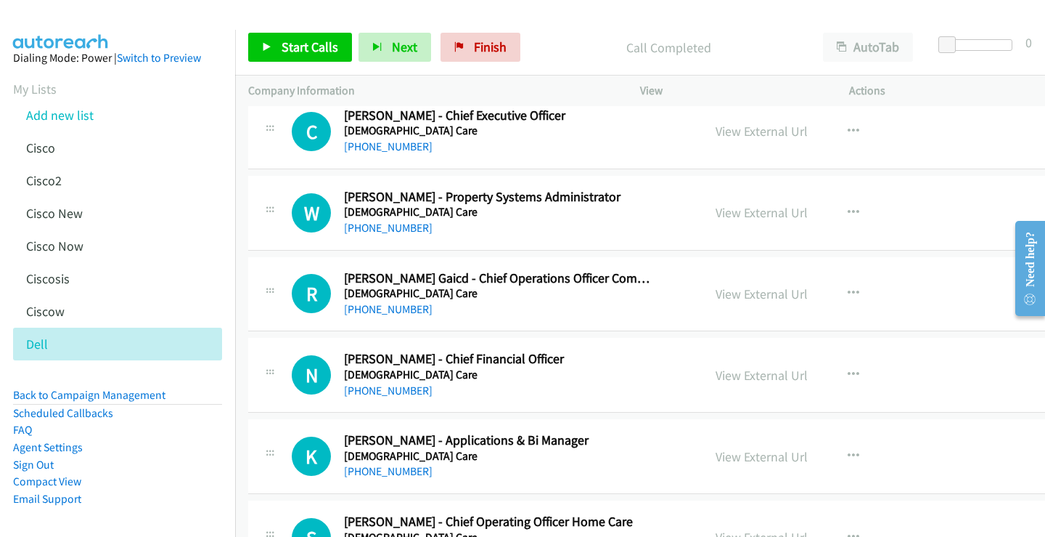
scroll to position [4227, 0]
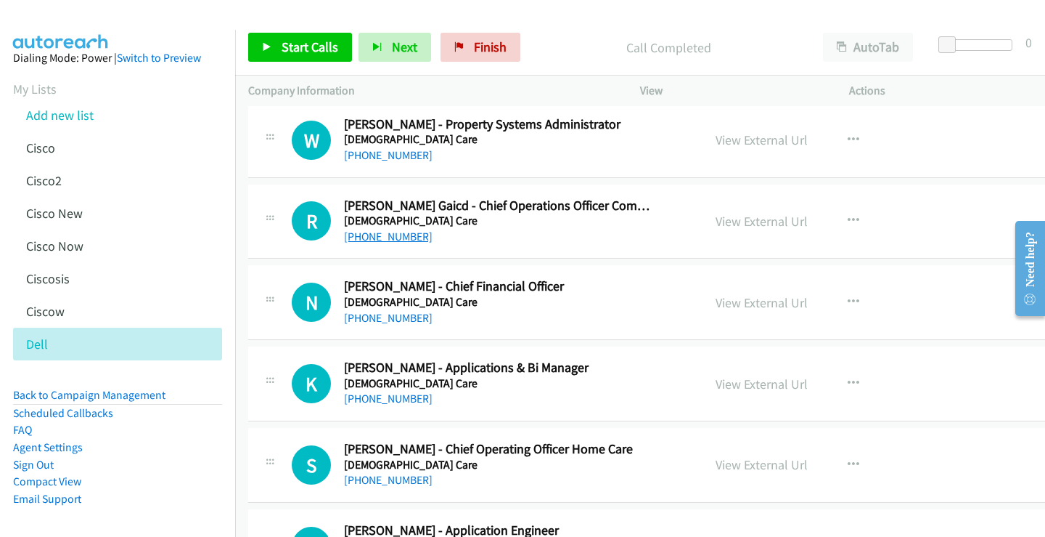
click at [385, 239] on link "[PHONE_NUMBER]" at bounding box center [388, 236] width 89 height 14
click at [719, 221] on link "View External Url" at bounding box center [762, 221] width 92 height 17
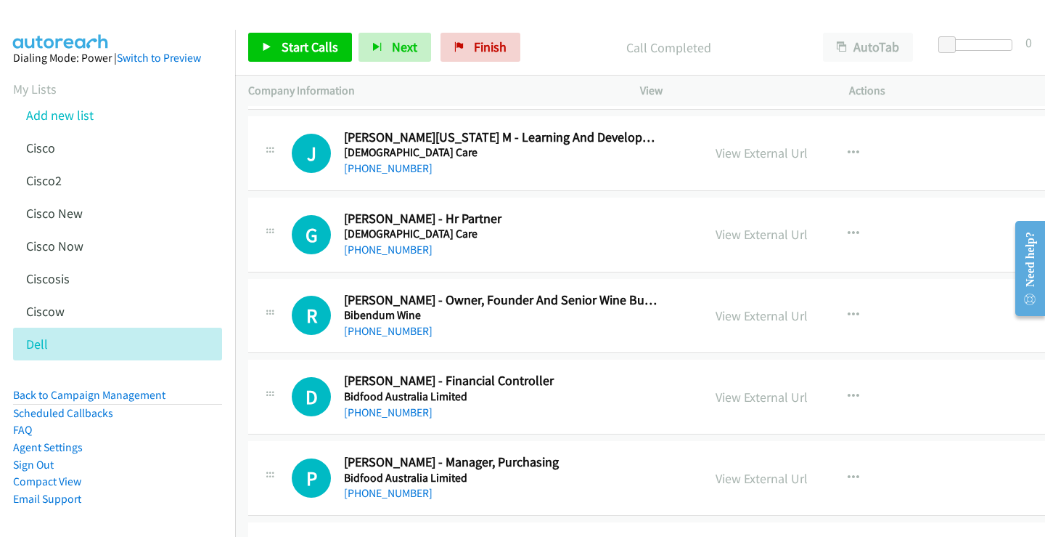
scroll to position [5099, 0]
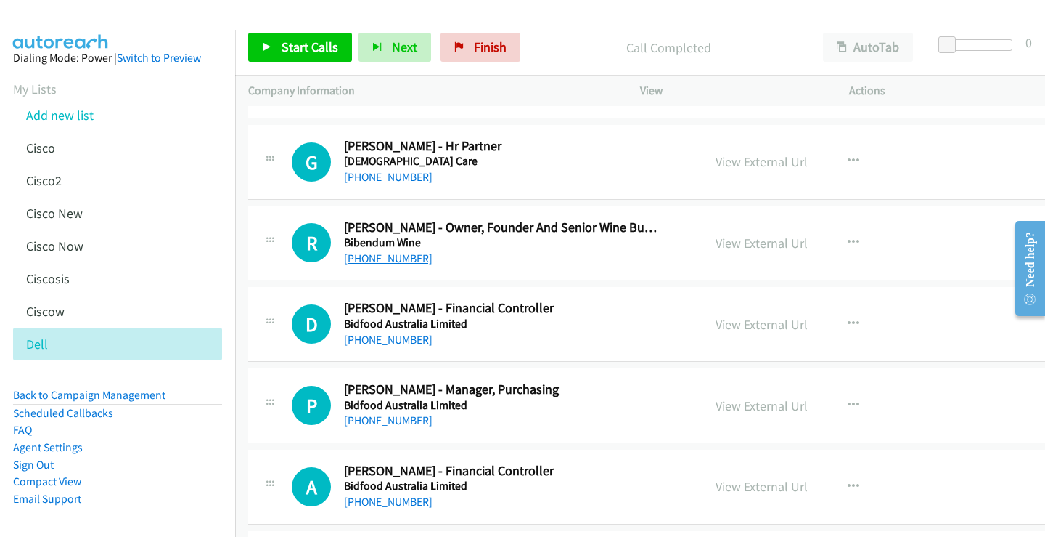
click at [368, 255] on link "[PHONE_NUMBER]" at bounding box center [388, 258] width 89 height 14
click at [745, 241] on link "View External Url" at bounding box center [762, 242] width 92 height 17
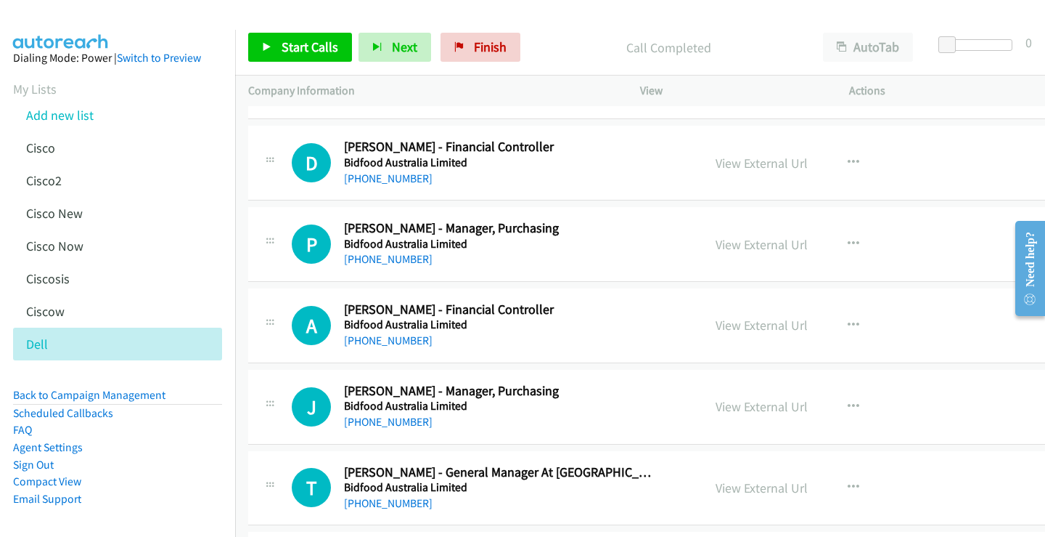
scroll to position [5316, 0]
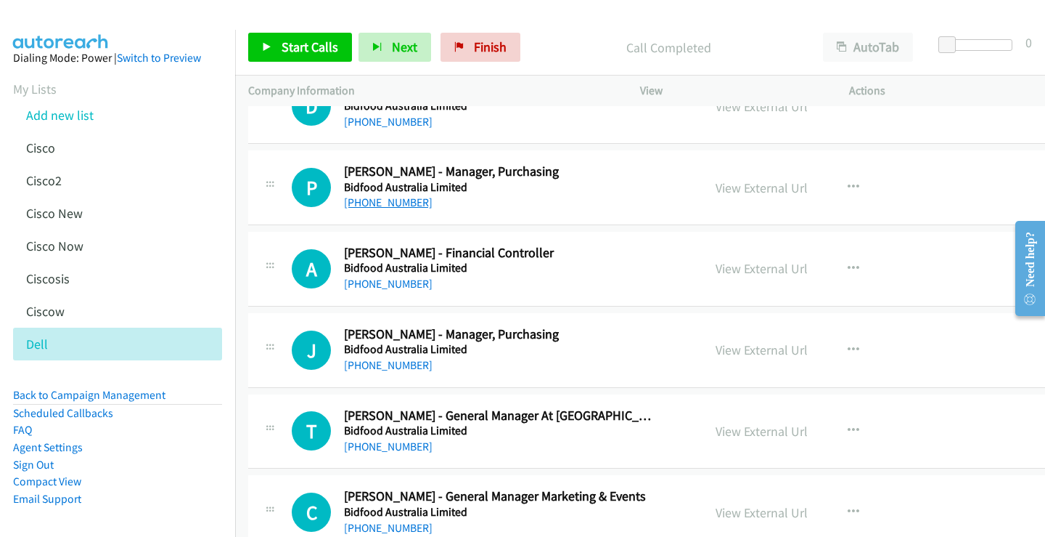
click at [406, 200] on link "[PHONE_NUMBER]" at bounding box center [388, 202] width 89 height 14
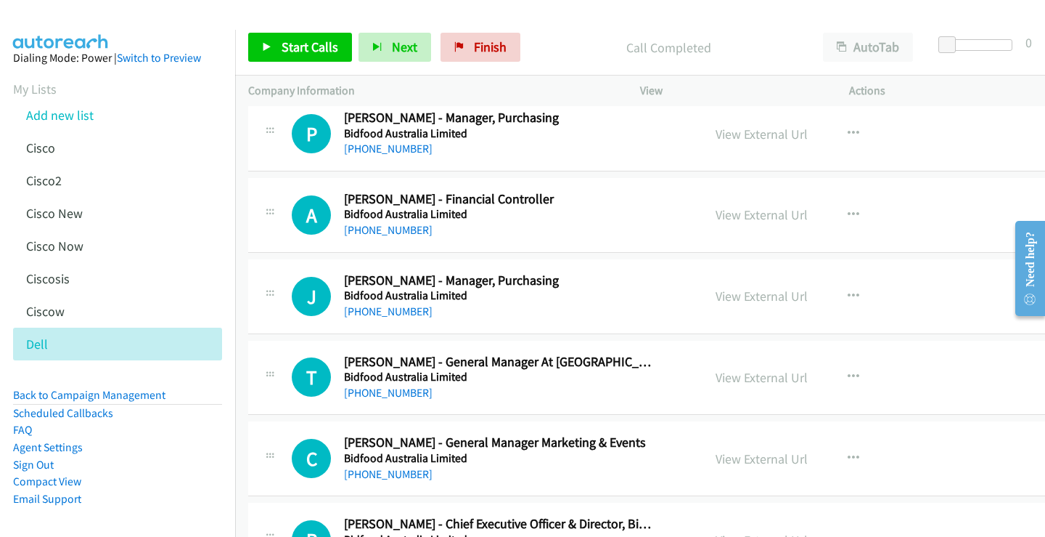
scroll to position [5462, 0]
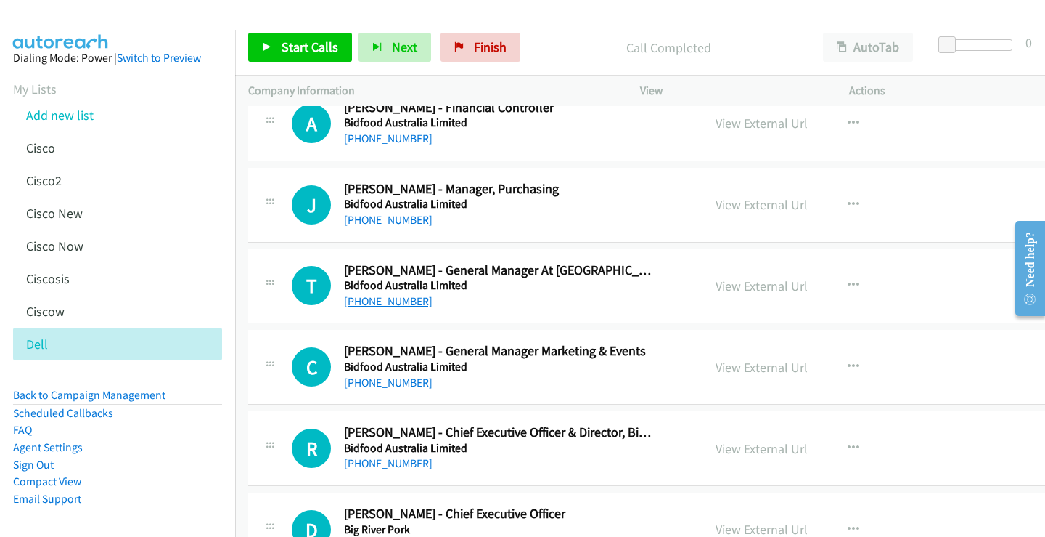
click at [391, 304] on link "[PHONE_NUMBER]" at bounding box center [388, 301] width 89 height 14
click at [717, 281] on link "View External Url" at bounding box center [762, 285] width 92 height 17
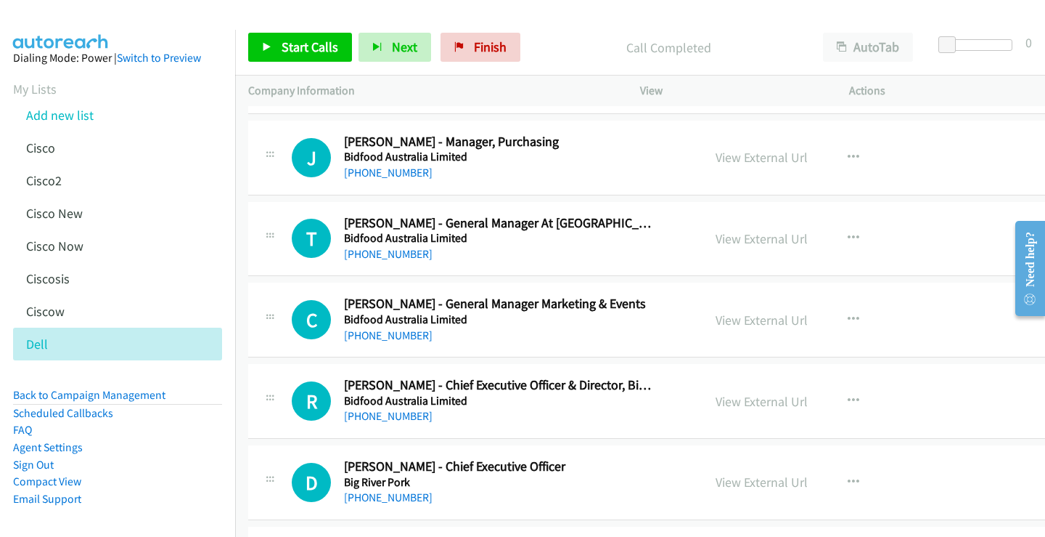
scroll to position [5534, 0]
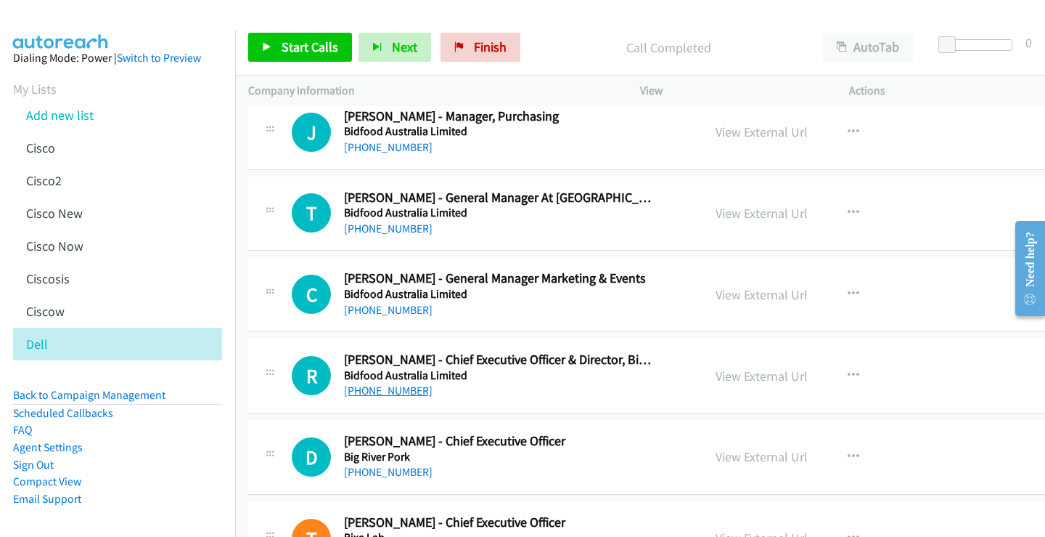
click at [406, 388] on link "[PHONE_NUMBER]" at bounding box center [388, 390] width 89 height 14
click at [742, 378] on link "View External Url" at bounding box center [762, 375] width 92 height 17
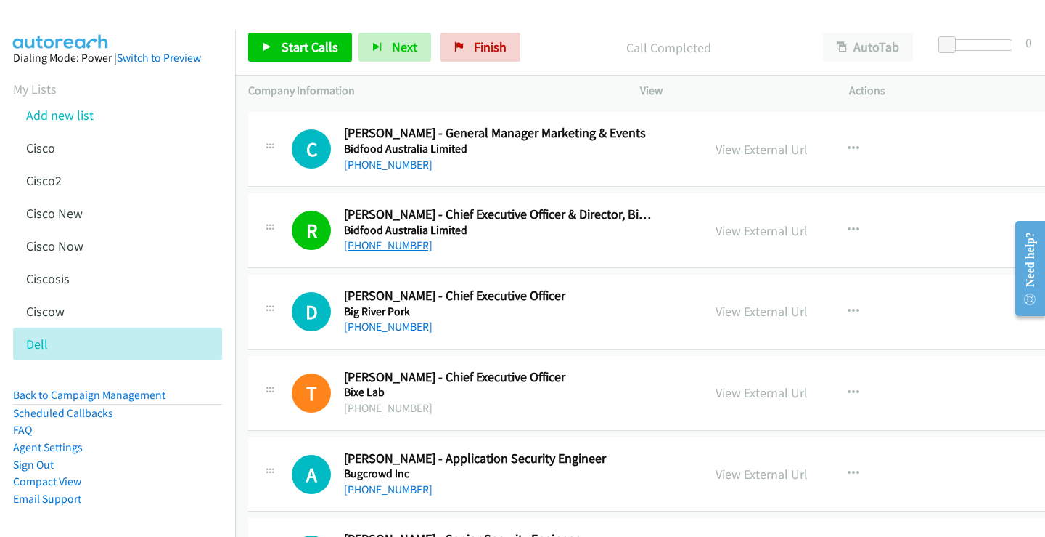
scroll to position [5752, 0]
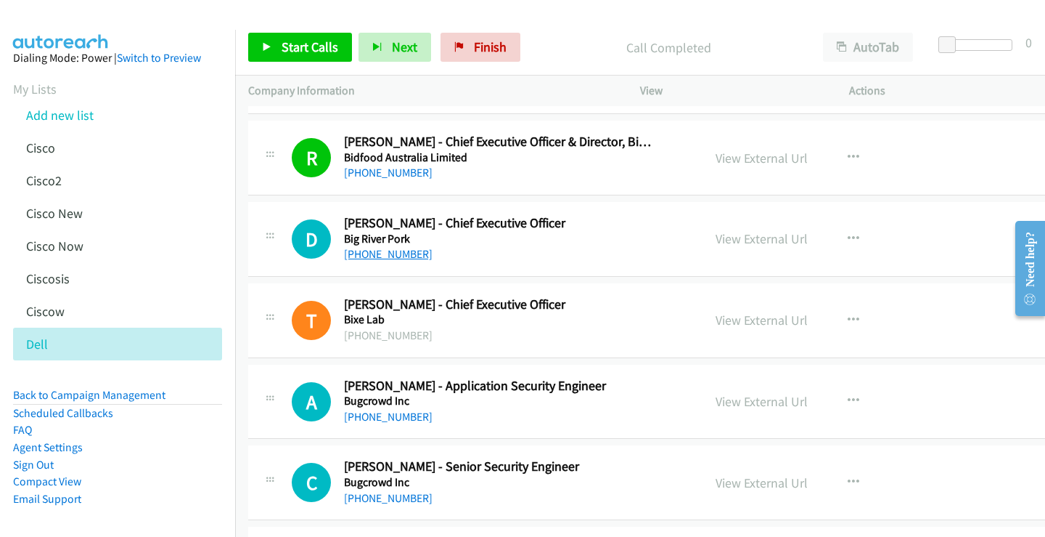
click at [387, 255] on link "[PHONE_NUMBER]" at bounding box center [388, 254] width 89 height 14
click at [763, 239] on link "View External Url" at bounding box center [762, 238] width 92 height 17
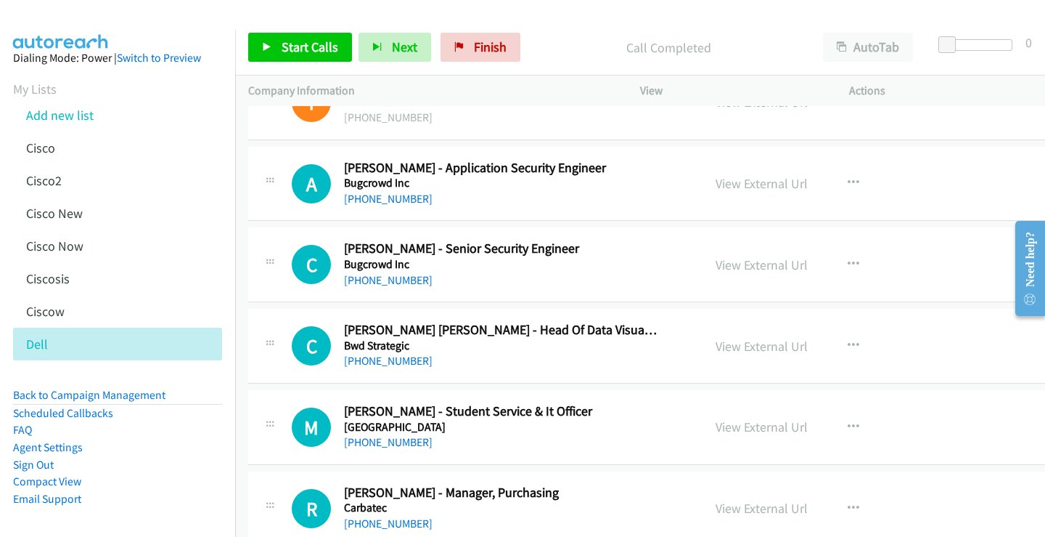
scroll to position [5897, 0]
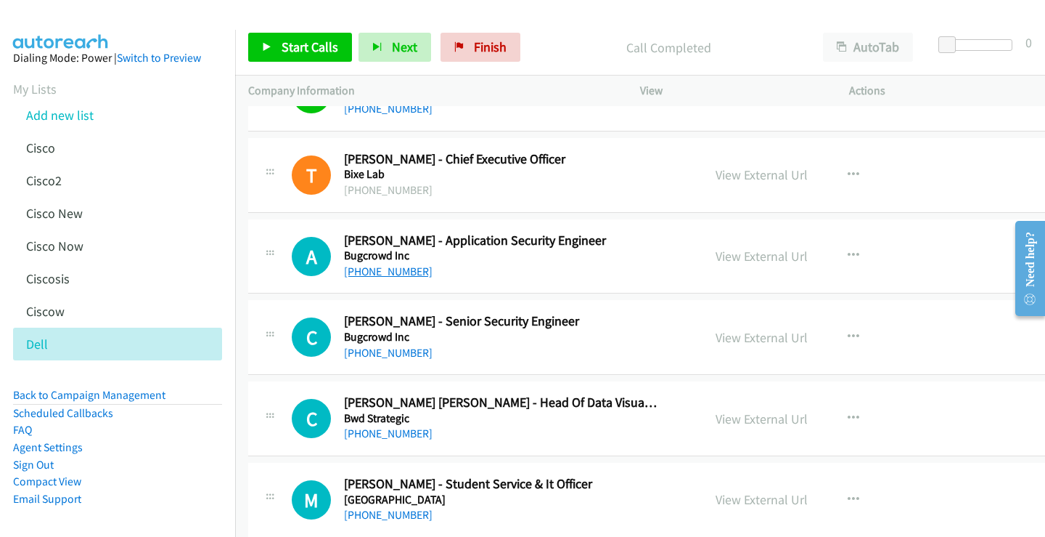
click at [401, 273] on link "[PHONE_NUMBER]" at bounding box center [388, 271] width 89 height 14
click at [741, 256] on link "View External Url" at bounding box center [762, 256] width 92 height 17
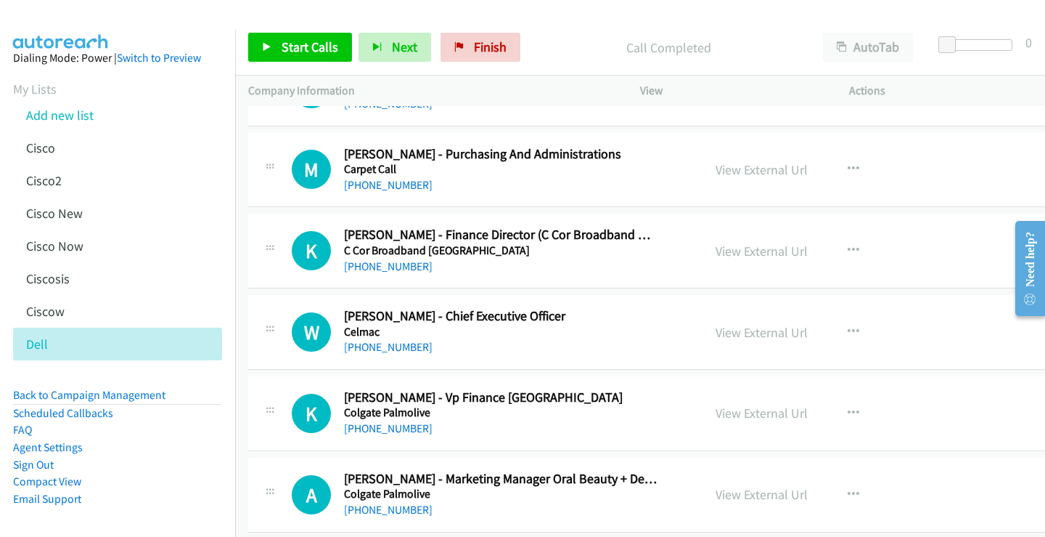
scroll to position [6478, 0]
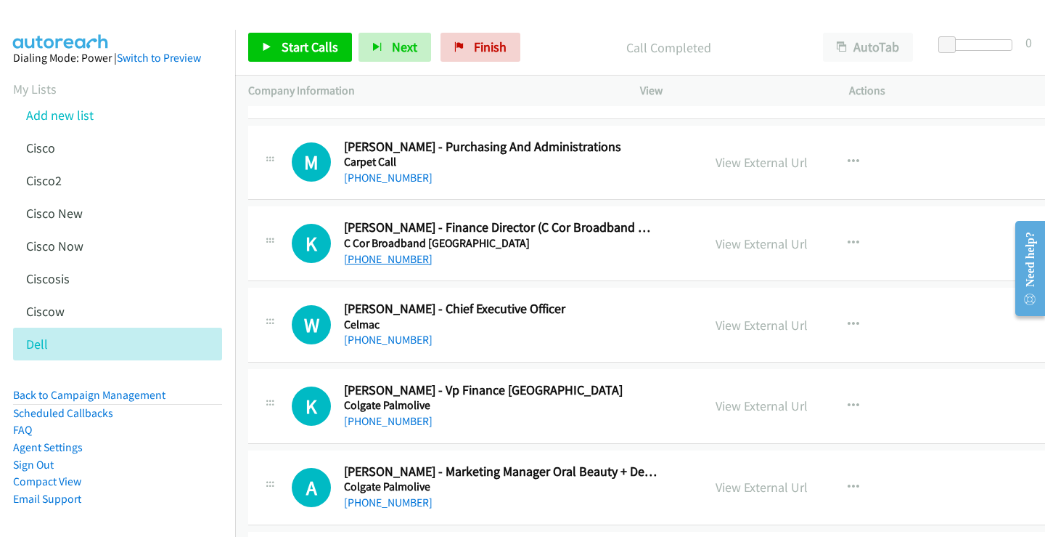
click at [388, 258] on link "[PHONE_NUMBER]" at bounding box center [388, 259] width 89 height 14
click at [753, 242] on link "View External Url" at bounding box center [762, 243] width 92 height 17
